Goal: Information Seeking & Learning: Learn about a topic

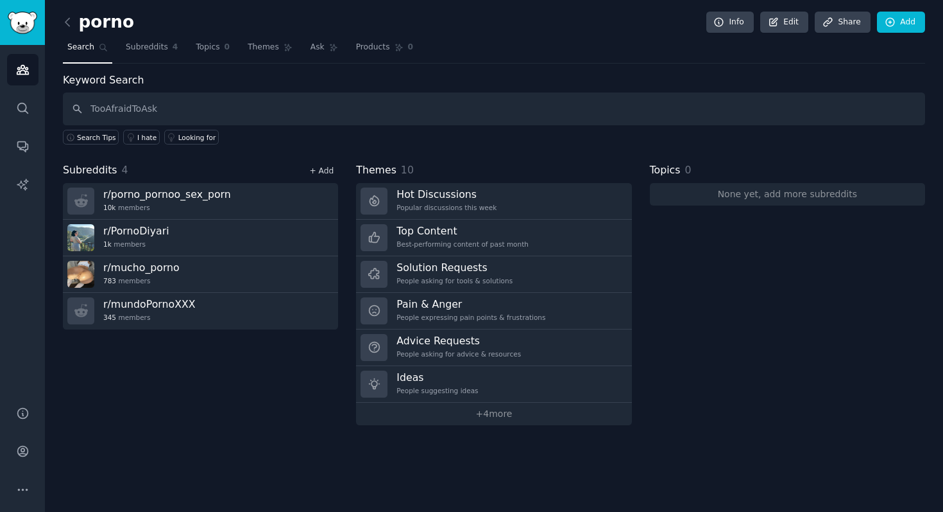
click at [323, 169] on link "+ Add" at bounding box center [321, 170] width 24 height 9
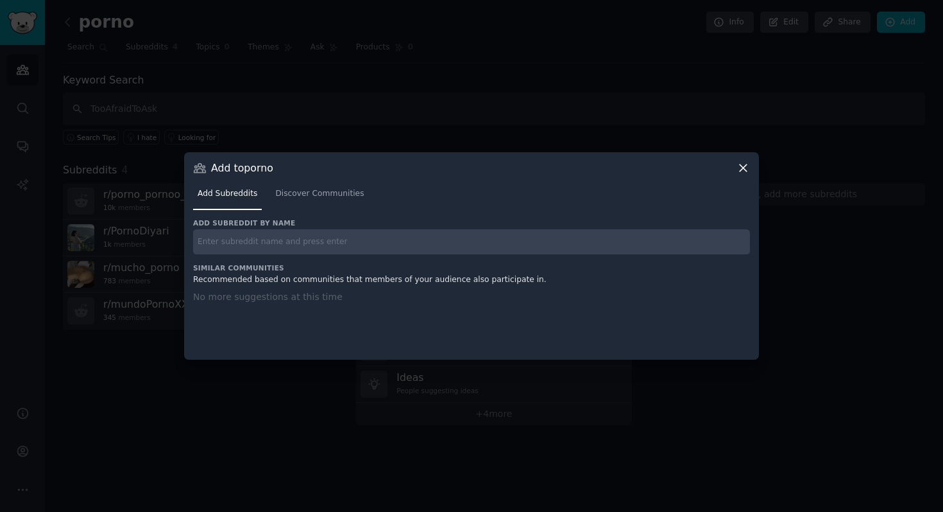
click at [302, 248] on input "text" at bounding box center [471, 241] width 557 height 25
click at [744, 168] on icon at bounding box center [743, 167] width 7 height 7
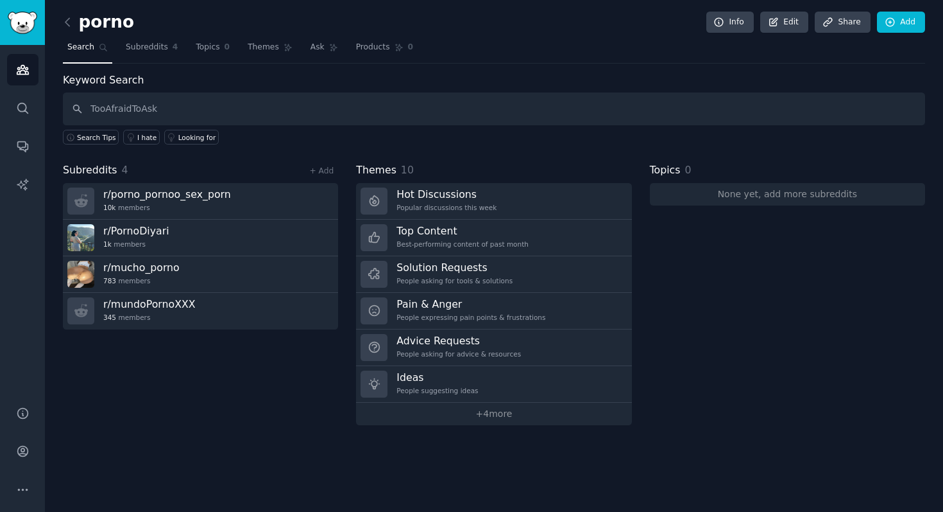
click at [82, 50] on span "Search" at bounding box center [80, 48] width 27 height 12
click at [67, 21] on icon at bounding box center [67, 21] width 13 height 13
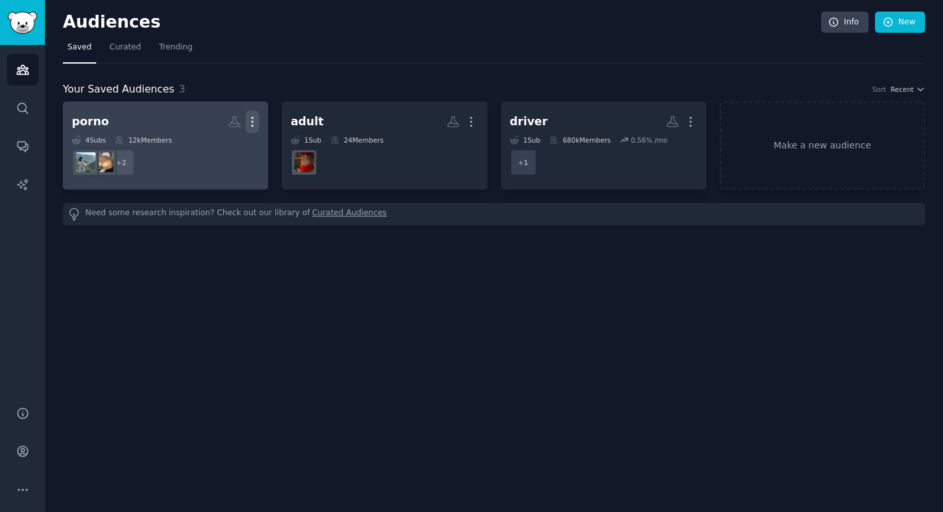
click at [248, 116] on icon "button" at bounding box center [252, 121] width 13 height 13
click at [221, 145] on p "Delete" at bounding box center [218, 148] width 30 height 13
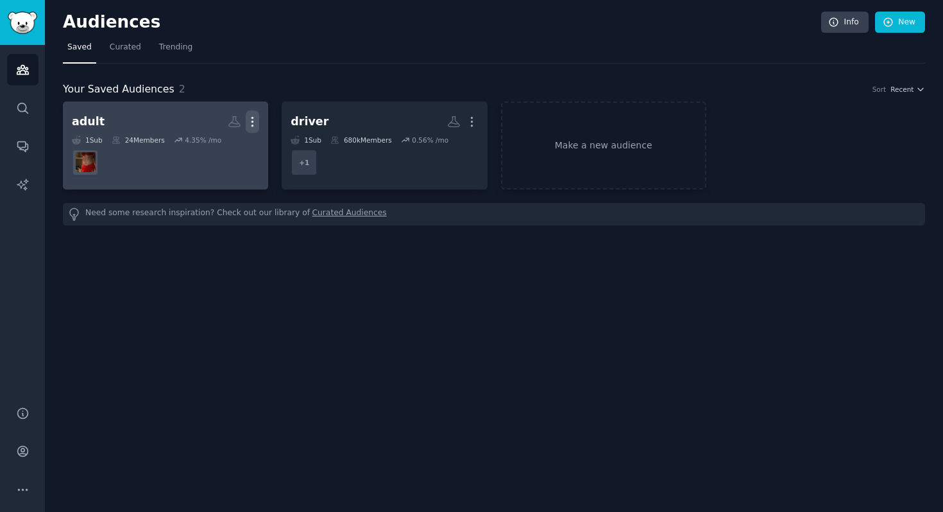
click at [252, 117] on icon "button" at bounding box center [252, 121] width 1 height 9
click at [216, 151] on p "Delete" at bounding box center [218, 148] width 30 height 13
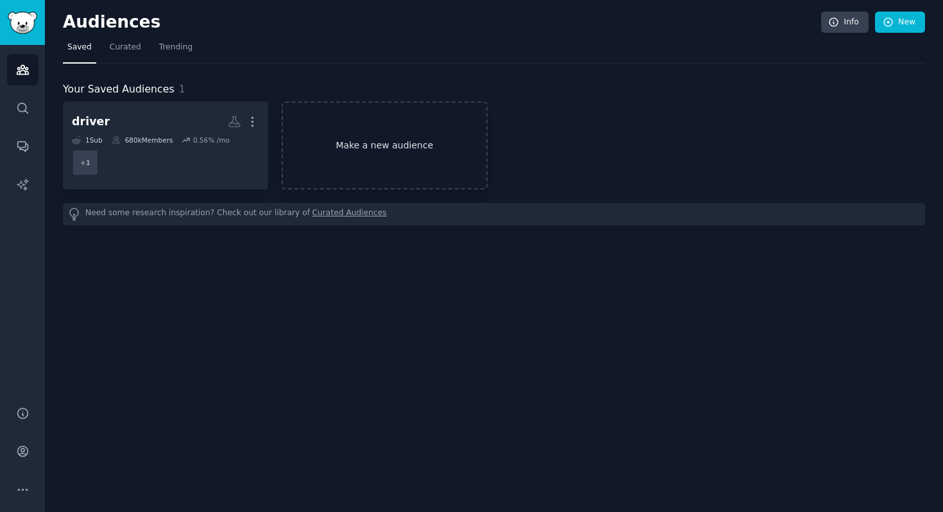
click at [378, 141] on link "Make a new audience" at bounding box center [384, 145] width 205 height 88
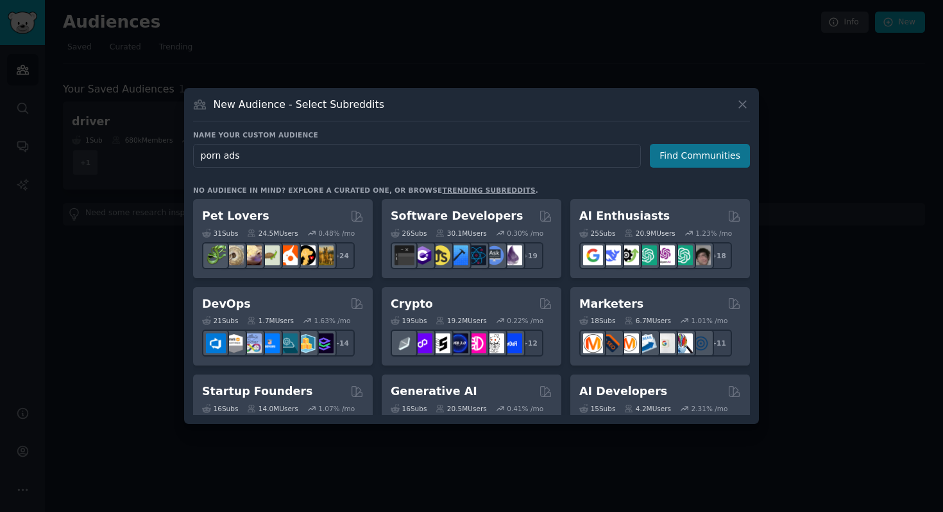
type input "porn ads"
click at [699, 157] on button "Find Communities" at bounding box center [700, 156] width 100 height 24
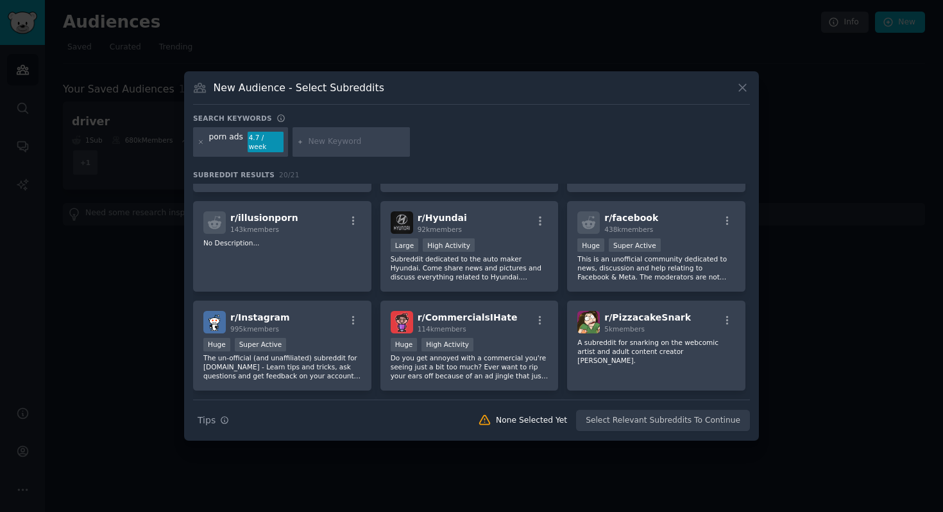
scroll to position [405, 0]
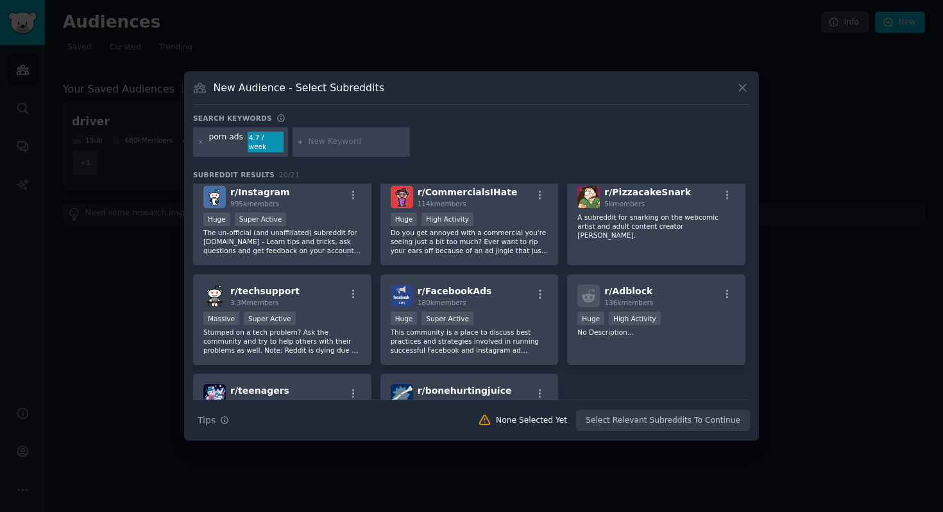
click at [335, 140] on input "text" at bounding box center [357, 142] width 98 height 12
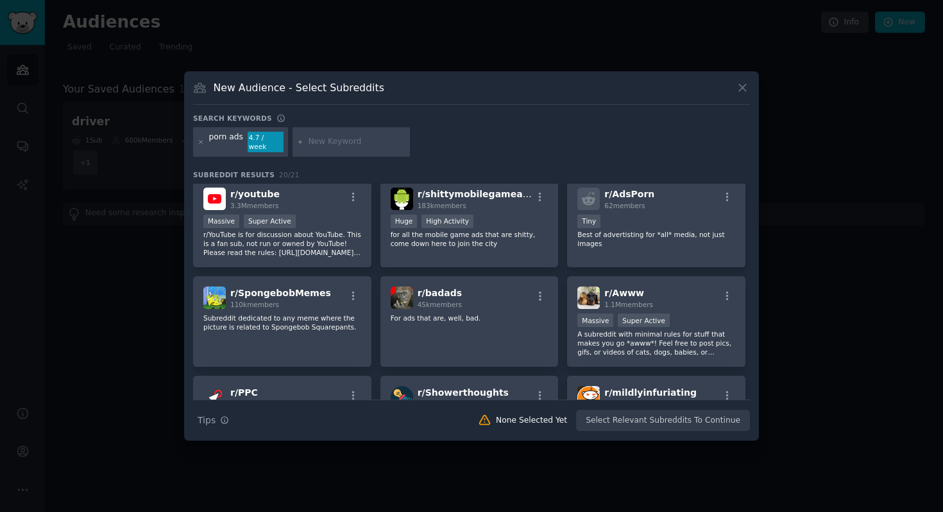
scroll to position [0, 0]
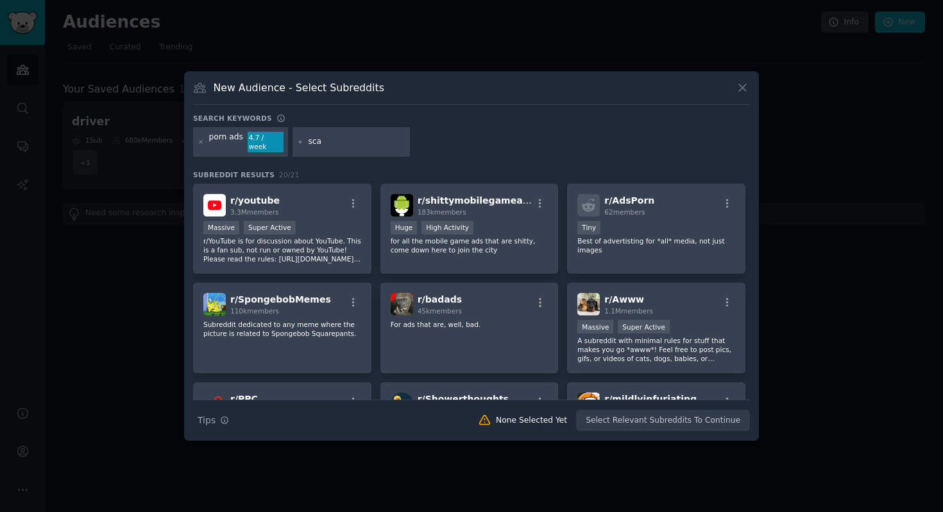
type input "scam"
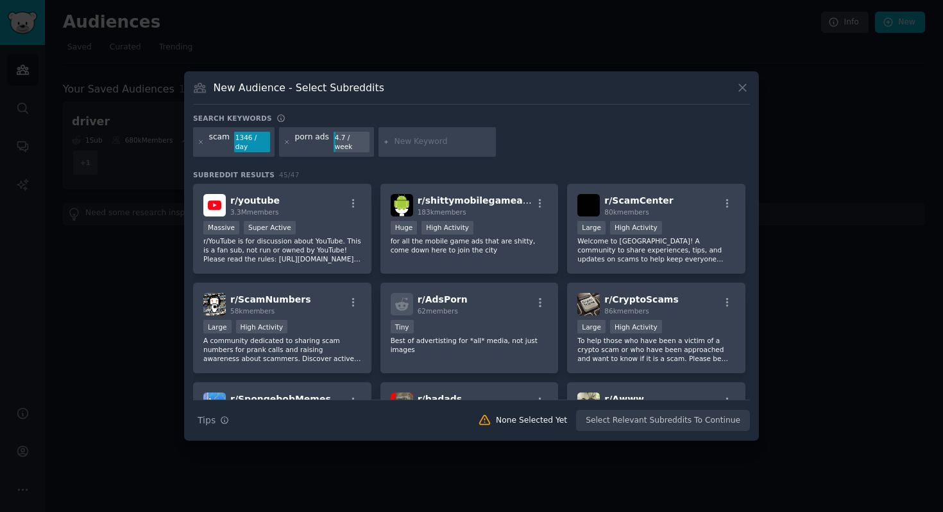
click at [606, 137] on div "scam 1346 / day porn ads 4.7 / week" at bounding box center [471, 144] width 557 height 34
click at [286, 141] on icon at bounding box center [287, 142] width 7 height 7
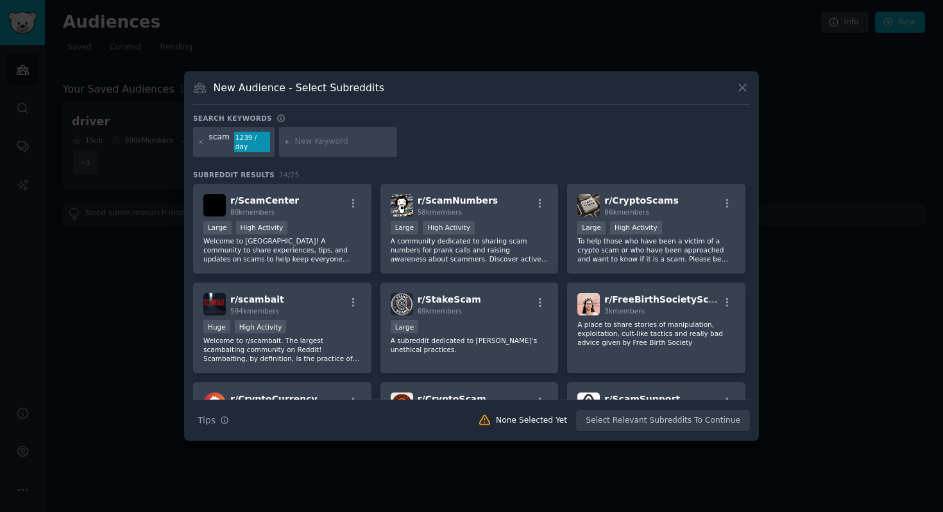
click at [313, 139] on input "text" at bounding box center [344, 142] width 98 height 12
type input "porn"
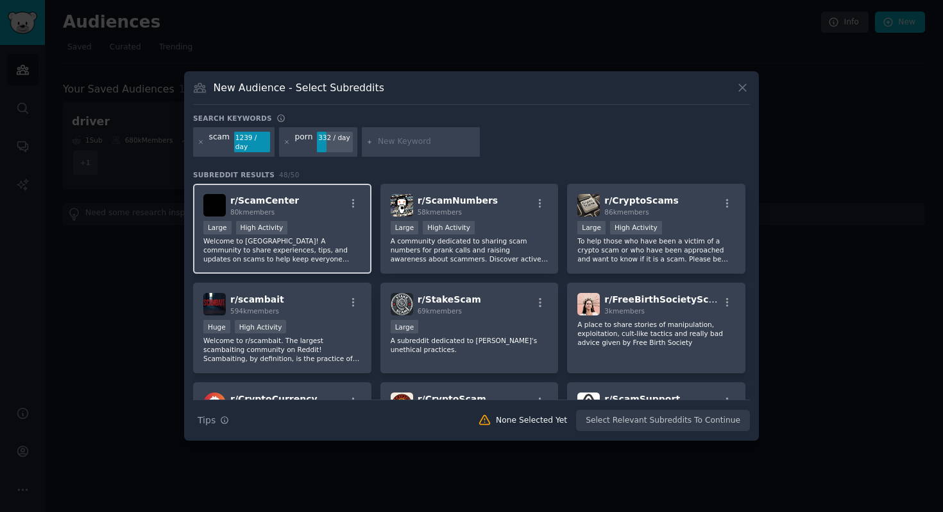
click at [314, 204] on div "r/ ScamCenter 80k members" at bounding box center [282, 205] width 158 height 22
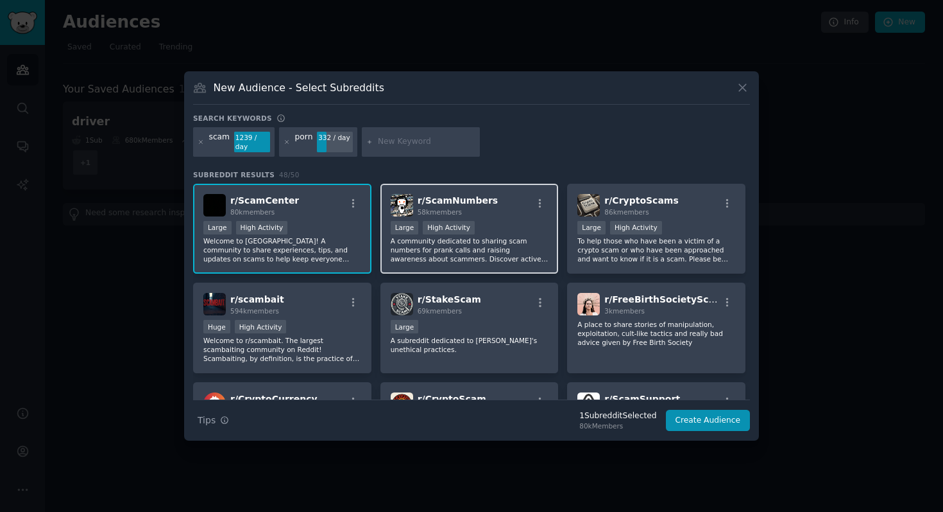
click at [524, 206] on div "r/ ScamNumbers 58k members" at bounding box center [470, 205] width 158 height 22
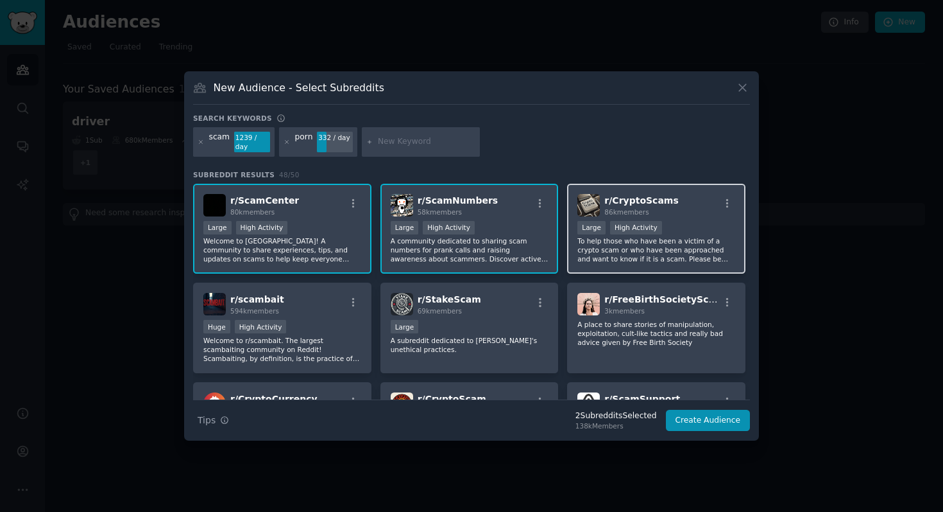
click at [687, 221] on div ">= 80th percentile for submissions / day Large High Activity" at bounding box center [657, 229] width 158 height 16
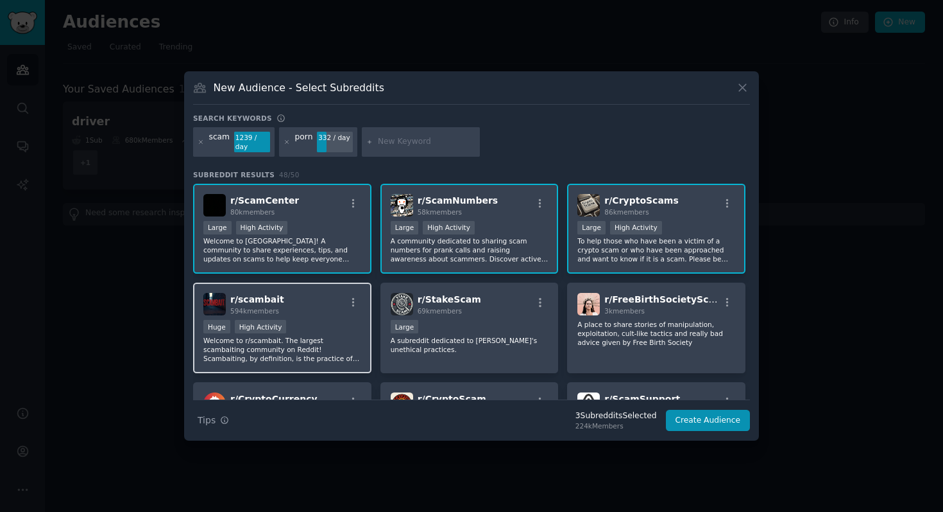
click at [341, 301] on div "r/ scambait 594k members" at bounding box center [282, 304] width 158 height 22
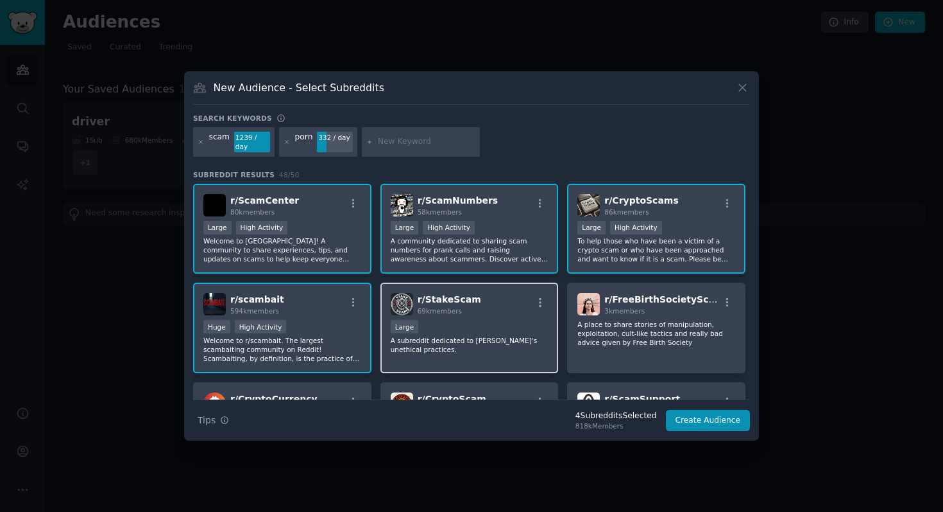
click at [488, 302] on div "r/ StakeScam 69k members" at bounding box center [470, 304] width 158 height 22
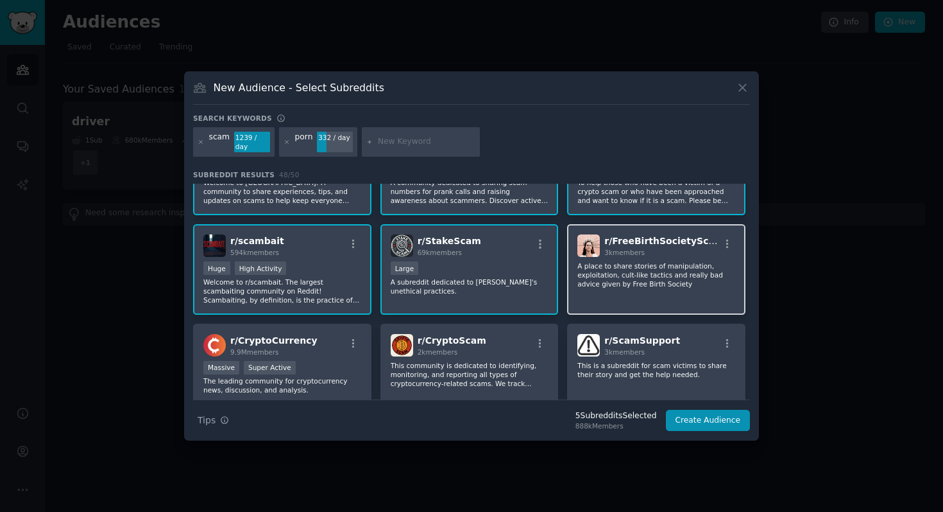
scroll to position [104, 0]
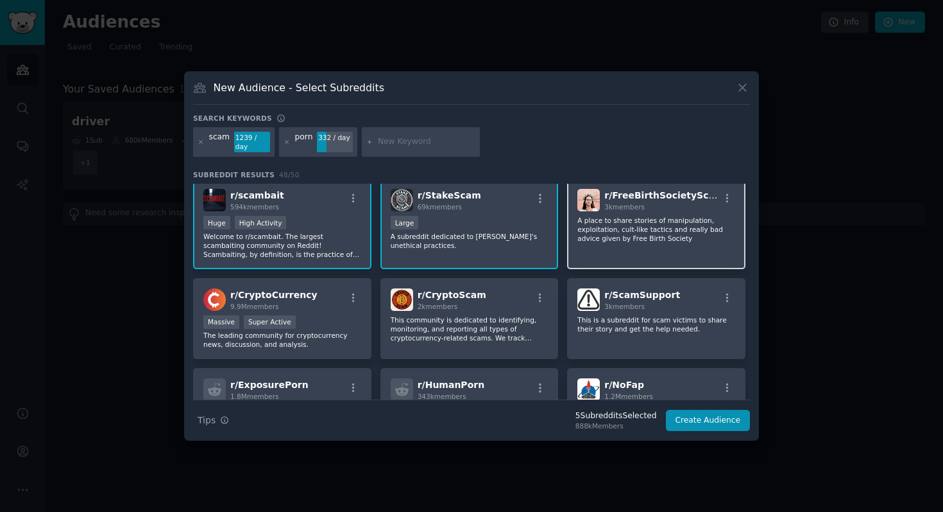
click at [656, 250] on div "r/ FreeBirthSocietyScam 3k members A place to share stories of manipulation, ex…" at bounding box center [656, 223] width 178 height 90
click at [716, 418] on button "Create Audience" at bounding box center [708, 420] width 85 height 22
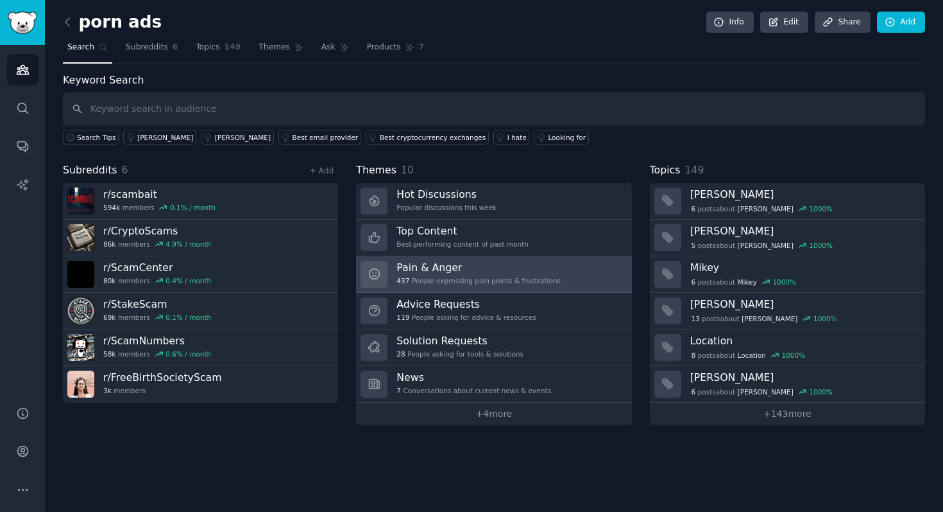
click at [456, 271] on h3 "Pain & Anger" at bounding box center [479, 267] width 164 height 13
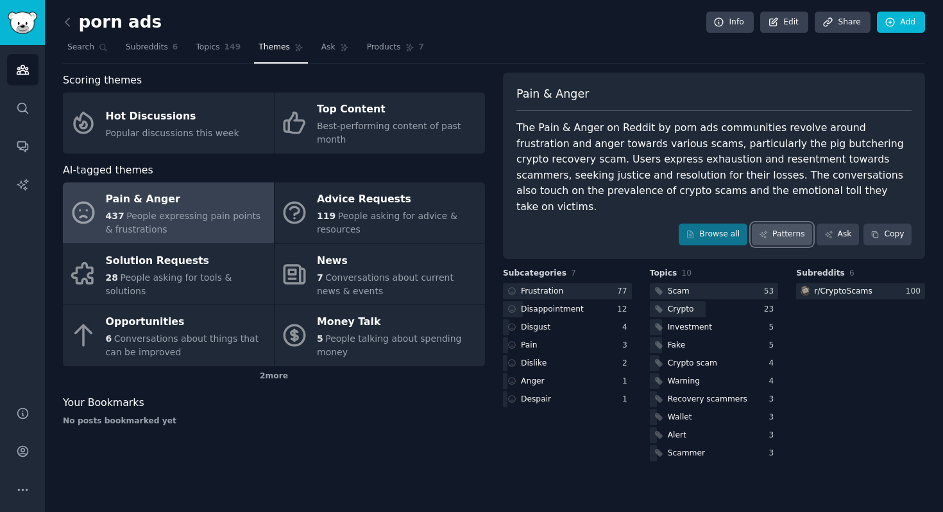
click at [796, 223] on link "Patterns" at bounding box center [782, 234] width 60 height 22
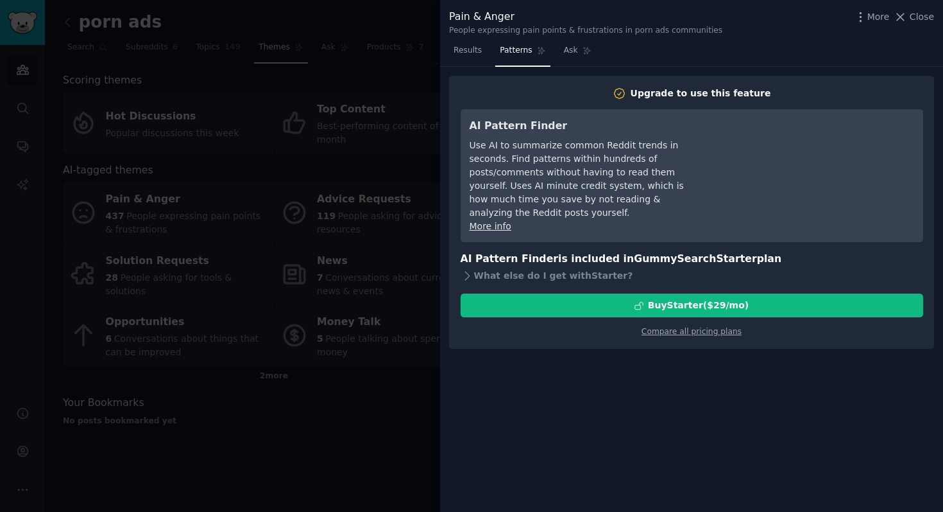
click at [420, 26] on div at bounding box center [471, 256] width 943 height 512
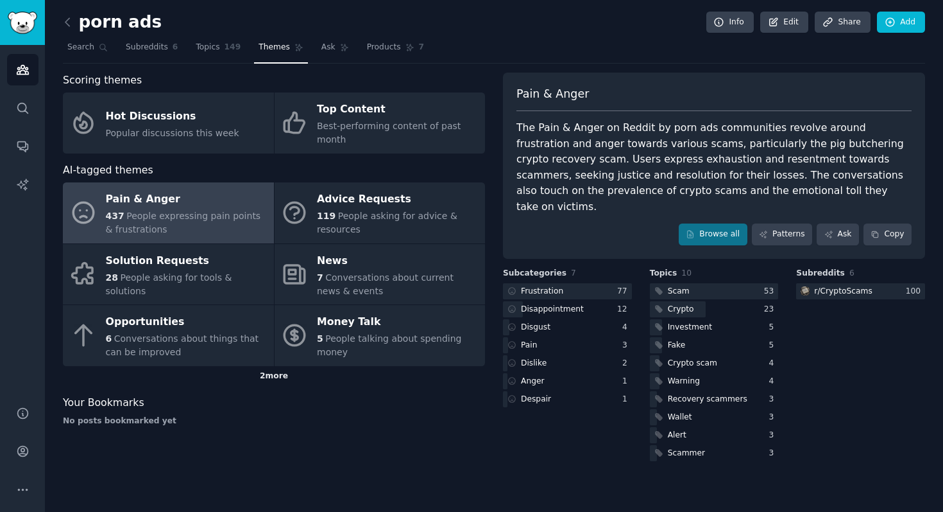
click at [279, 379] on div "2 more" at bounding box center [274, 376] width 422 height 21
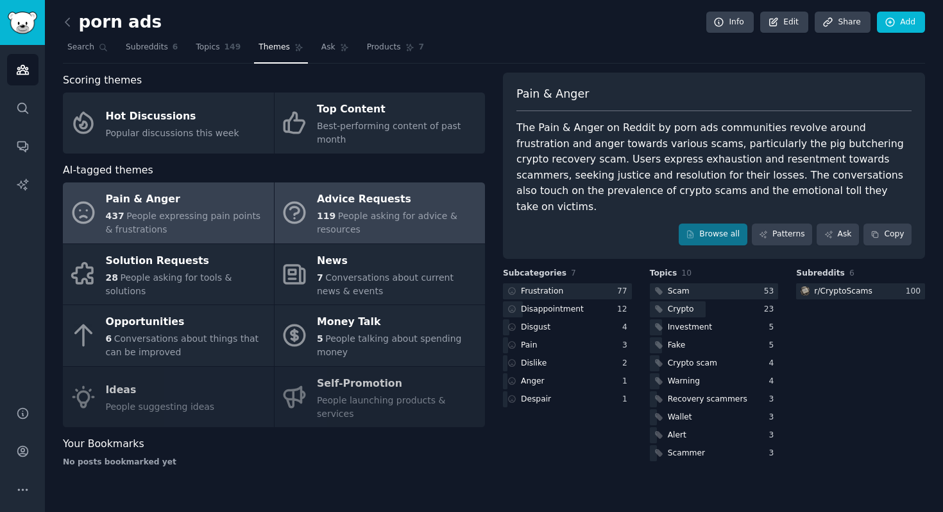
click at [346, 213] on span "People asking for advice & resources" at bounding box center [387, 223] width 141 height 24
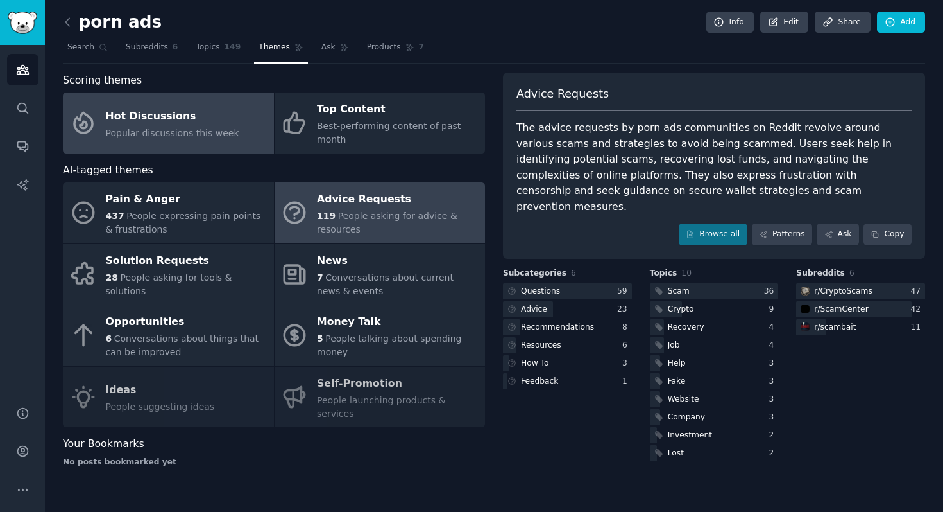
click at [207, 122] on div "Hot Discussions" at bounding box center [172, 116] width 133 height 21
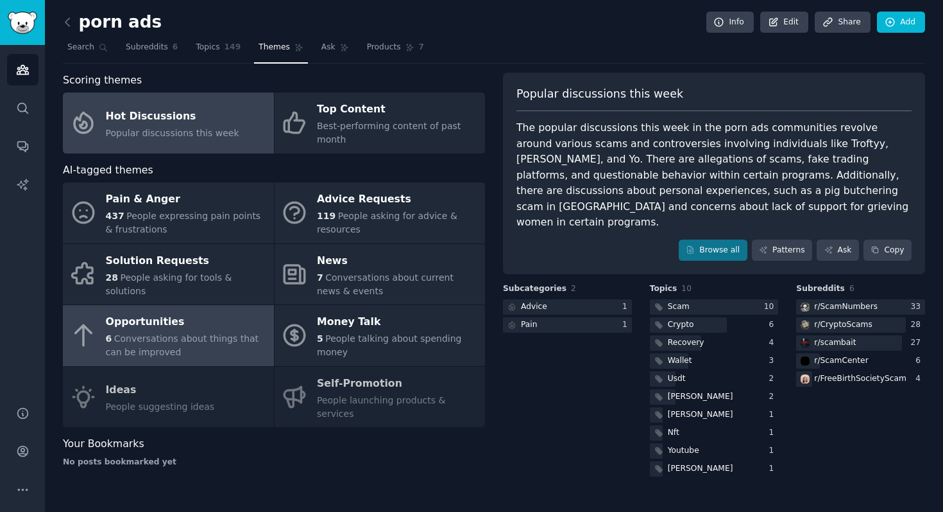
click at [198, 329] on div "Opportunities" at bounding box center [187, 322] width 162 height 21
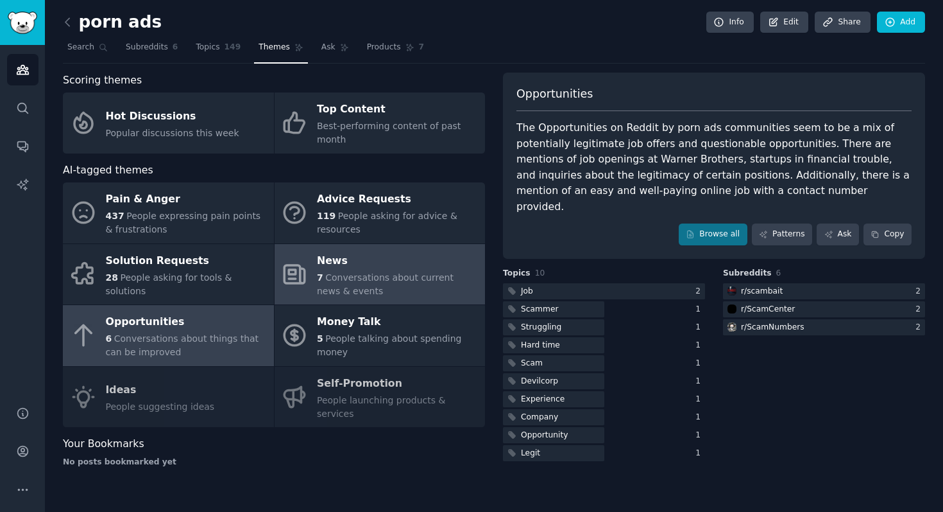
click at [371, 277] on span "Conversations about current news & events" at bounding box center [385, 284] width 137 height 24
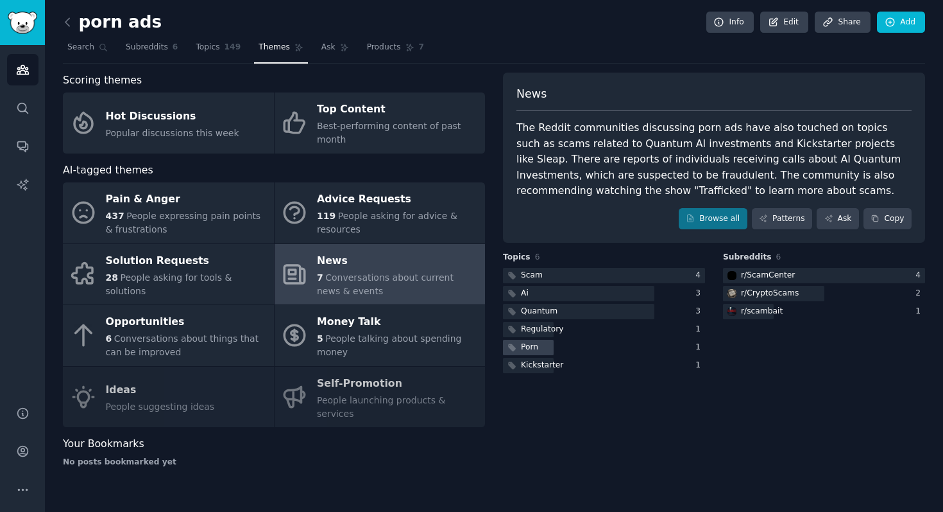
click at [542, 347] on div at bounding box center [528, 348] width 51 height 16
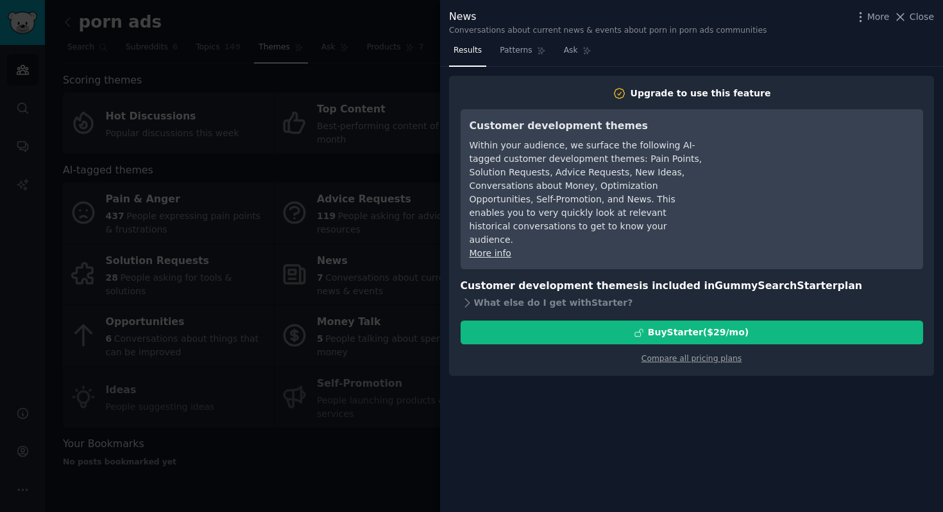
click at [399, 21] on div at bounding box center [471, 256] width 943 height 512
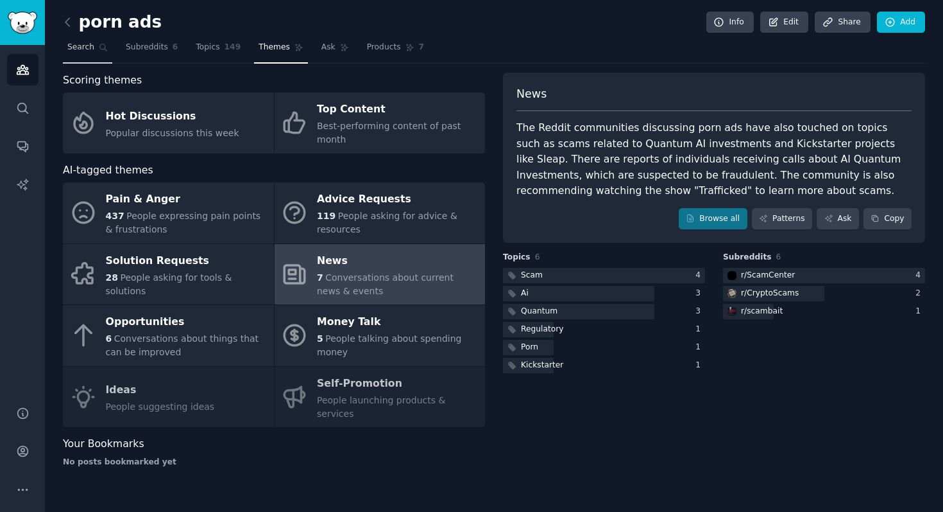
click at [73, 48] on span "Search" at bounding box center [80, 48] width 27 height 12
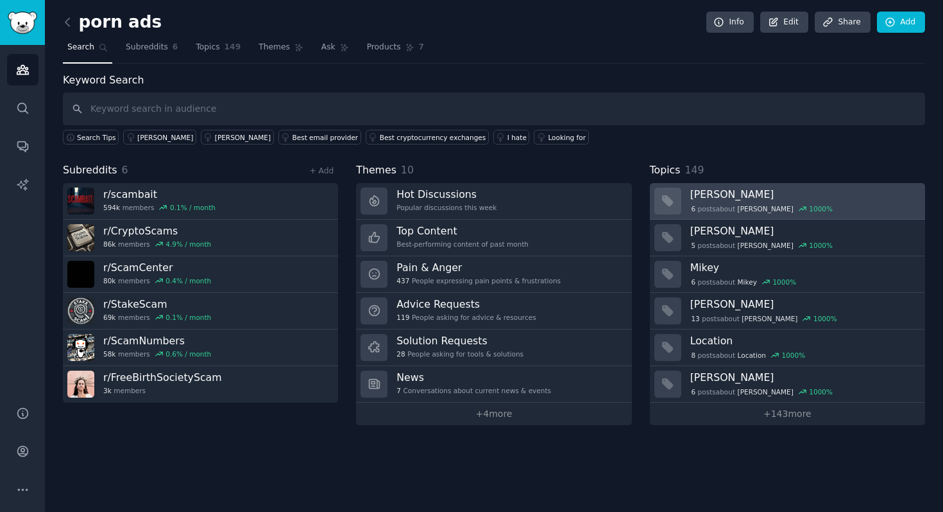
click at [698, 198] on h3 "Jimmy" at bounding box center [804, 193] width 226 height 13
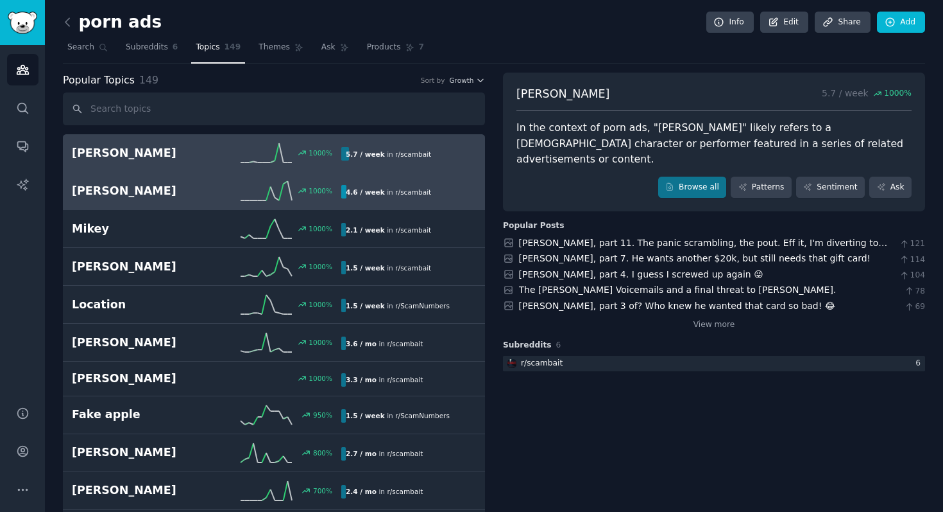
click at [155, 193] on h2 "Charlie" at bounding box center [139, 191] width 135 height 16
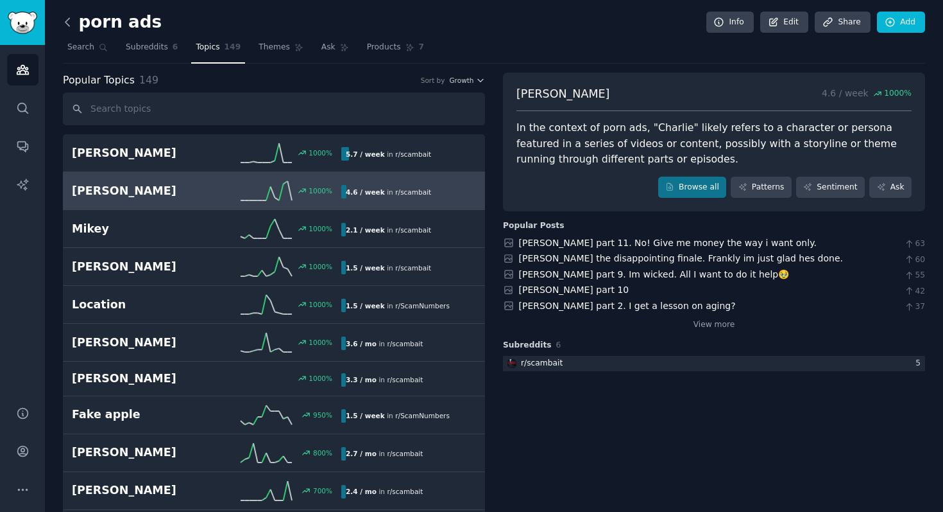
click at [65, 24] on icon at bounding box center [67, 21] width 13 height 13
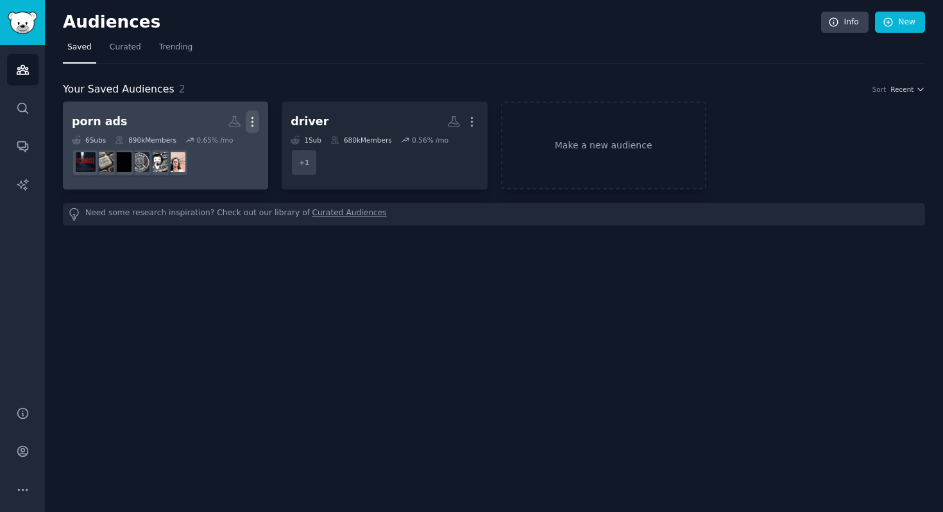
click at [255, 119] on icon "button" at bounding box center [252, 121] width 13 height 13
click at [223, 148] on p "Delete" at bounding box center [218, 148] width 30 height 13
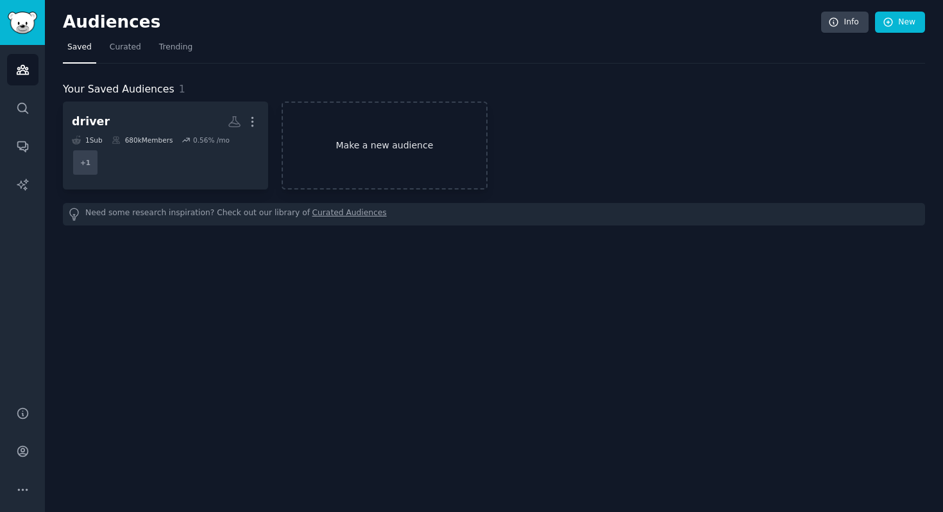
click at [340, 135] on link "Make a new audience" at bounding box center [384, 145] width 205 height 88
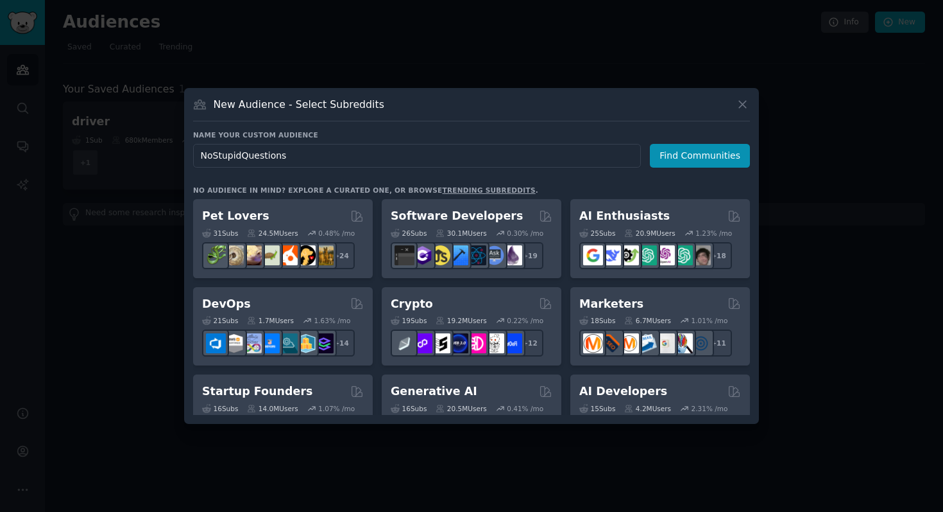
type input "NoStupidQuestions"
click at [733, 102] on div "New Audience - Select Subreddits" at bounding box center [471, 109] width 557 height 24
click at [743, 103] on icon at bounding box center [742, 104] width 7 height 7
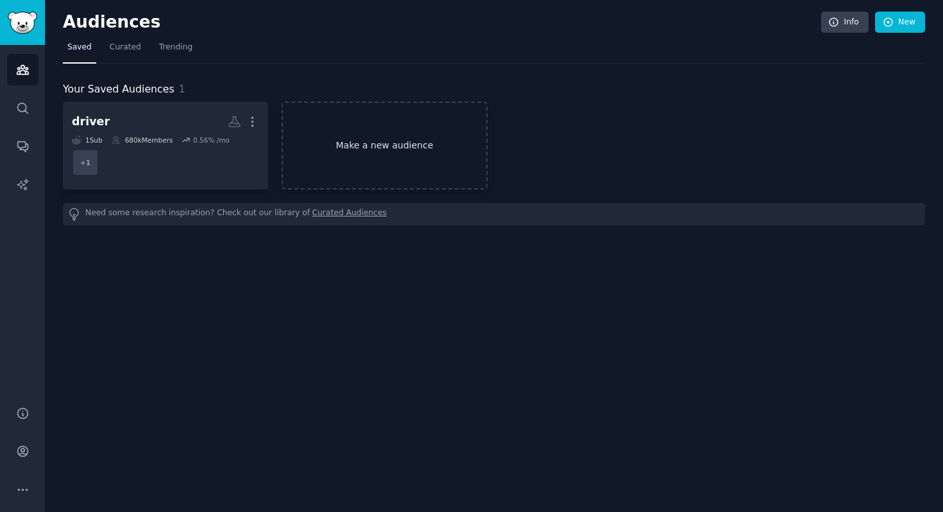
click at [354, 132] on link "Make a new audience" at bounding box center [384, 145] width 205 height 88
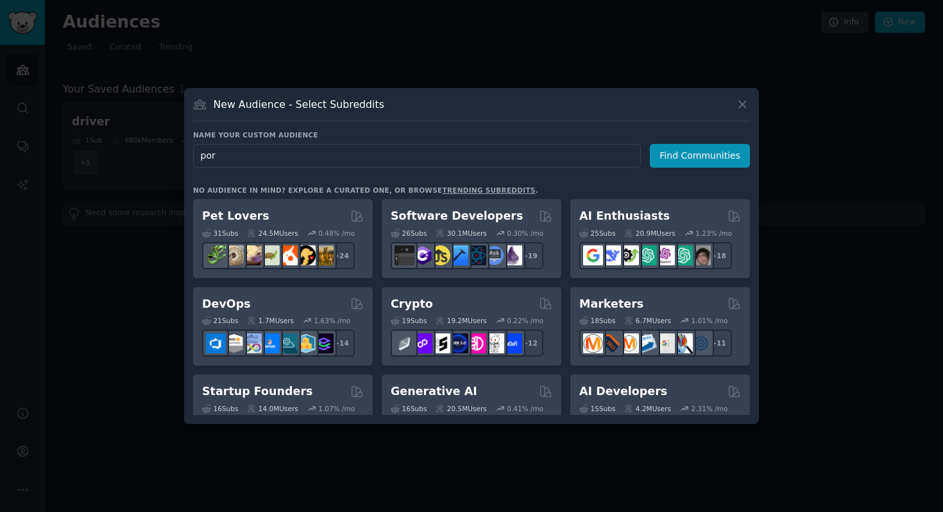
type input "porn"
click button "Find Communities" at bounding box center [700, 156] width 100 height 24
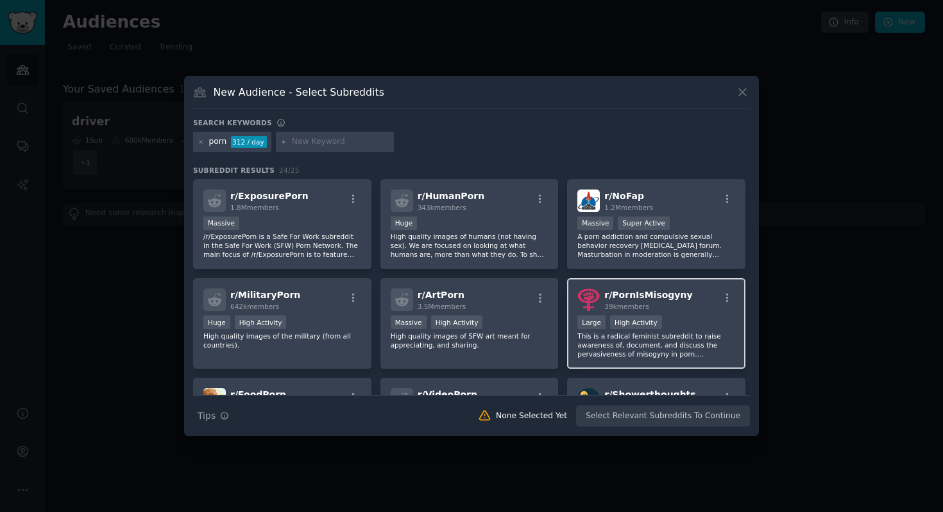
click at [685, 295] on div "r/ PornIsMisogyny 39k members" at bounding box center [657, 299] width 158 height 22
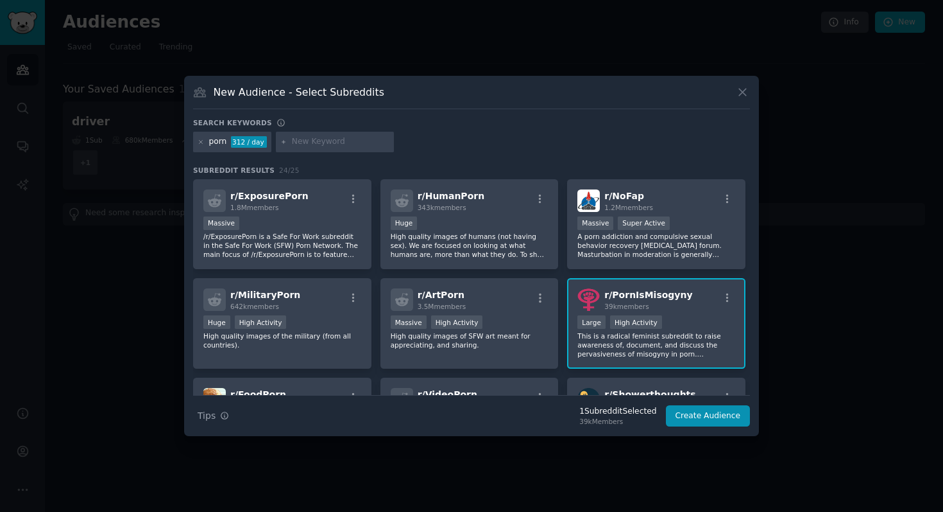
click at [320, 142] on input "text" at bounding box center [341, 142] width 98 height 12
type input "scam"
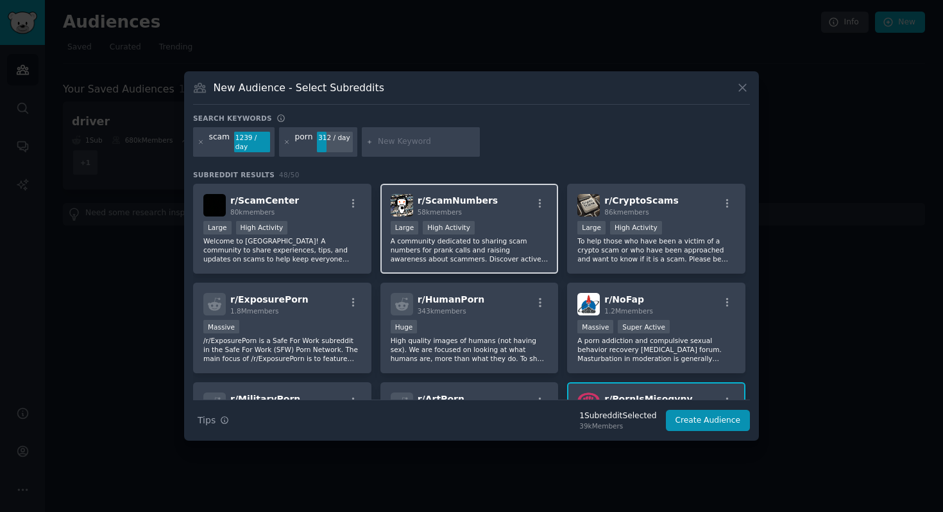
click at [504, 205] on div "r/ ScamNumbers 58k members" at bounding box center [470, 205] width 158 height 22
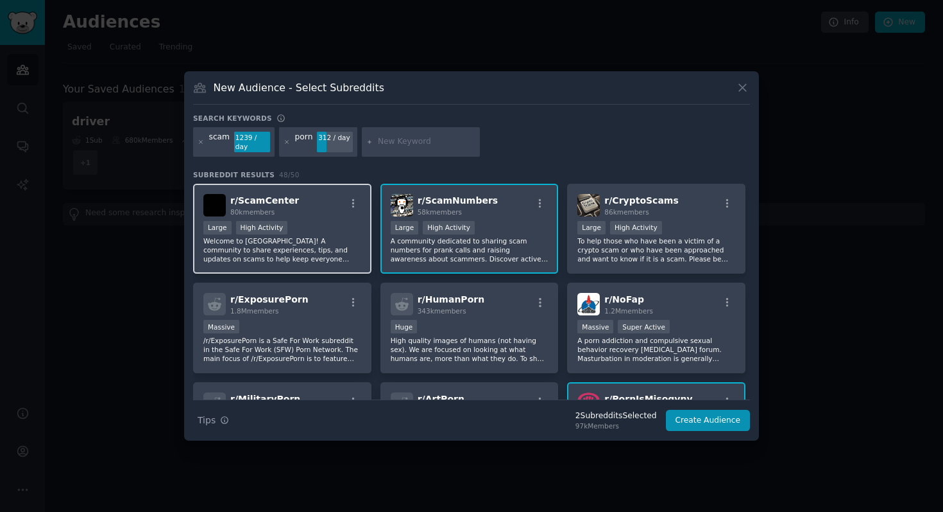
click at [306, 200] on div "r/ ScamCenter 80k members" at bounding box center [282, 205] width 158 height 22
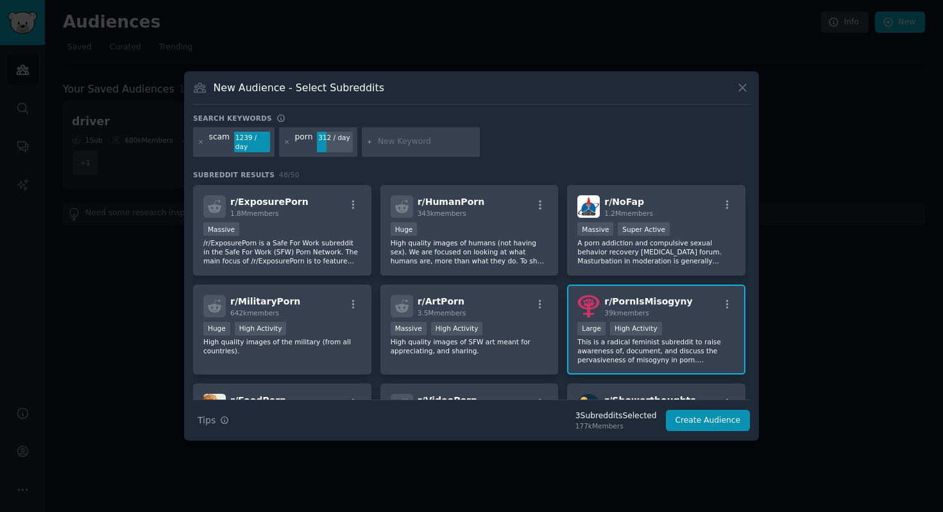
scroll to position [81, 0]
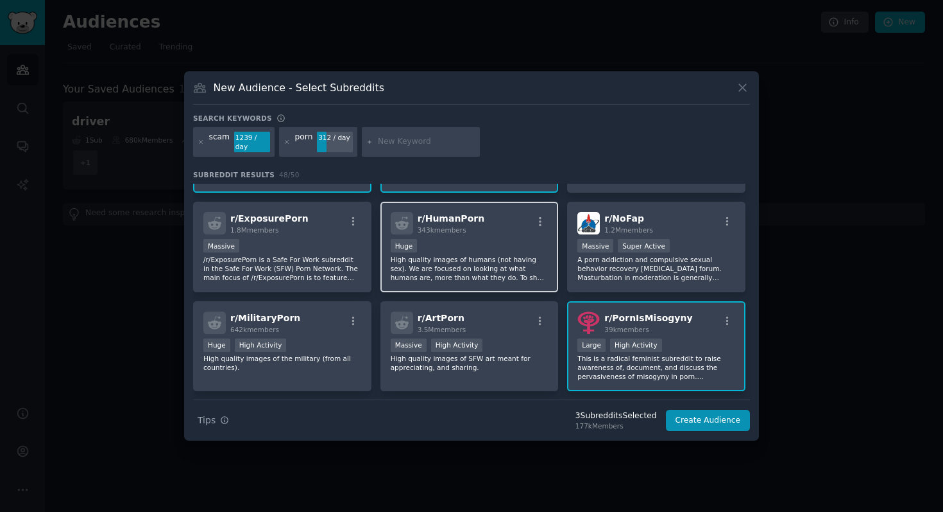
click at [500, 229] on div "r/ HumanPorn 343k members" at bounding box center [470, 223] width 158 height 22
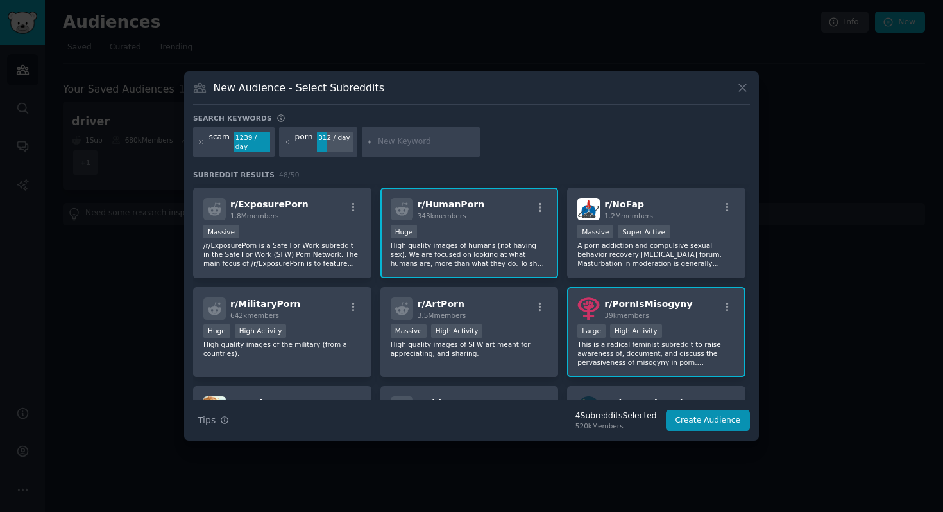
scroll to position [109, 0]
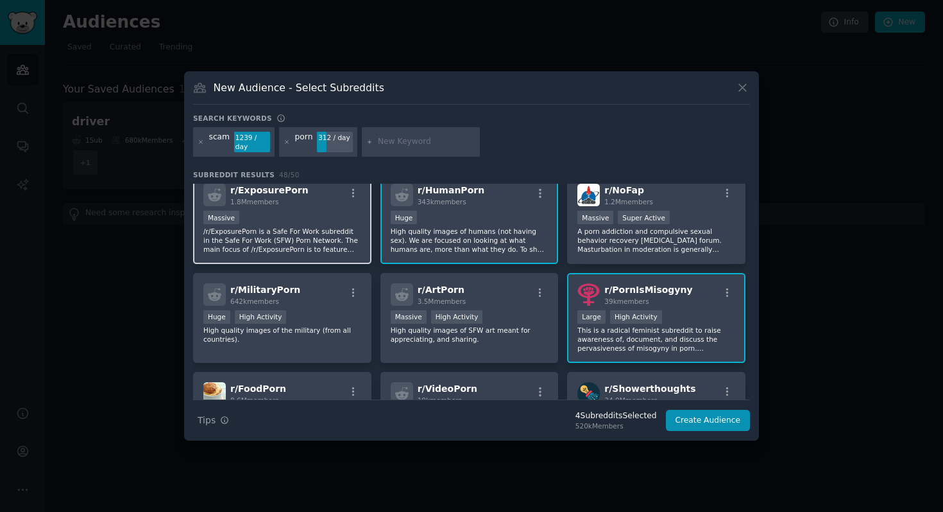
click at [325, 211] on div "Massive" at bounding box center [282, 219] width 158 height 16
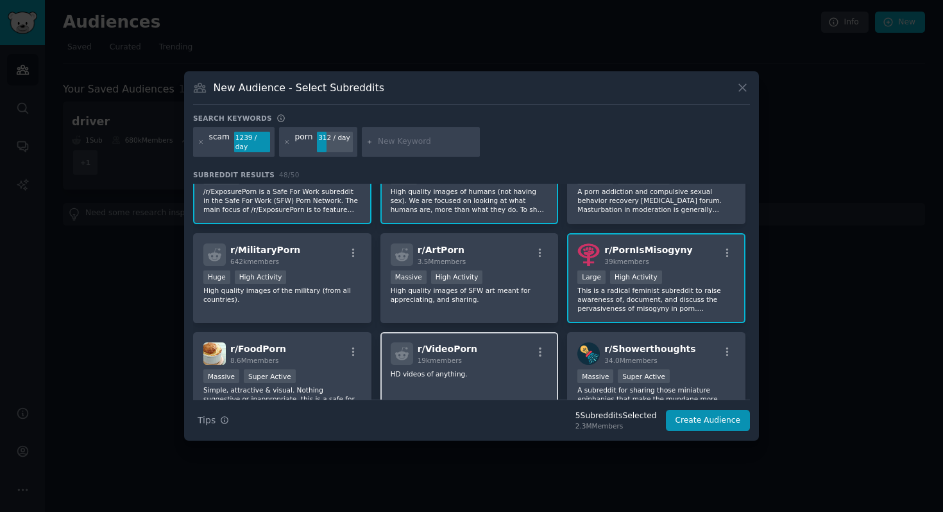
scroll to position [348, 0]
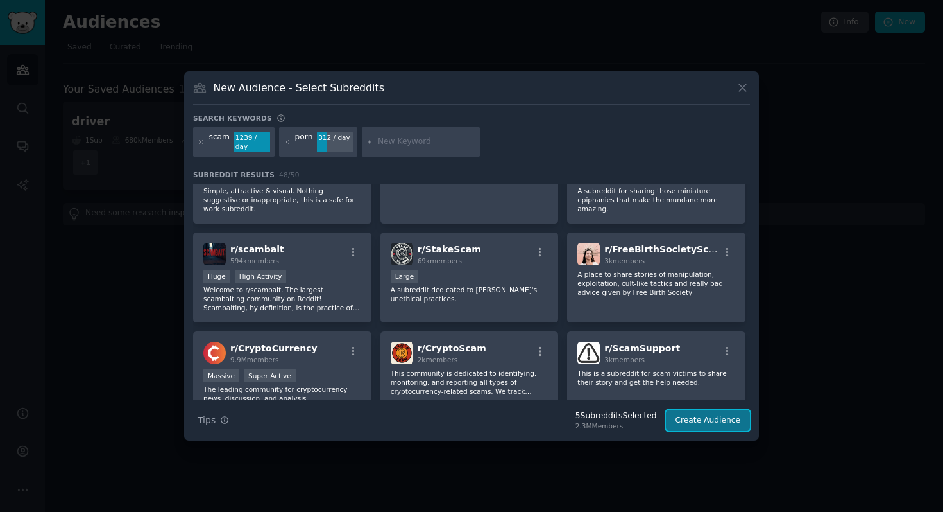
click at [698, 419] on button "Create Audience" at bounding box center [708, 420] width 85 height 22
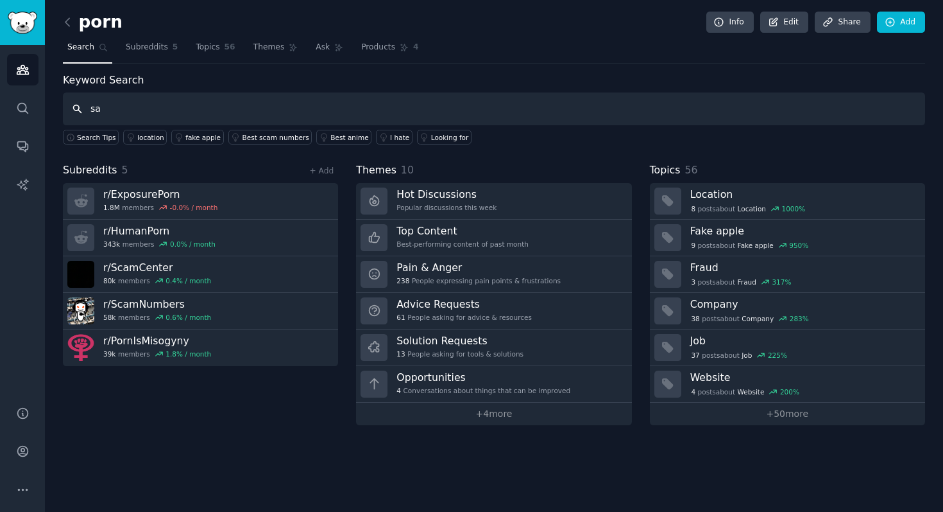
type input "s"
type input "p"
type input "ads"
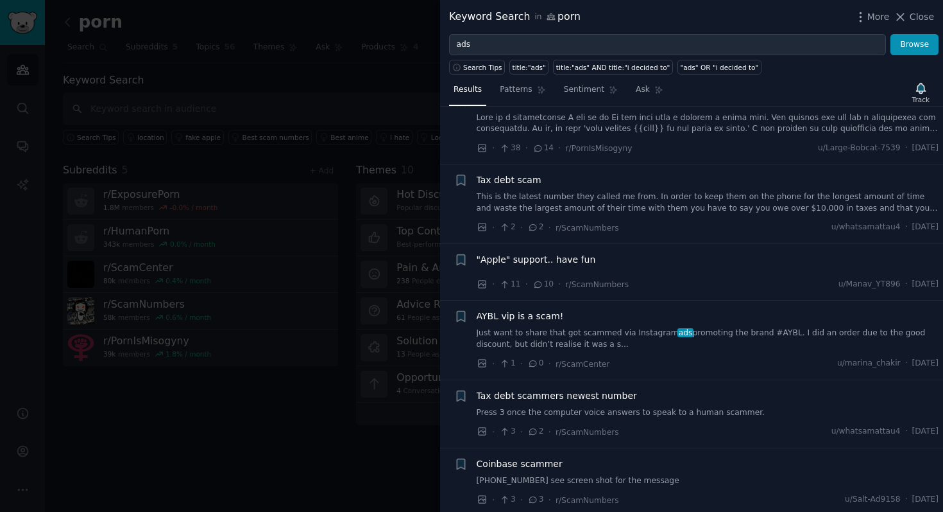
scroll to position [1110, 0]
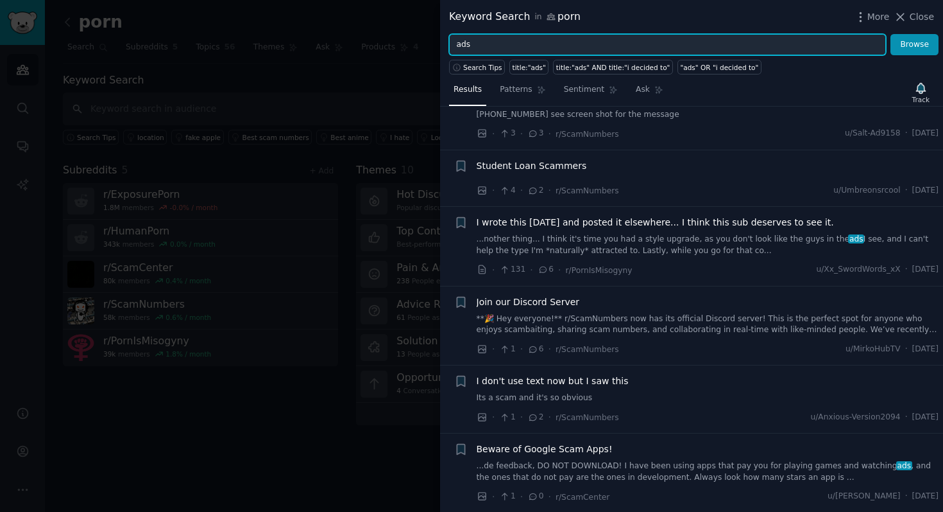
drag, startPoint x: 472, startPoint y: 47, endPoint x: 442, endPoint y: 44, distance: 30.4
click at [442, 44] on div "ads Browse" at bounding box center [691, 45] width 503 height 22
type input "loss"
click at [891, 34] on button "Browse" at bounding box center [915, 45] width 48 height 22
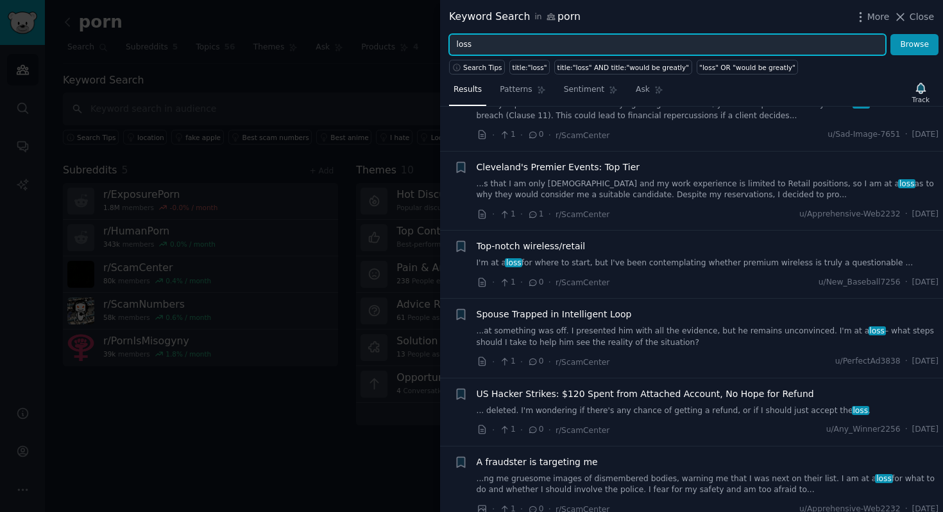
scroll to position [637, 0]
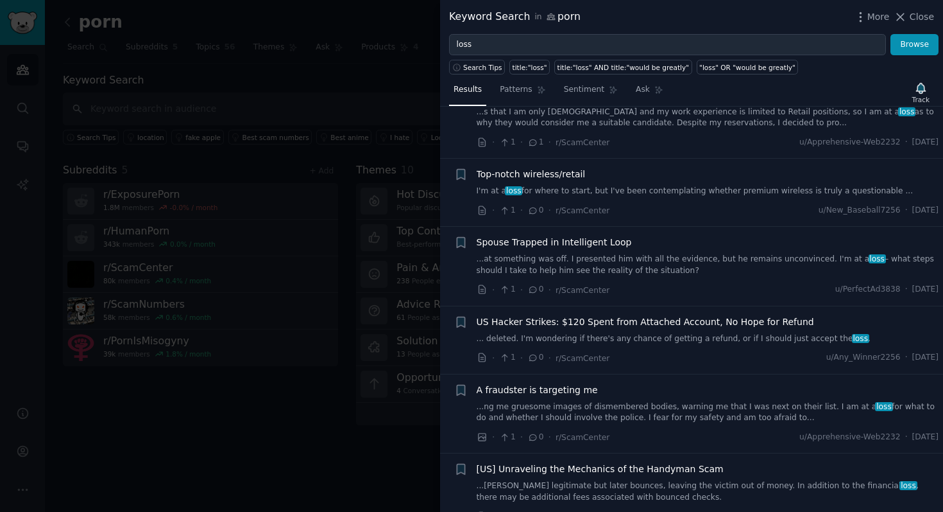
click at [331, 94] on div at bounding box center [471, 256] width 943 height 512
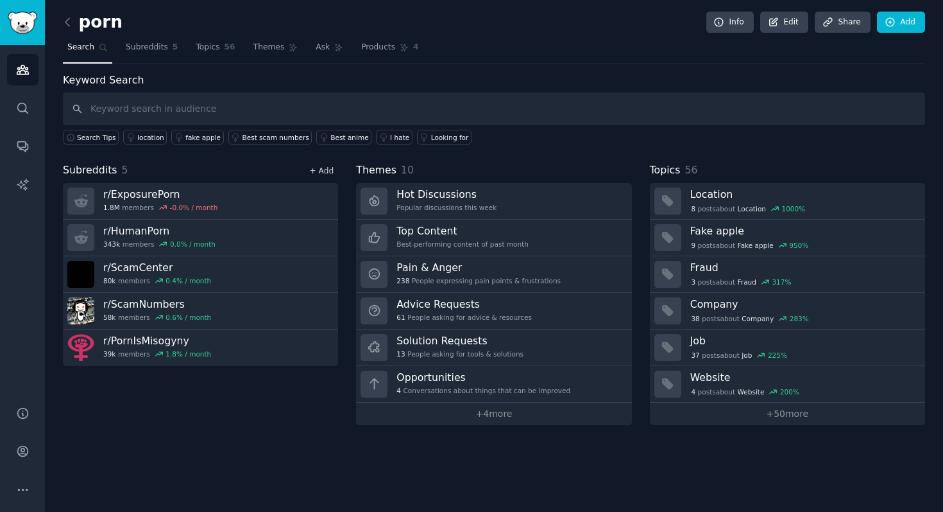
click at [326, 169] on link "+ Add" at bounding box center [321, 170] width 24 height 9
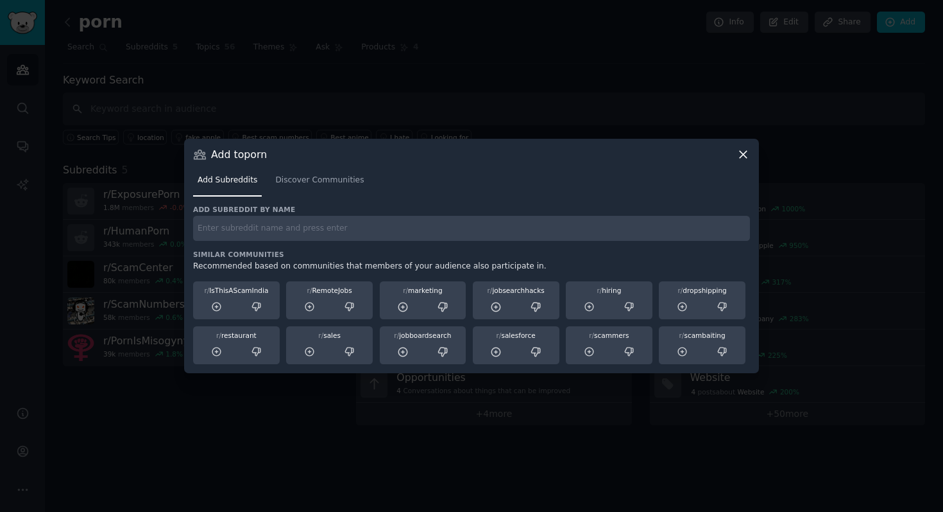
click at [299, 229] on input "text" at bounding box center [471, 228] width 557 height 25
paste input "NoStupidQuestions"
type input "NoStupidQuestions"
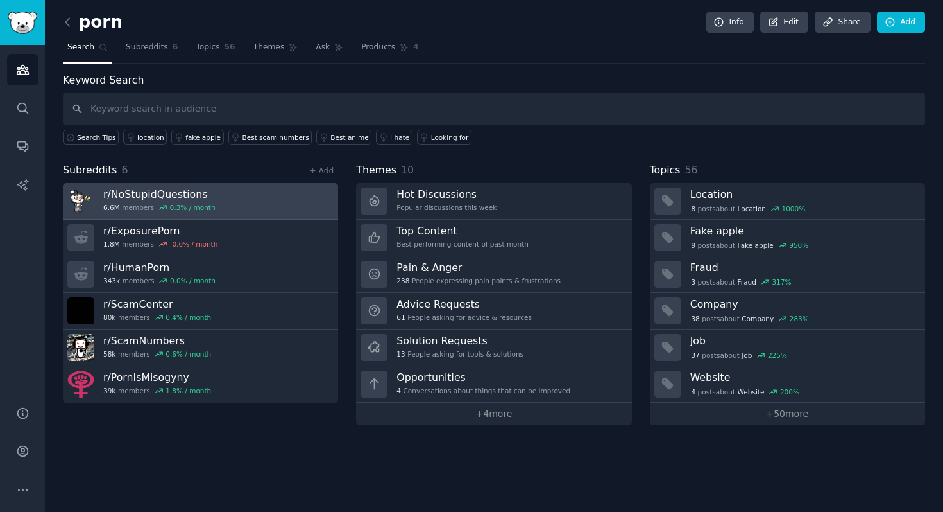
click at [274, 200] on link "r/ NoStupidQuestions 6.6M members 0.3 % / month" at bounding box center [200, 201] width 275 height 37
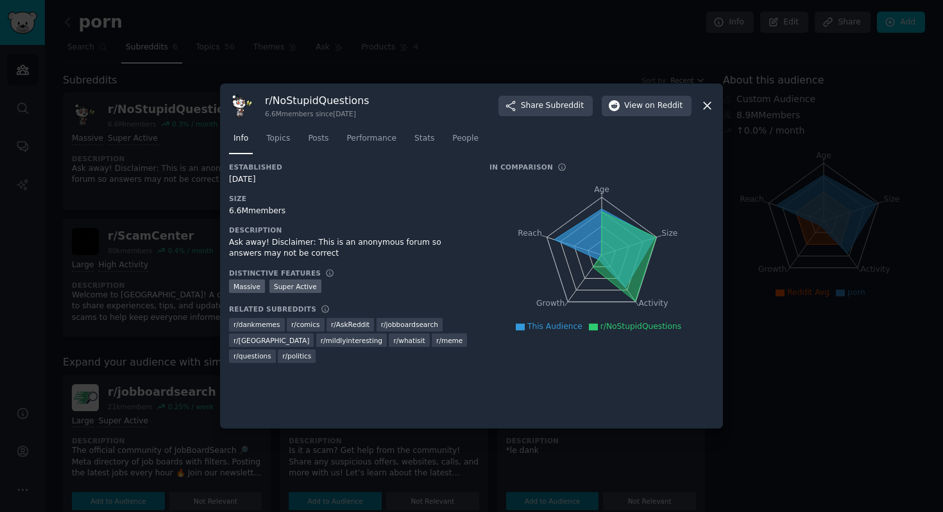
click at [708, 105] on icon at bounding box center [707, 106] width 7 height 7
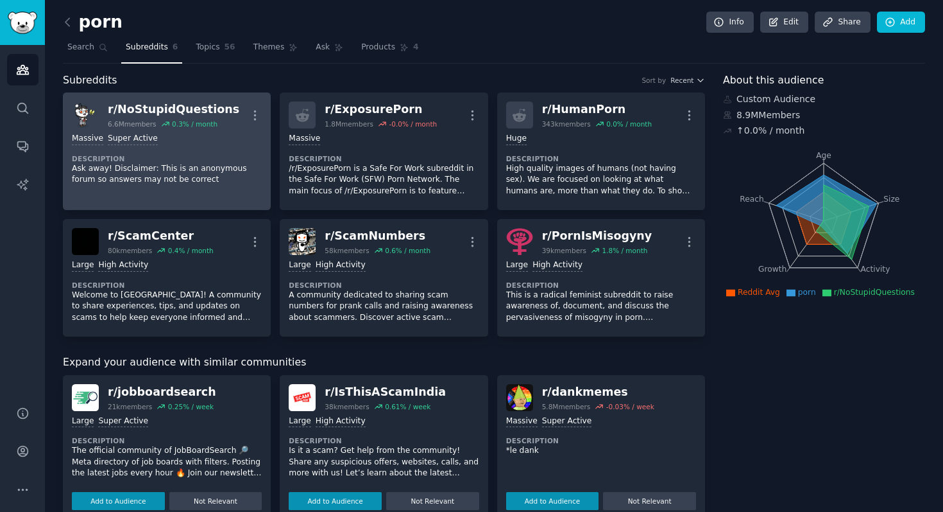
click at [210, 128] on div "0.3 % / month" at bounding box center [195, 123] width 46 height 9
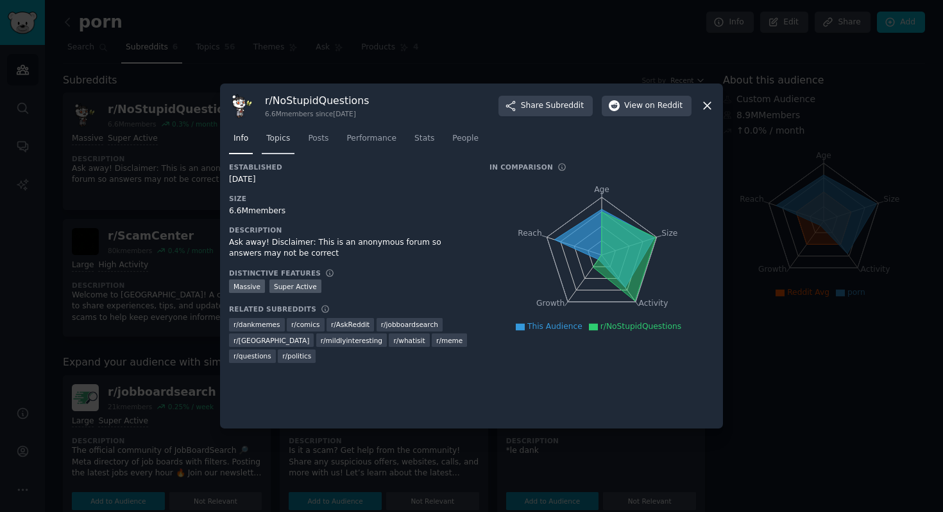
click at [282, 141] on span "Topics" at bounding box center [278, 139] width 24 height 12
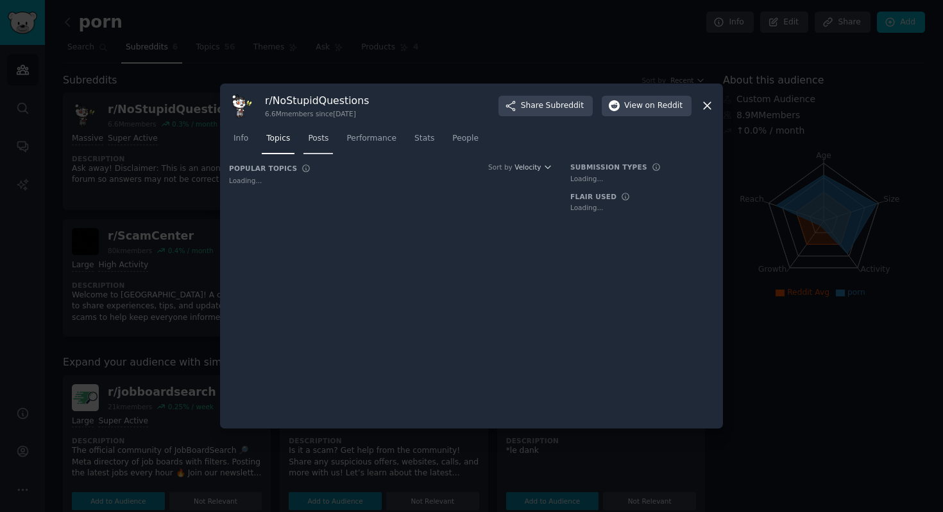
click at [318, 141] on span "Posts" at bounding box center [318, 139] width 21 height 12
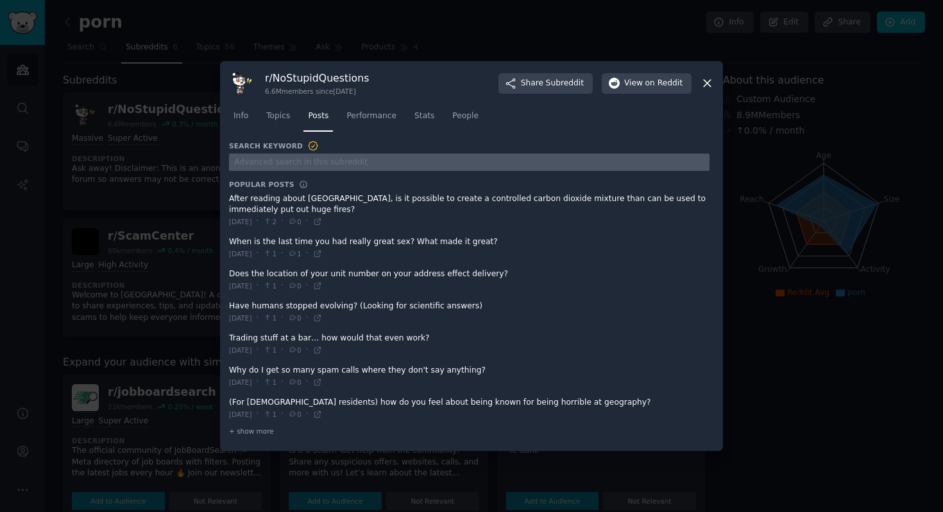
click at [334, 165] on input "text" at bounding box center [469, 161] width 481 height 17
type input "porn"
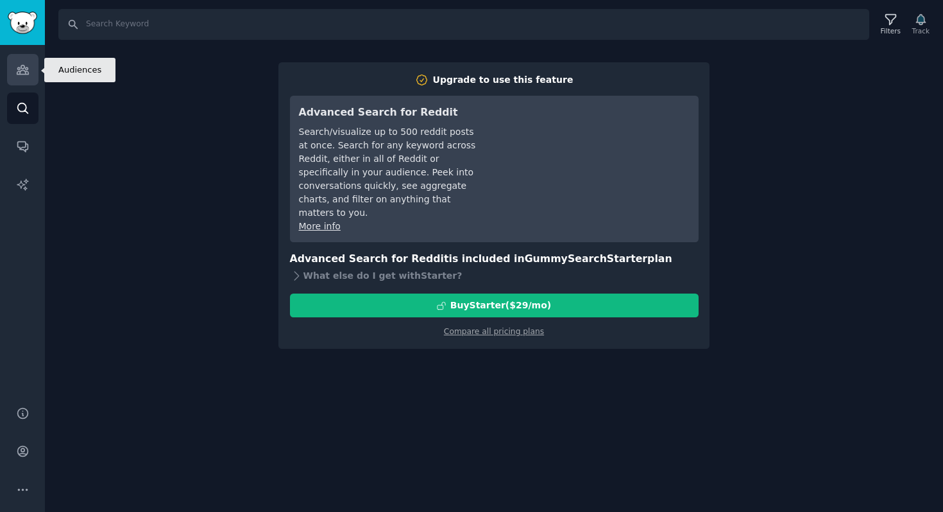
click at [15, 82] on link "Audiences" at bounding box center [22, 69] width 31 height 31
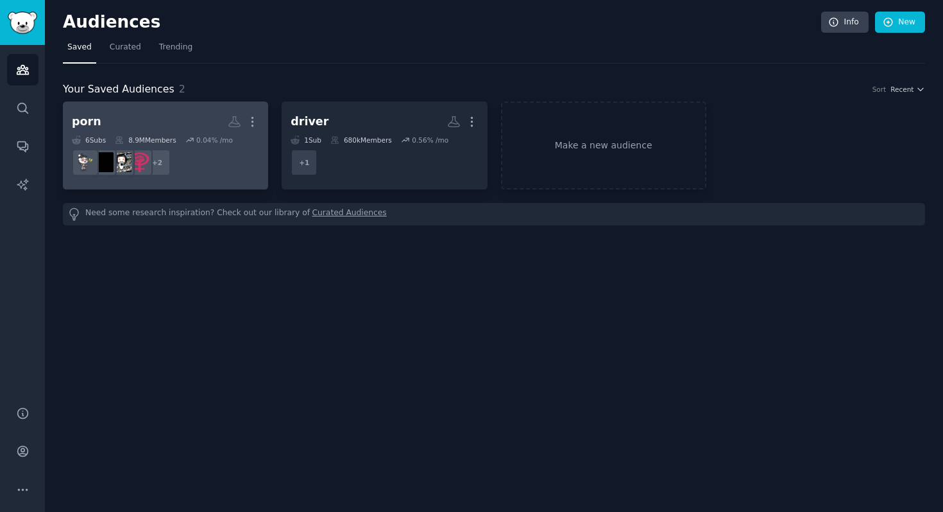
click at [175, 119] on h2 "porn More" at bounding box center [165, 121] width 187 height 22
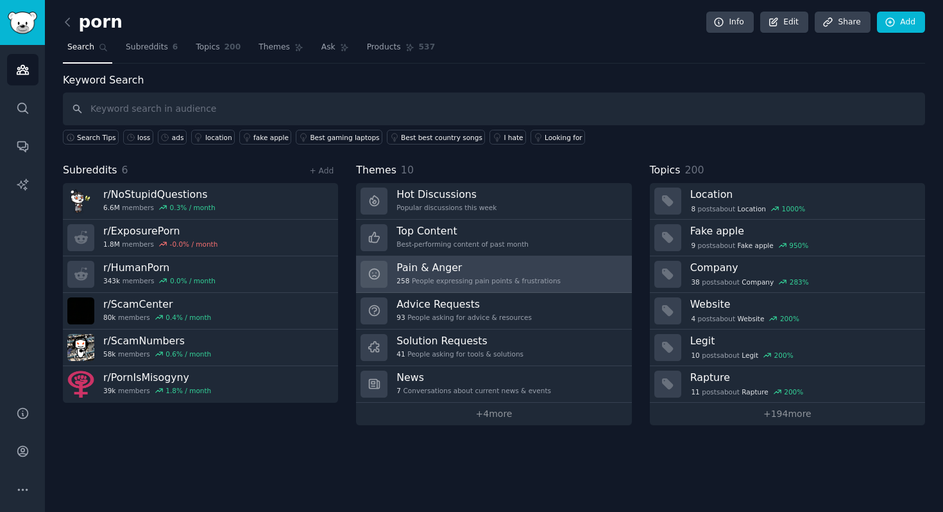
click at [457, 282] on div "258 People expressing pain points & frustrations" at bounding box center [479, 280] width 164 height 9
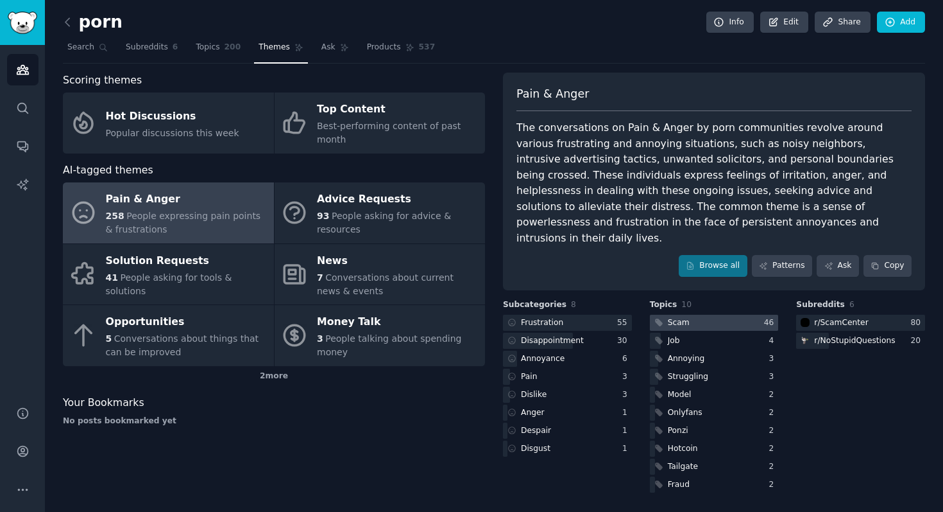
click at [685, 317] on div "Scam" at bounding box center [679, 323] width 22 height 12
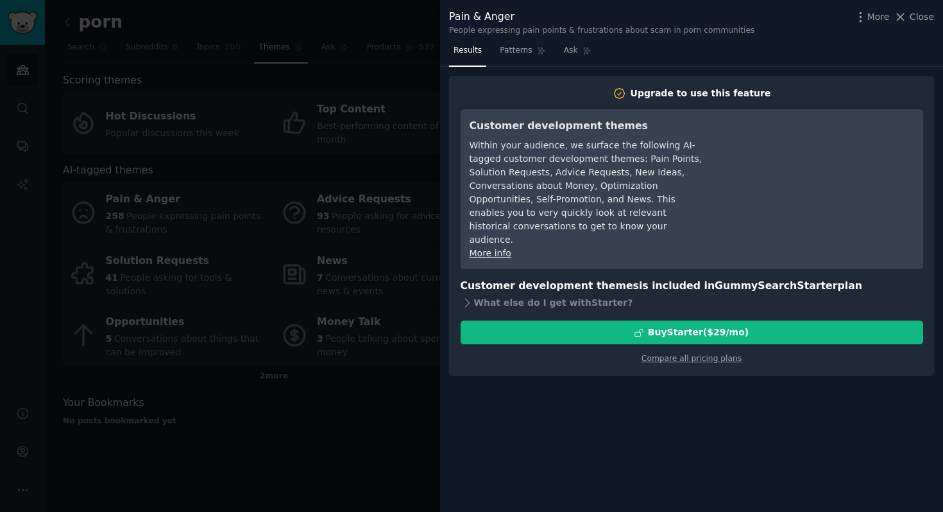
click at [386, 33] on div at bounding box center [471, 256] width 943 height 512
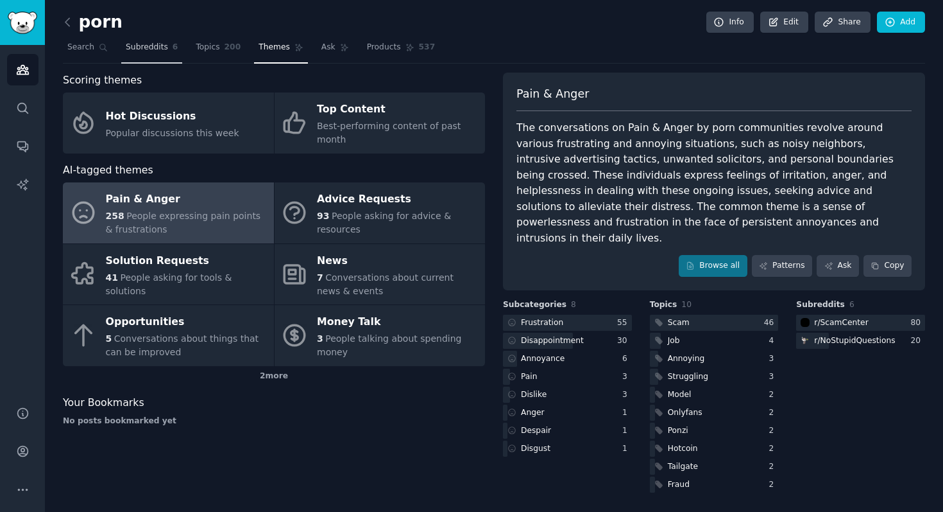
click at [139, 47] on span "Subreddits" at bounding box center [147, 48] width 42 height 12
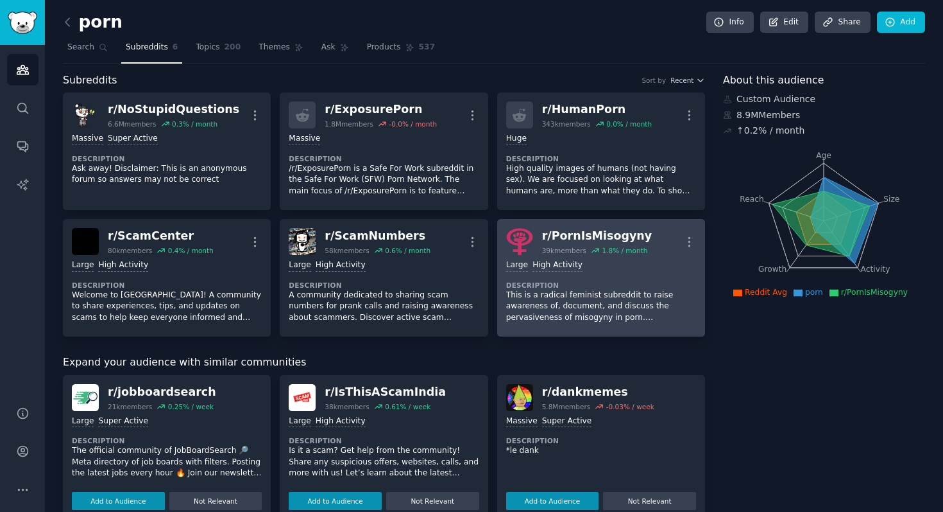
click at [618, 232] on div "r/ PornIsMisogyny" at bounding box center [597, 236] width 110 height 16
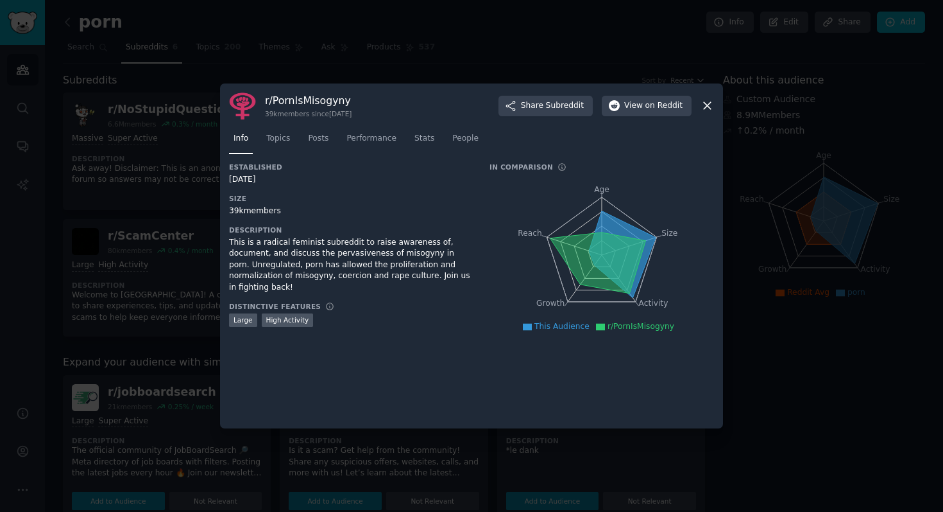
click at [707, 105] on icon at bounding box center [707, 106] width 7 height 7
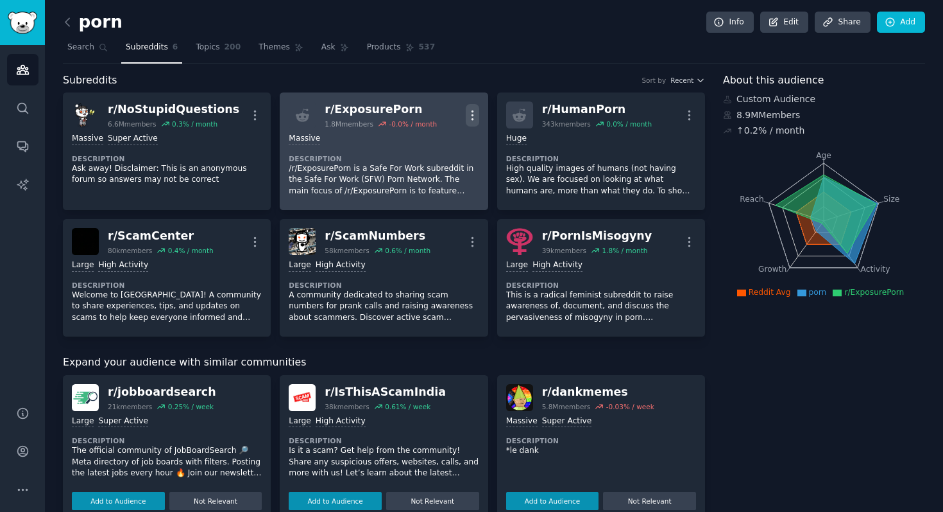
click at [472, 114] on icon "button" at bounding box center [472, 114] width 13 height 13
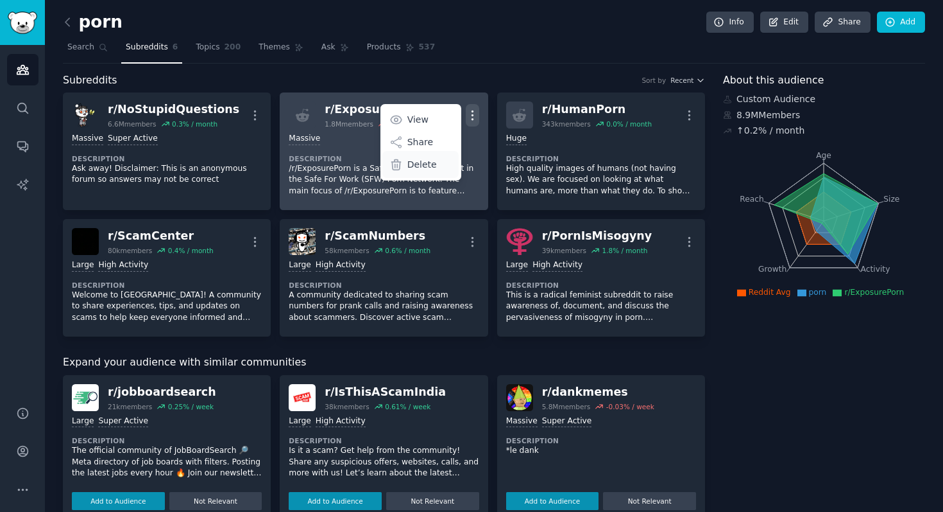
click at [427, 168] on p "Delete" at bounding box center [423, 164] width 30 height 13
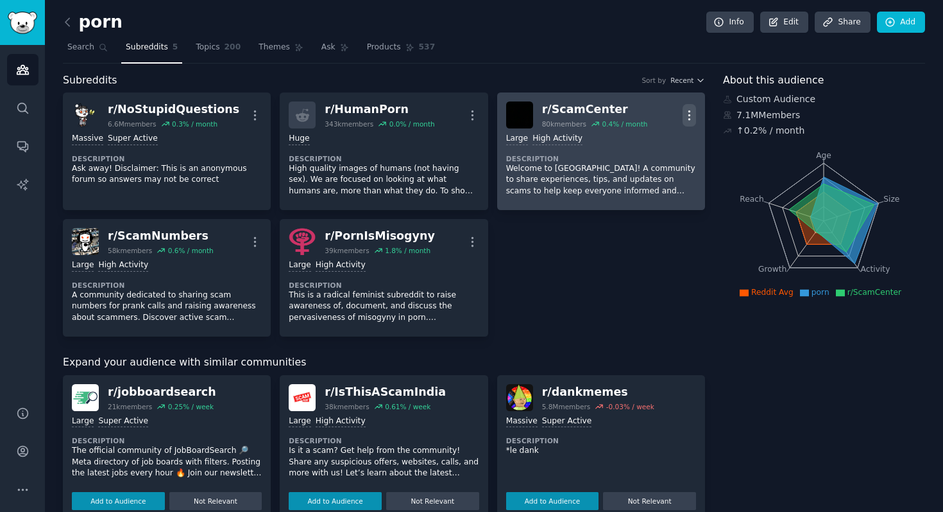
click at [688, 112] on icon "button" at bounding box center [689, 114] width 13 height 13
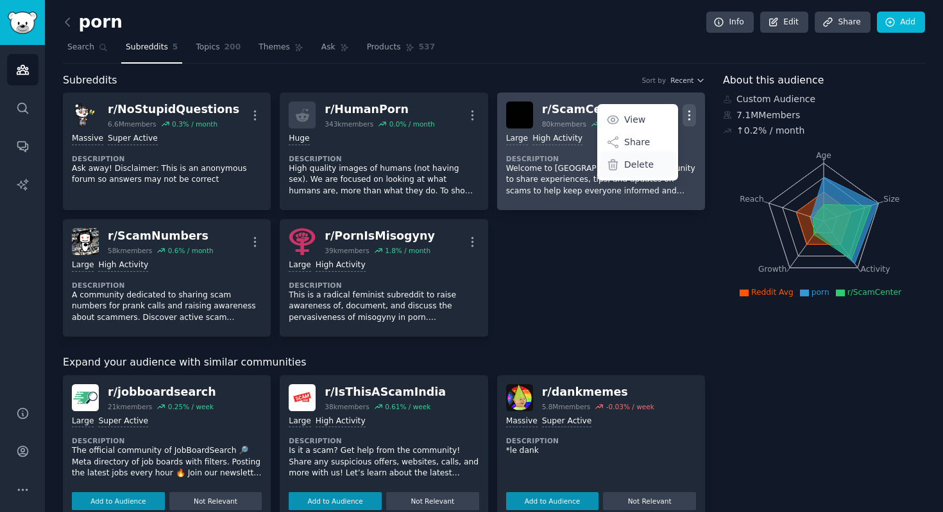
click at [640, 166] on p "Delete" at bounding box center [639, 164] width 30 height 13
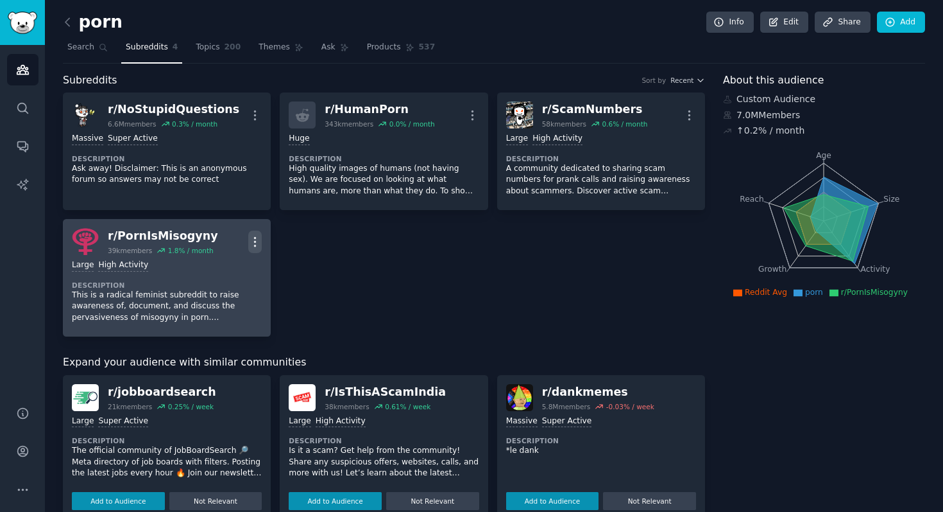
click at [251, 234] on button "More" at bounding box center [254, 241] width 13 height 22
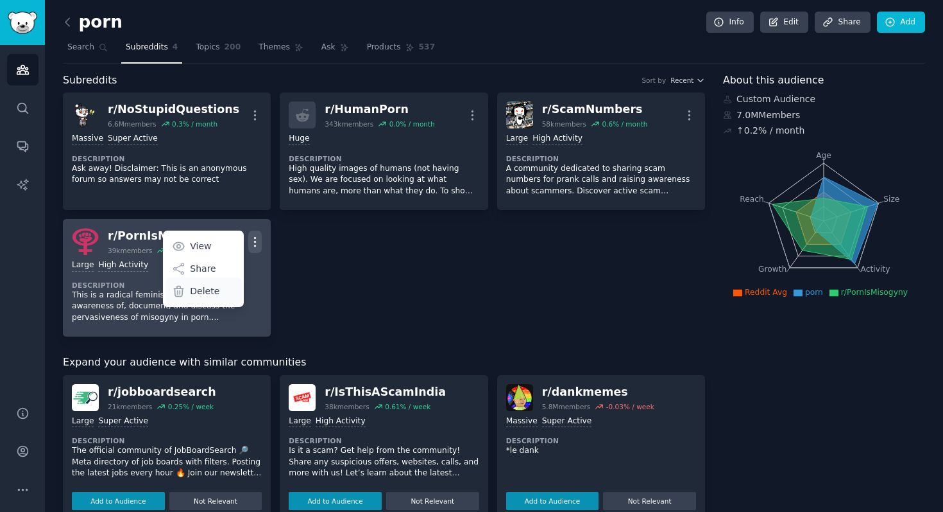
click at [214, 289] on p "Delete" at bounding box center [205, 290] width 30 height 13
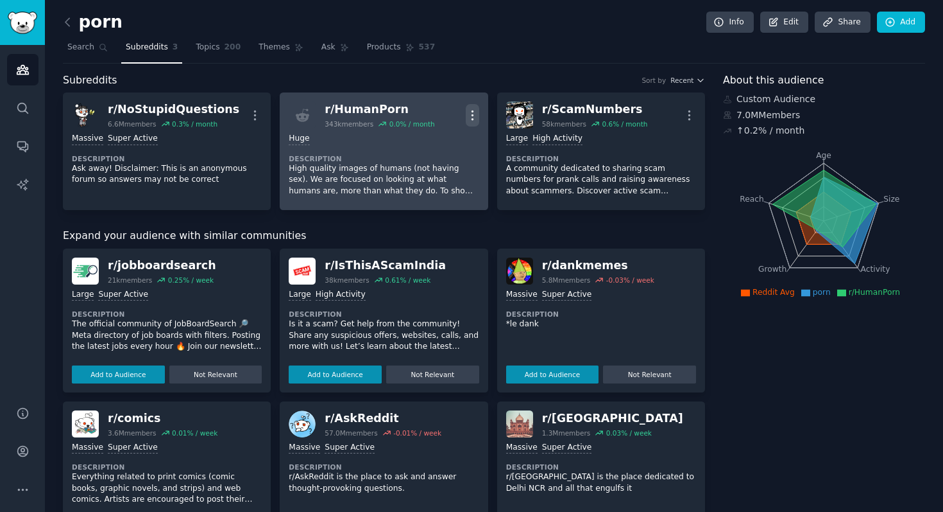
click at [472, 113] on icon "button" at bounding box center [472, 114] width 13 height 13
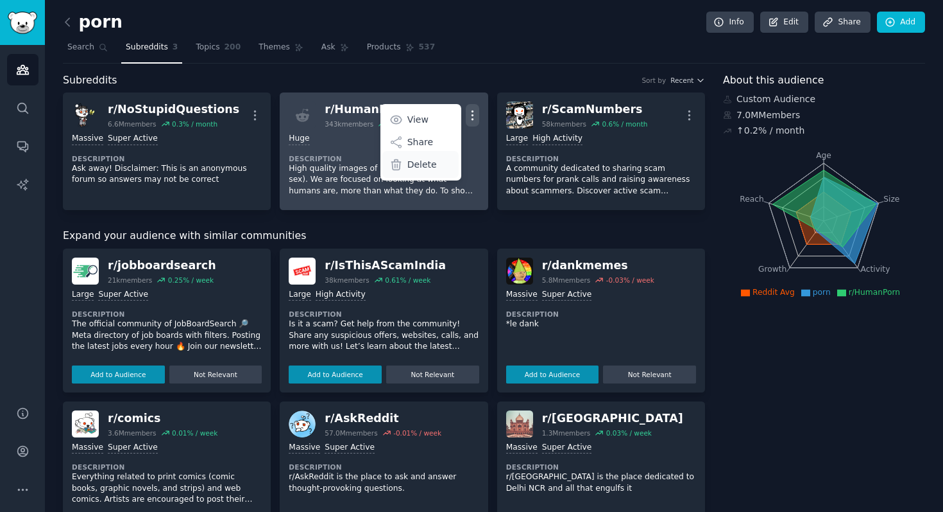
click at [434, 166] on div "Delete" at bounding box center [421, 164] width 76 height 27
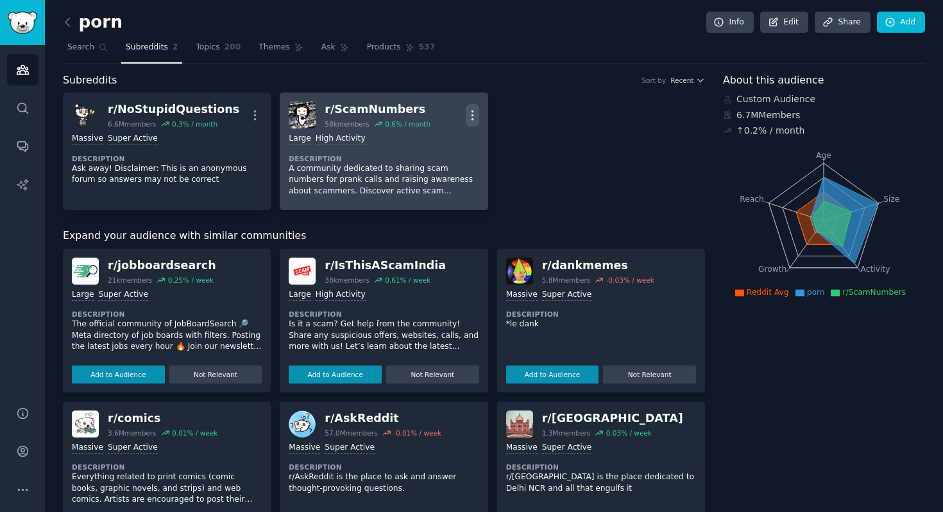
click at [469, 110] on icon "button" at bounding box center [472, 114] width 13 height 13
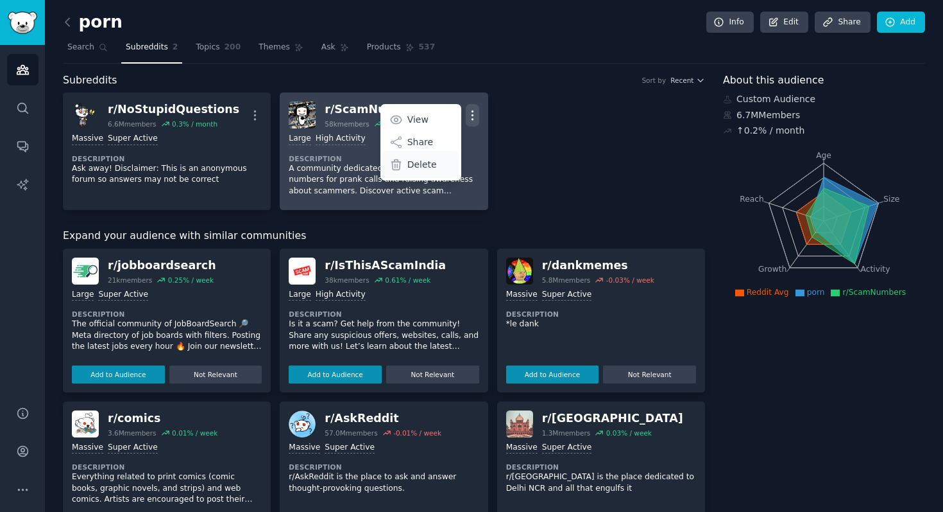
click at [434, 166] on div "Delete" at bounding box center [421, 164] width 76 height 27
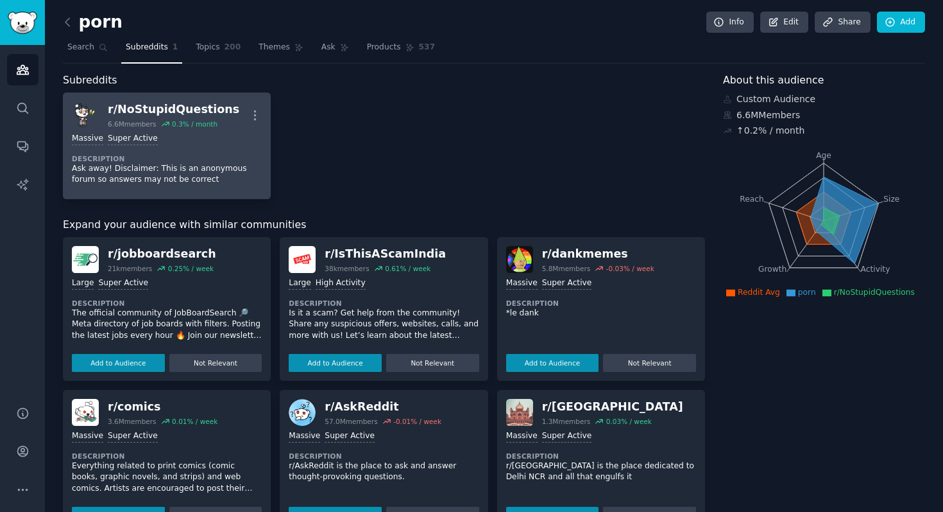
click at [230, 133] on div "Massive Super Active" at bounding box center [167, 139] width 190 height 12
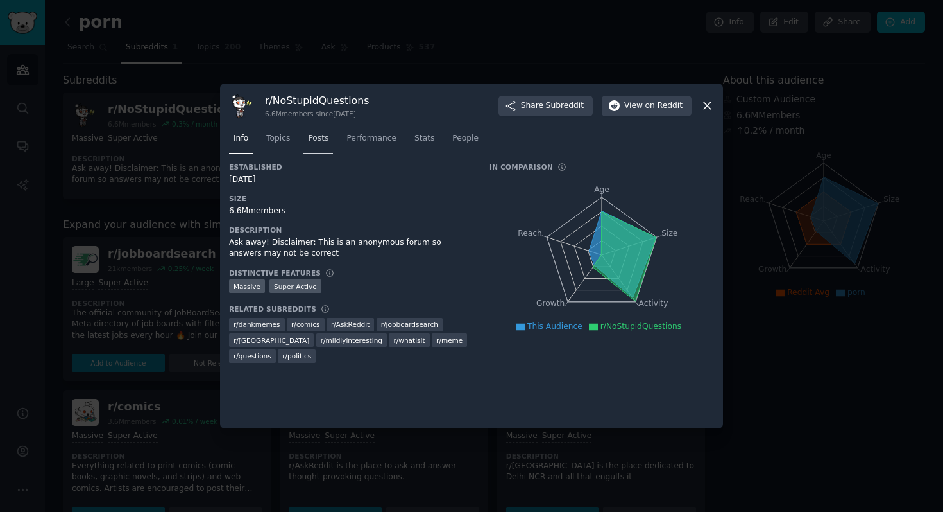
click at [321, 139] on span "Posts" at bounding box center [318, 139] width 21 height 12
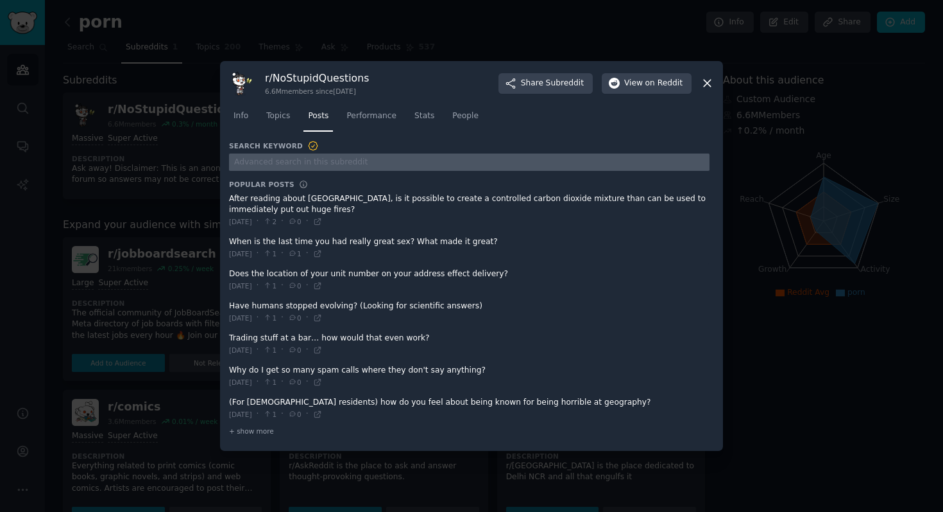
click at [299, 164] on input "text" at bounding box center [469, 161] width 481 height 17
type input "porn"
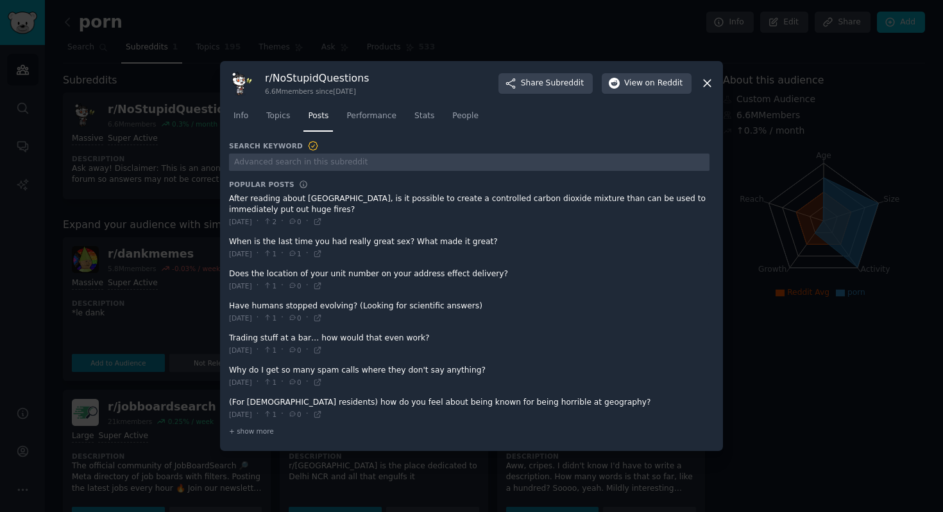
click at [705, 85] on icon at bounding box center [707, 83] width 7 height 7
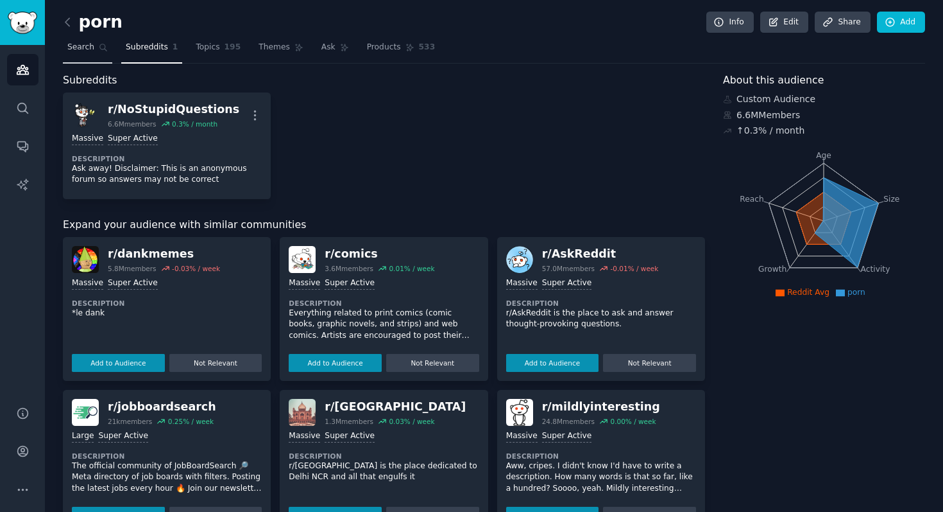
click at [91, 45] on span "Search" at bounding box center [80, 48] width 27 height 12
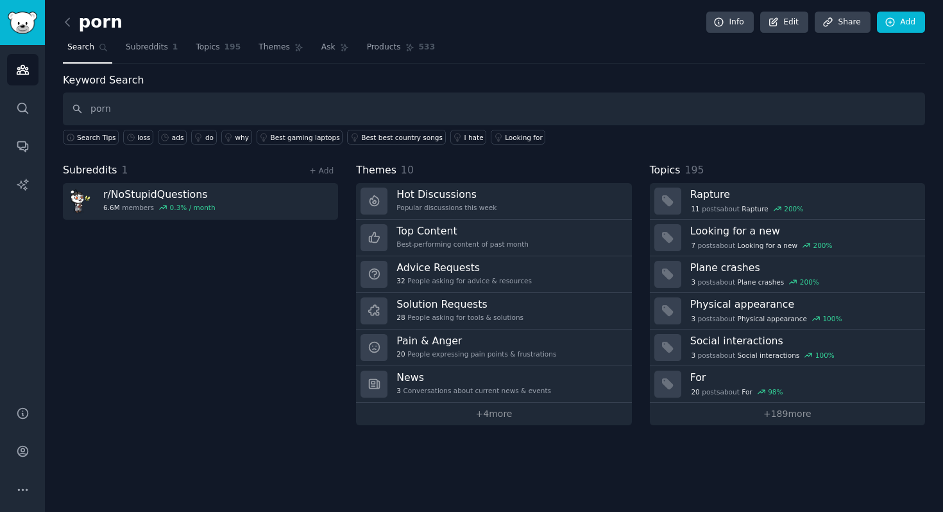
type input "porn"
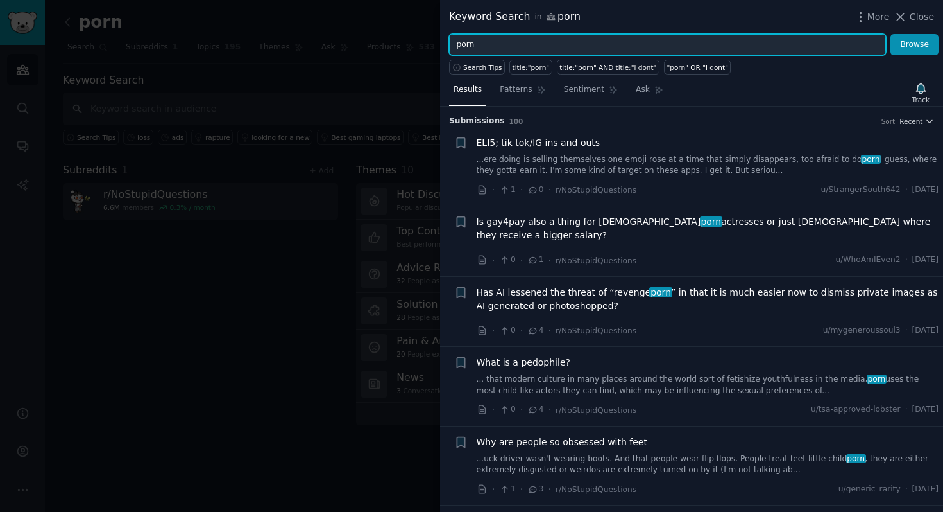
click at [513, 44] on input "porn" at bounding box center [667, 45] width 437 height 22
click at [459, 44] on input "porn and "" at bounding box center [667, 45] width 437 height 22
click at [477, 46] on input ""porn and "" at bounding box center [667, 45] width 437 height 22
click at [522, 45] on input ""porn" and "" at bounding box center [667, 45] width 437 height 22
type input ""porn" and "scam""
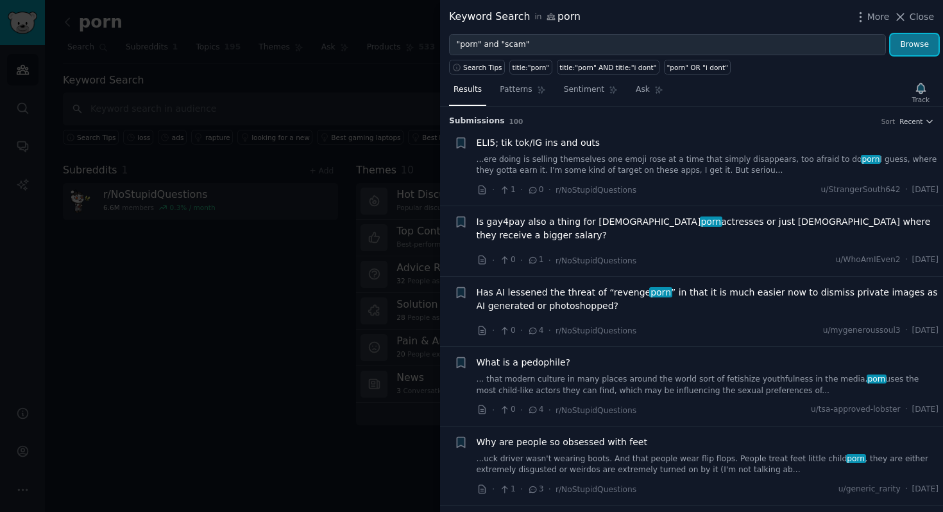
click at [913, 51] on button "Browse" at bounding box center [915, 45] width 48 height 22
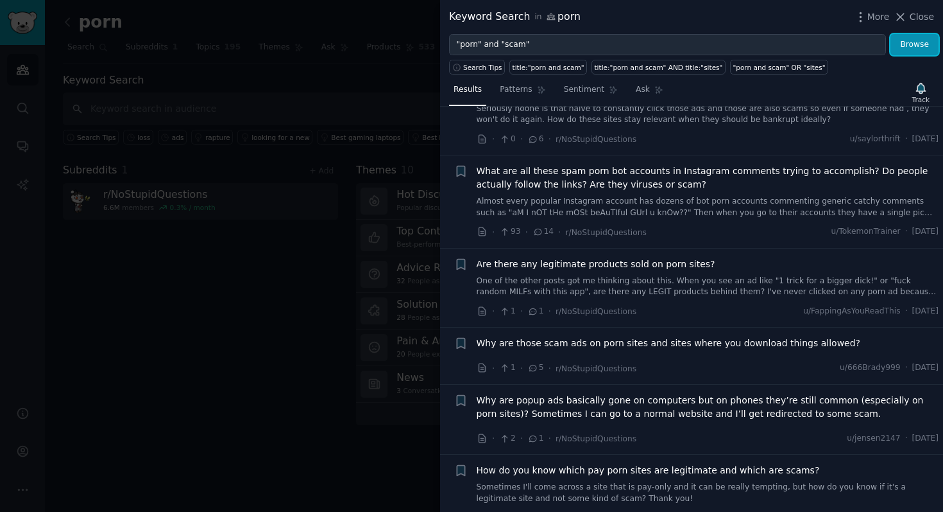
scroll to position [86, 0]
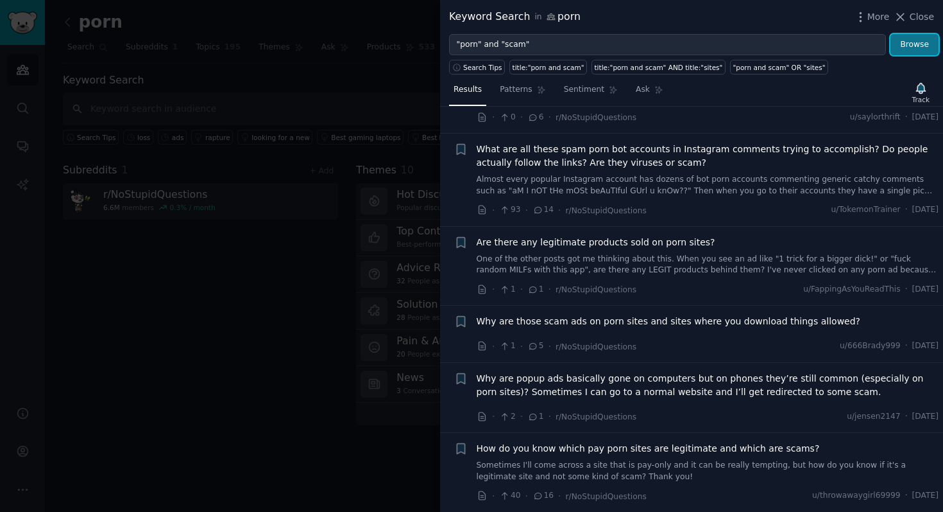
click at [915, 38] on button "Browse" at bounding box center [915, 45] width 48 height 22
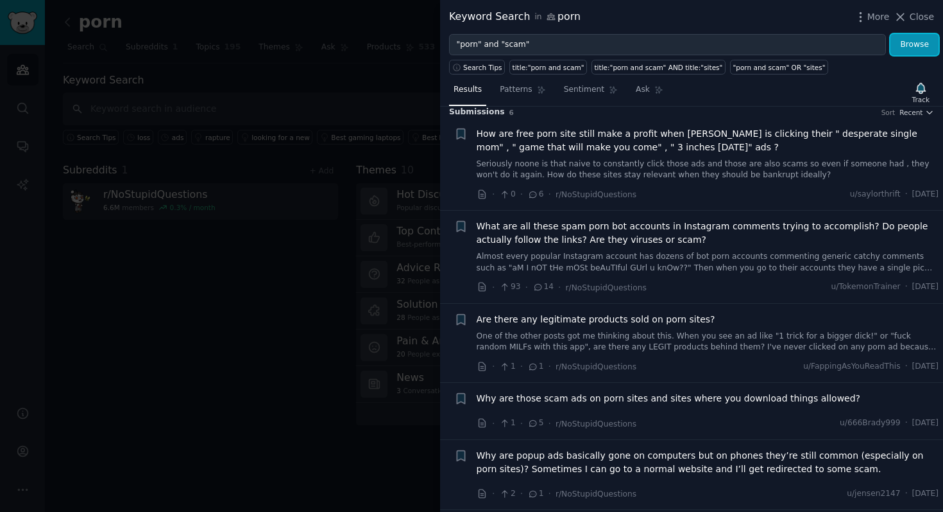
scroll to position [0, 0]
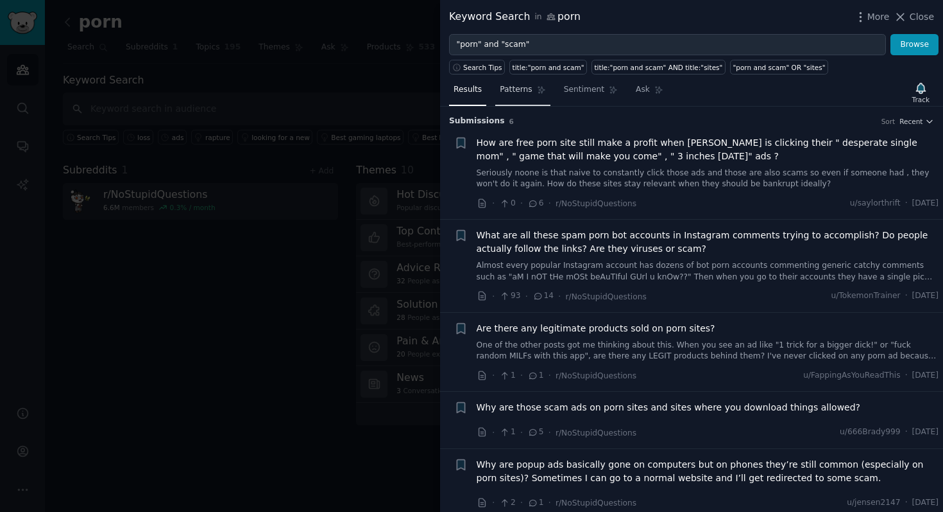
click at [526, 97] on link "Patterns" at bounding box center [522, 93] width 55 height 26
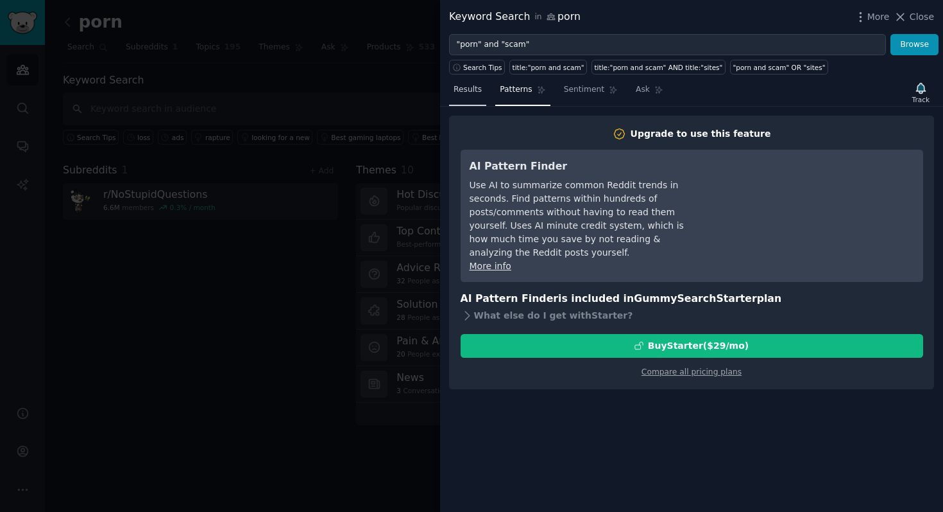
click at [477, 98] on link "Results" at bounding box center [467, 93] width 37 height 26
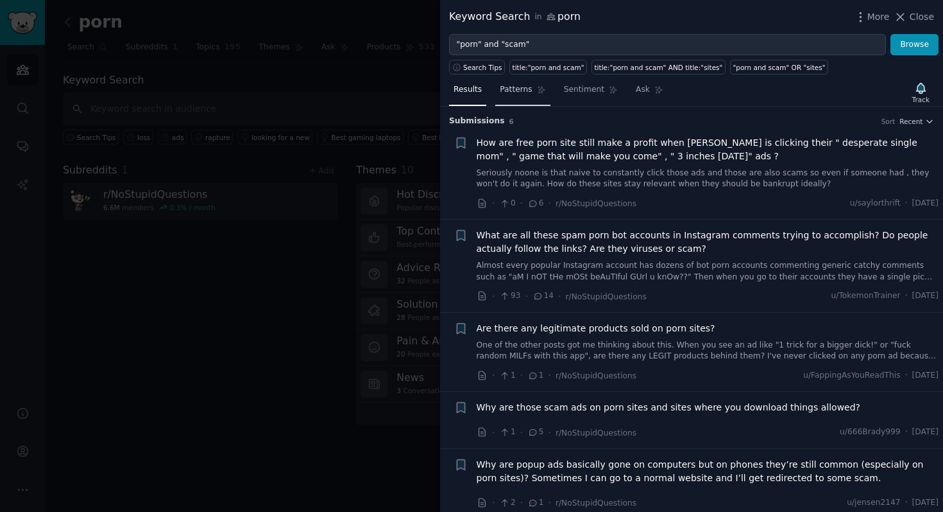
click at [514, 95] on span "Patterns" at bounding box center [516, 90] width 32 height 12
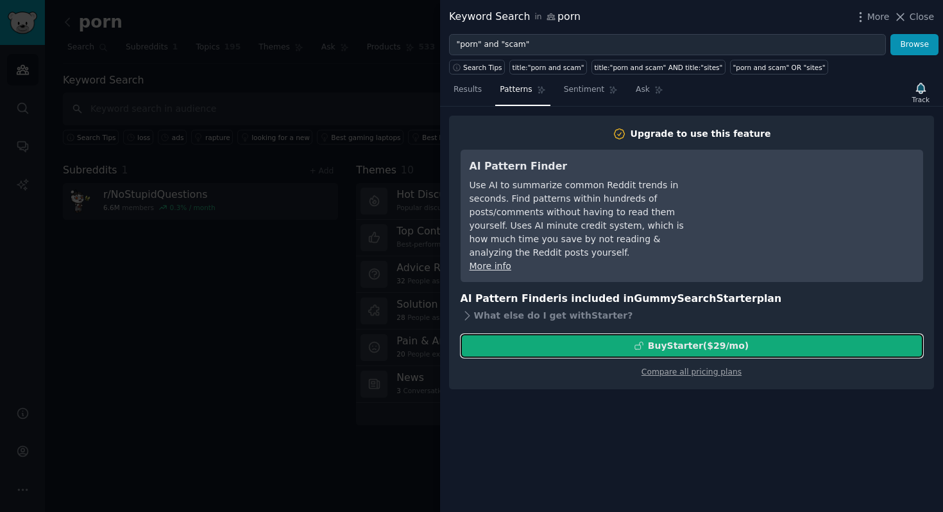
click at [680, 339] on div "Buy Starter ($ 29 /mo )" at bounding box center [698, 345] width 101 height 13
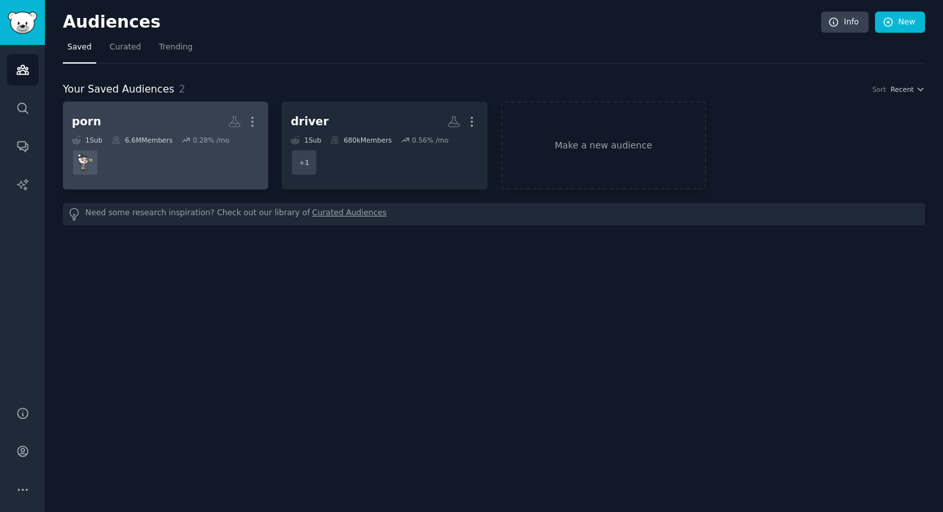
click at [192, 117] on h2 "porn More" at bounding box center [165, 121] width 187 height 22
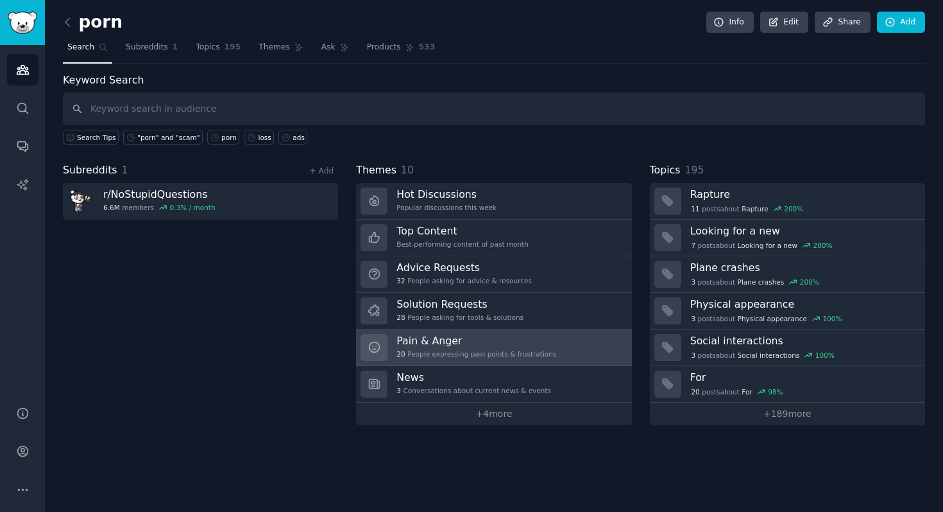
click at [431, 347] on div "Pain & Anger 20 People expressing pain points & frustrations" at bounding box center [477, 347] width 160 height 27
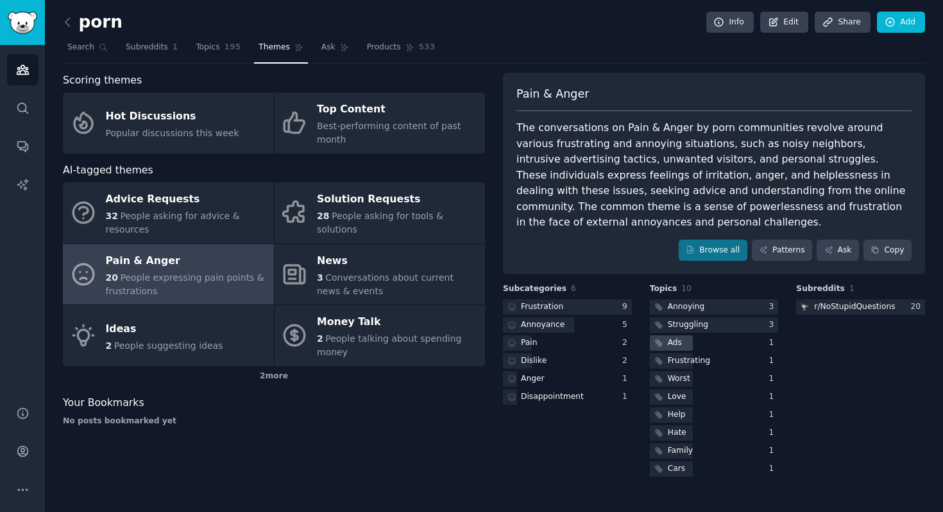
click at [675, 344] on div "Ads" at bounding box center [675, 343] width 14 height 12
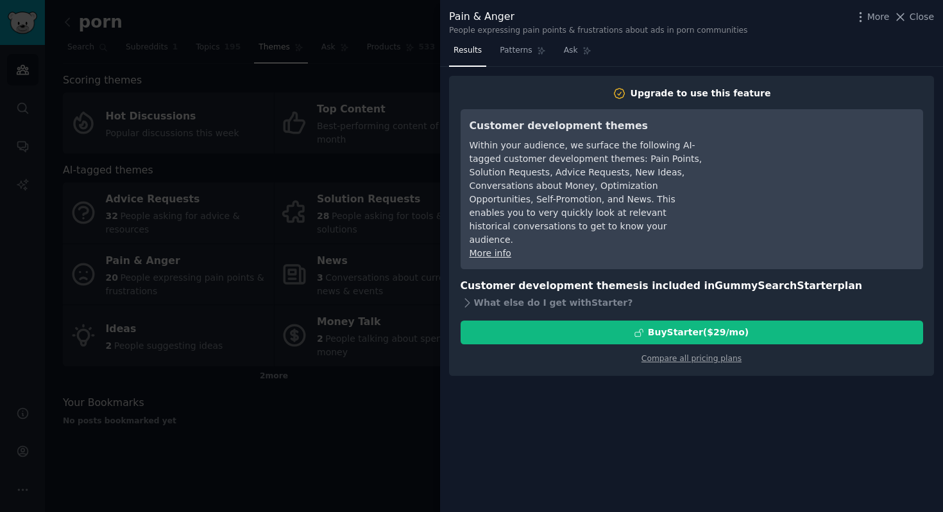
click at [396, 12] on div at bounding box center [471, 256] width 943 height 512
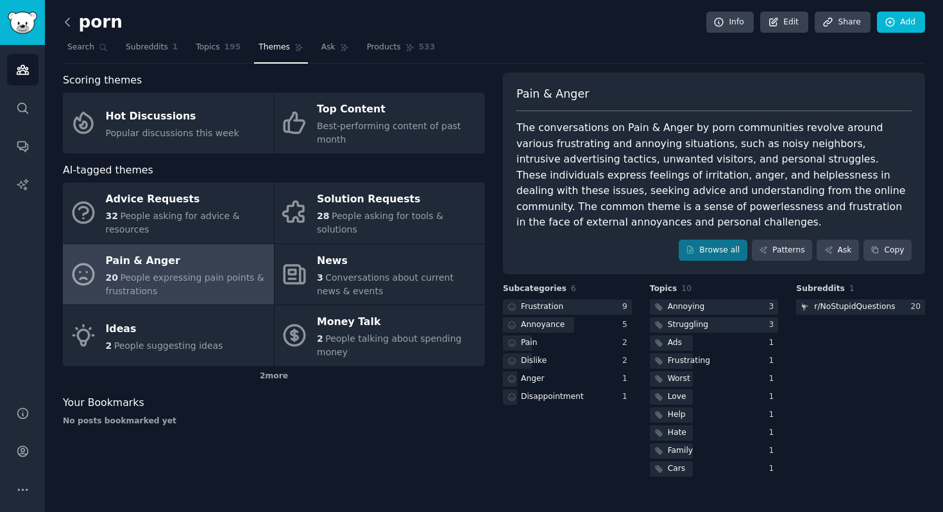
click at [67, 28] on icon at bounding box center [67, 21] width 13 height 13
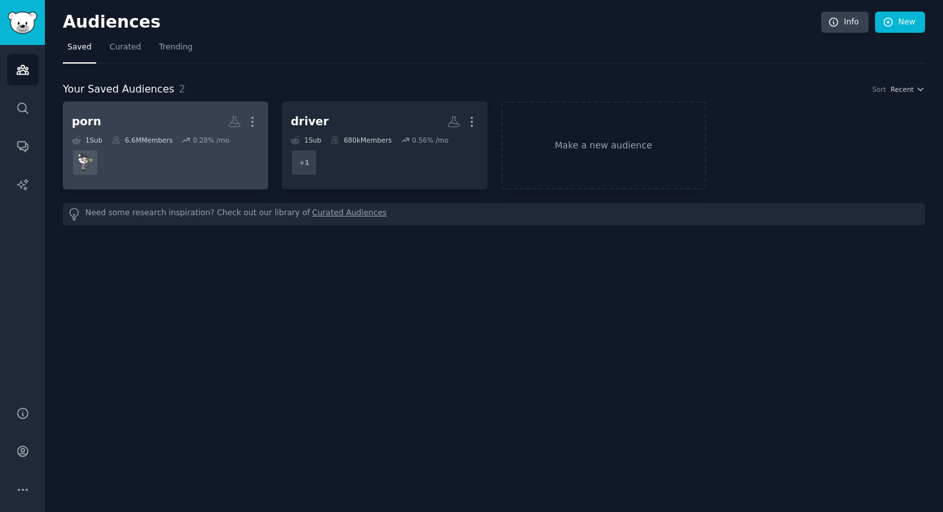
click at [199, 113] on h2 "porn Custom Audience More" at bounding box center [165, 121] width 187 height 22
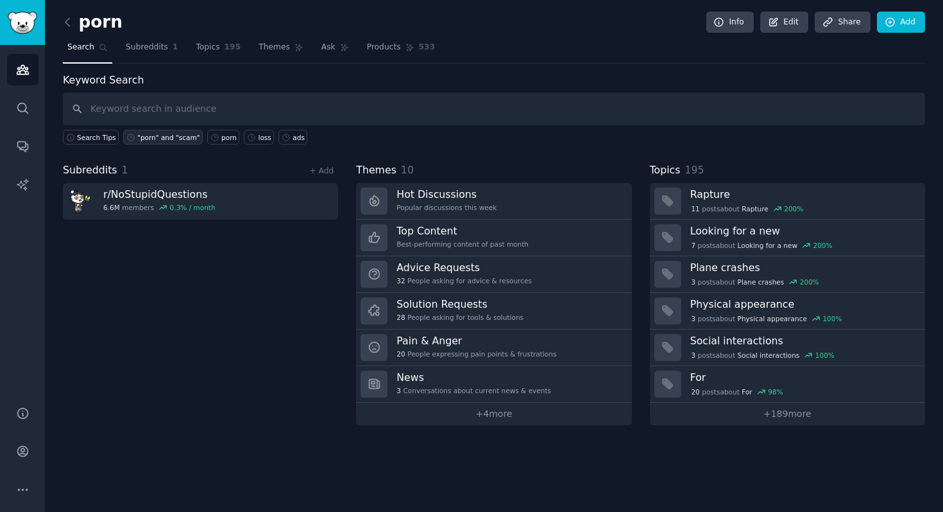
click at [176, 137] on div ""porn" and "scam"" at bounding box center [168, 137] width 63 height 9
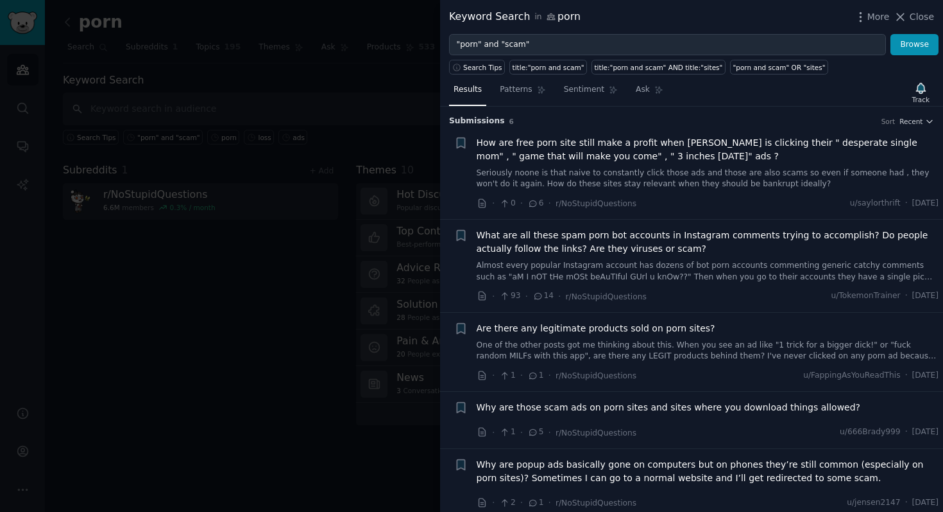
click at [629, 144] on span "How are free porn site still make a profit when [PERSON_NAME] is clicking their…" at bounding box center [708, 149] width 463 height 27
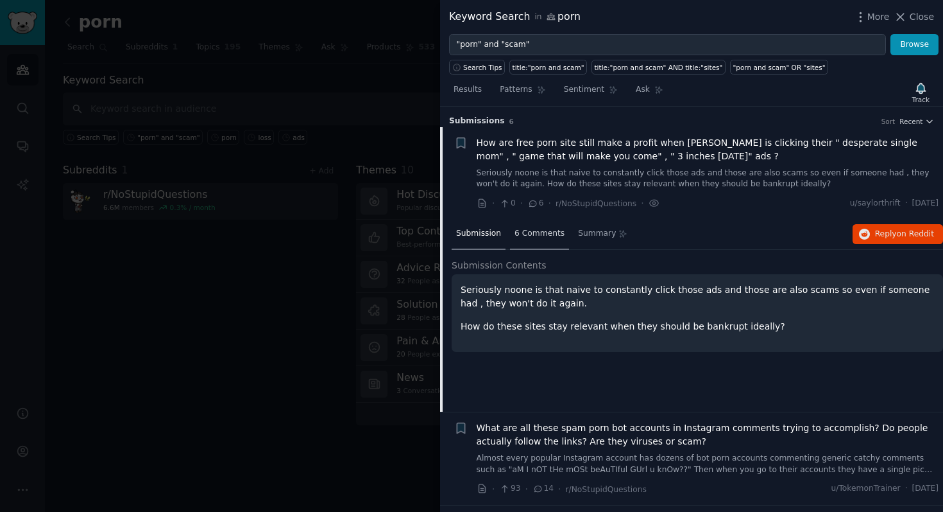
click at [540, 246] on div "6 Comments" at bounding box center [539, 234] width 59 height 31
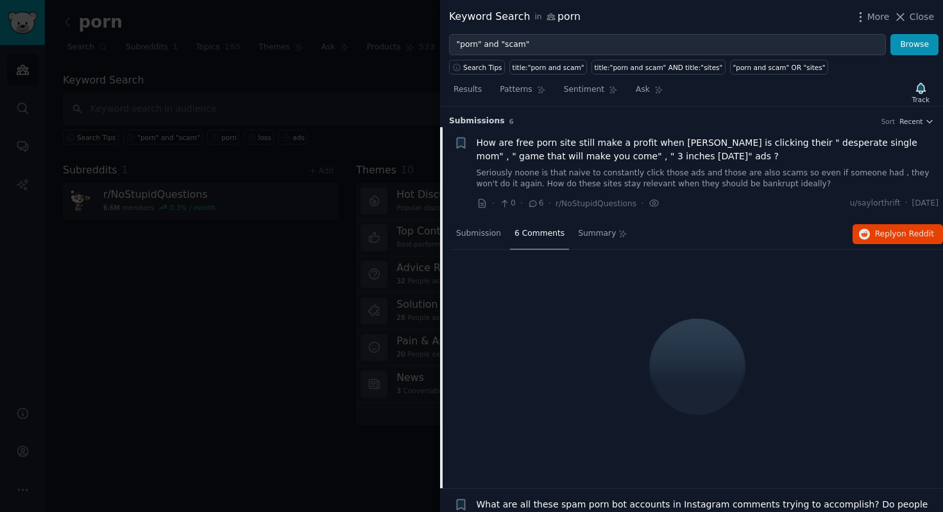
scroll to position [30, 0]
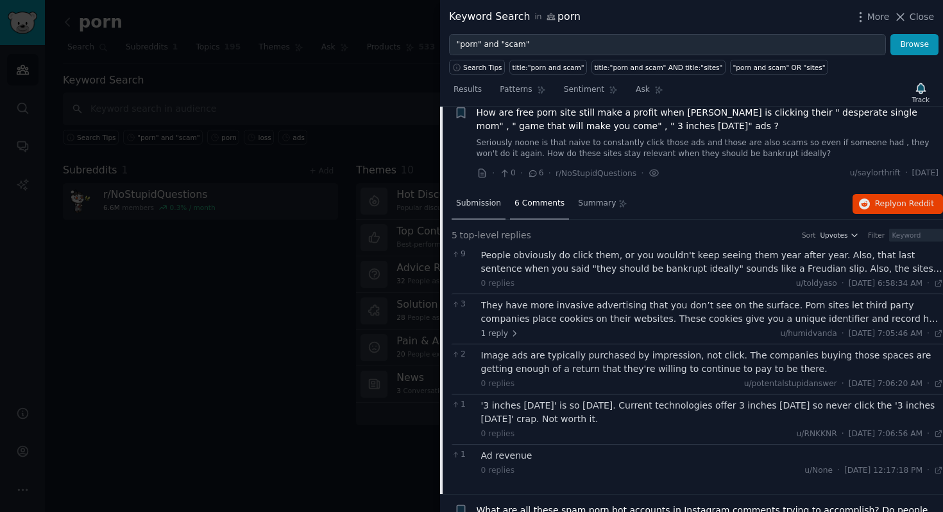
click at [493, 202] on span "Submission" at bounding box center [478, 204] width 45 height 12
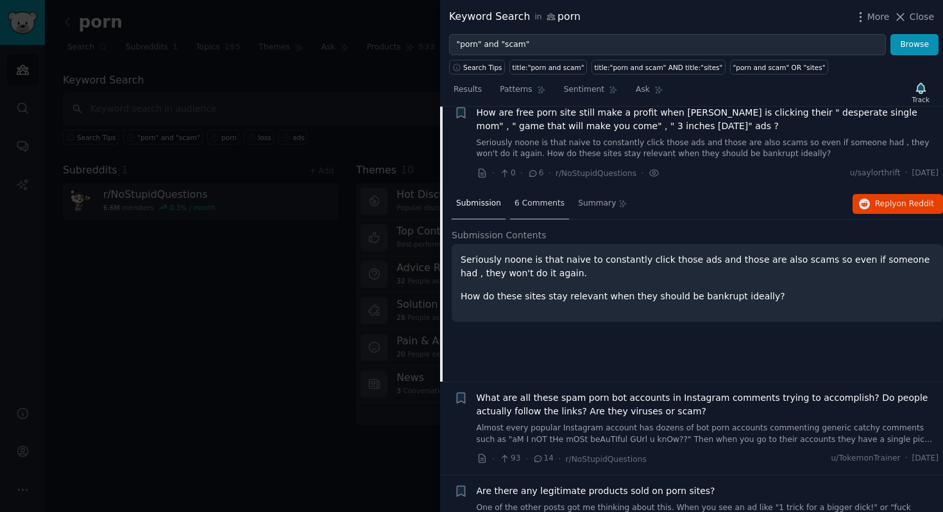
click at [541, 203] on span "6 Comments" at bounding box center [540, 204] width 50 height 12
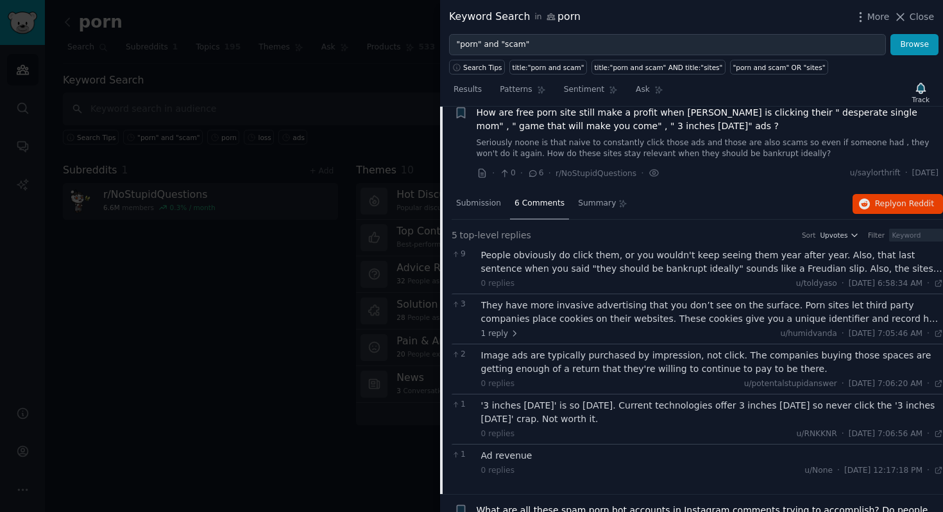
scroll to position [46, 0]
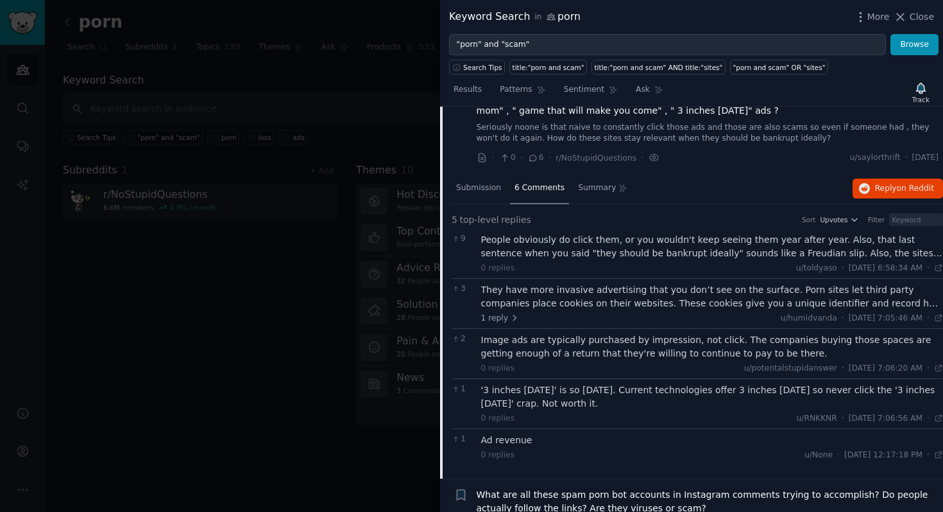
click at [634, 246] on div "People obviously do click them, or you wouldn't keep seeing them year after yea…" at bounding box center [712, 246] width 463 height 27
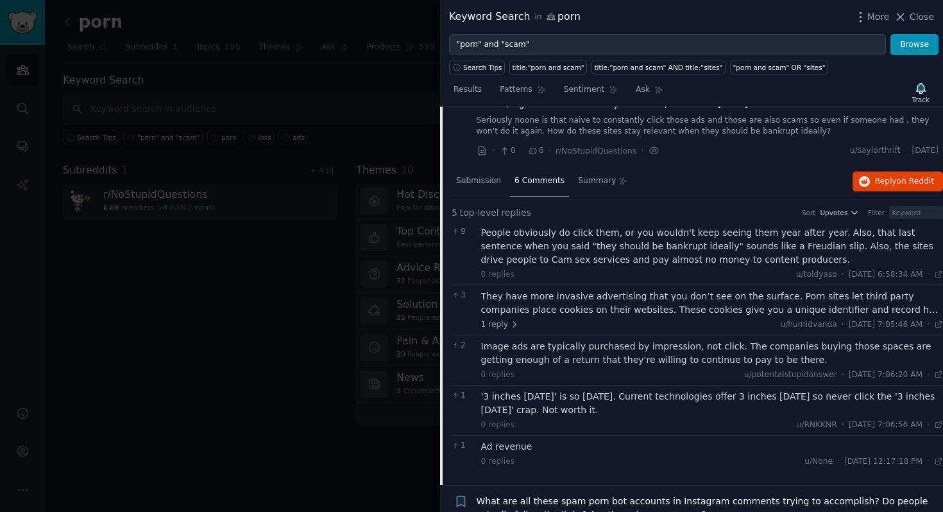
scroll to position [55, 0]
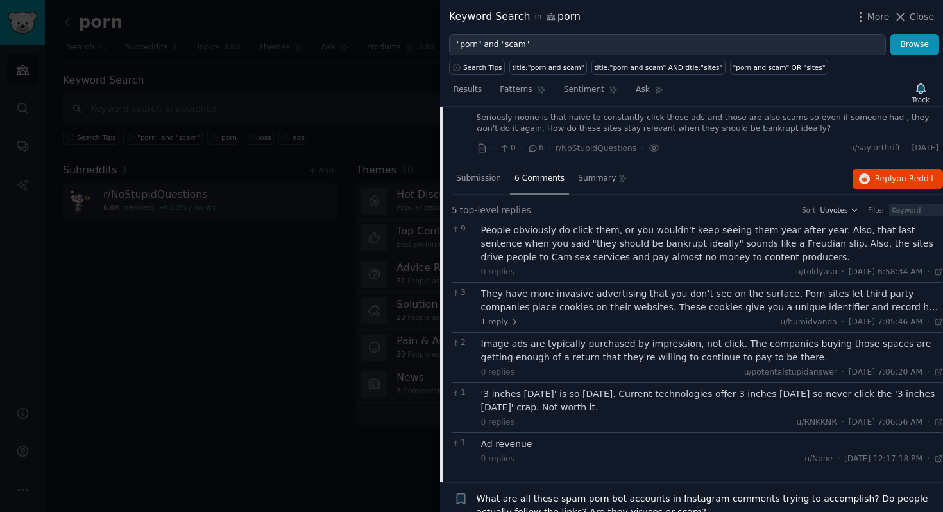
click at [752, 302] on div "They have more invasive advertising that you don’t see on the surface. Porn sit…" at bounding box center [712, 300] width 463 height 27
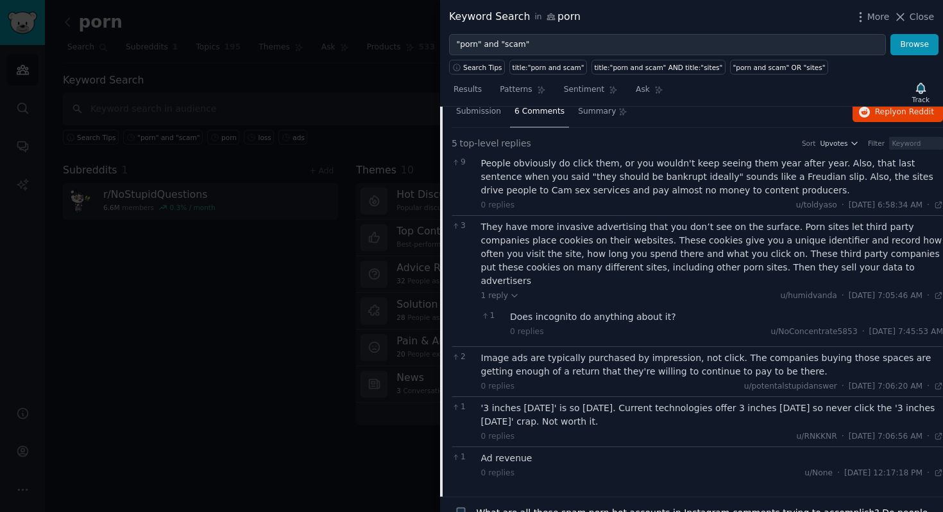
scroll to position [128, 0]
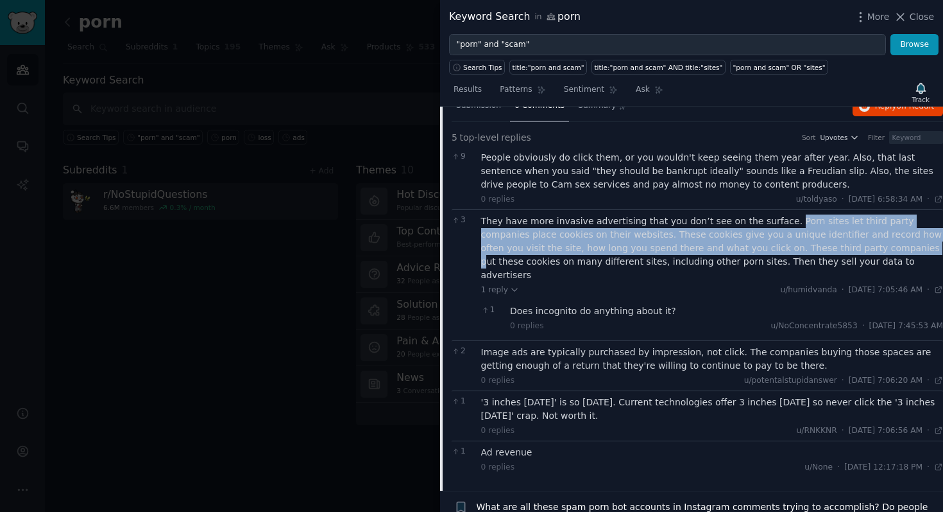
drag, startPoint x: 777, startPoint y: 221, endPoint x: 830, endPoint y: 254, distance: 62.5
click at [830, 254] on div "They have more invasive advertising that you don’t see on the surface. Porn sit…" at bounding box center [712, 247] width 463 height 67
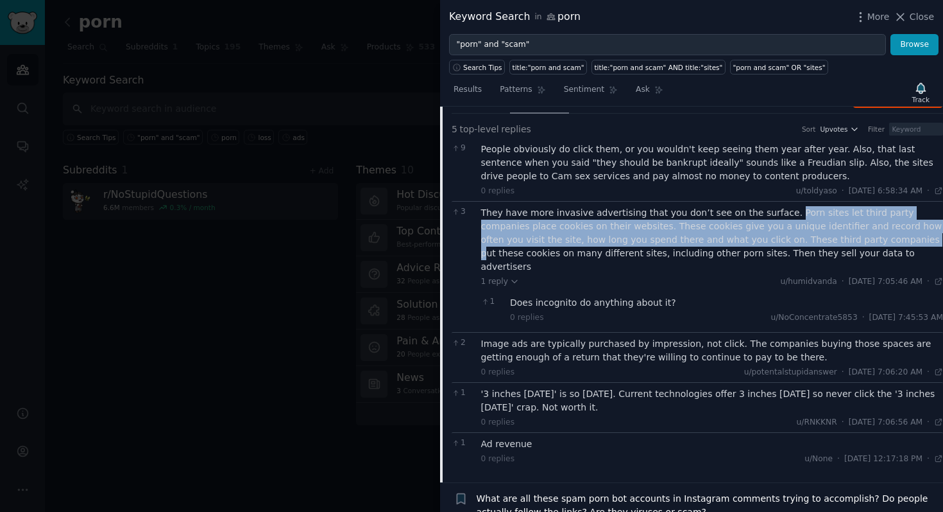
scroll to position [246, 0]
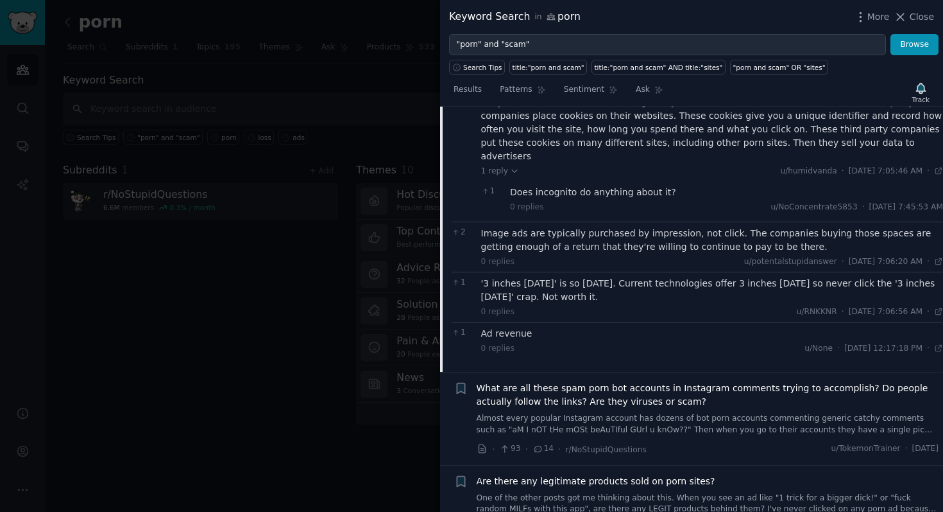
click at [691, 232] on div "Image ads are typically purchased by impression, not click. The companies buyin…" at bounding box center [712, 240] width 463 height 27
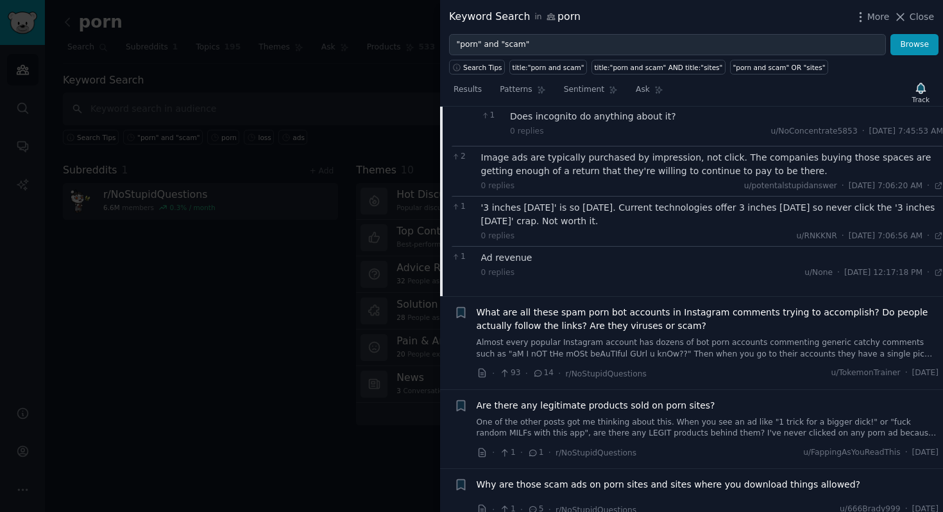
scroll to position [334, 0]
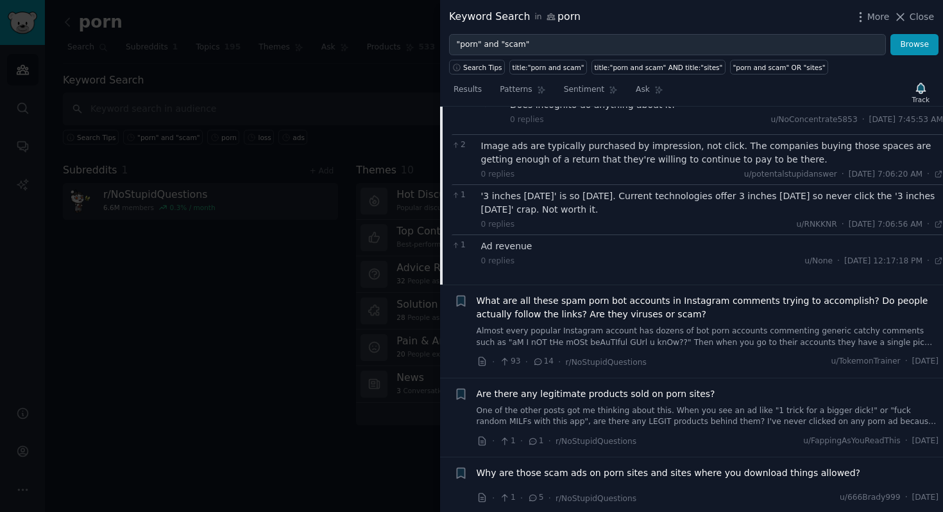
click at [641, 298] on span "What are all these spam porn bot accounts in Instagram comments trying to accom…" at bounding box center [708, 307] width 463 height 27
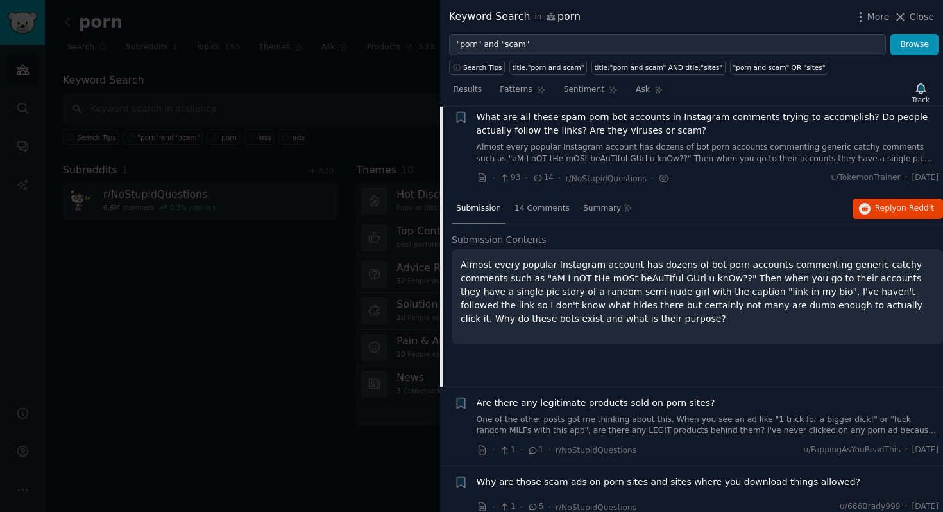
scroll to position [243, 0]
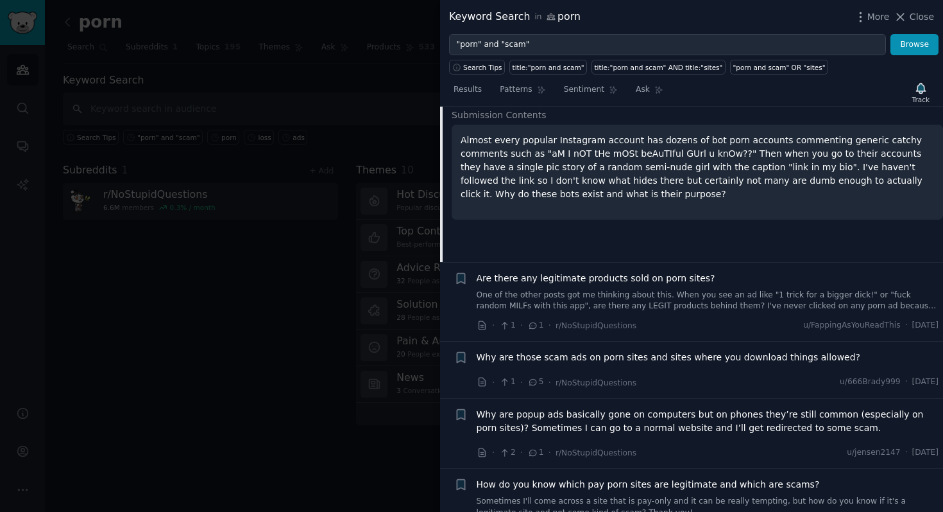
click at [635, 300] on link "One of the other posts got me thinking about this. When you see an ad like "1 t…" at bounding box center [708, 300] width 463 height 22
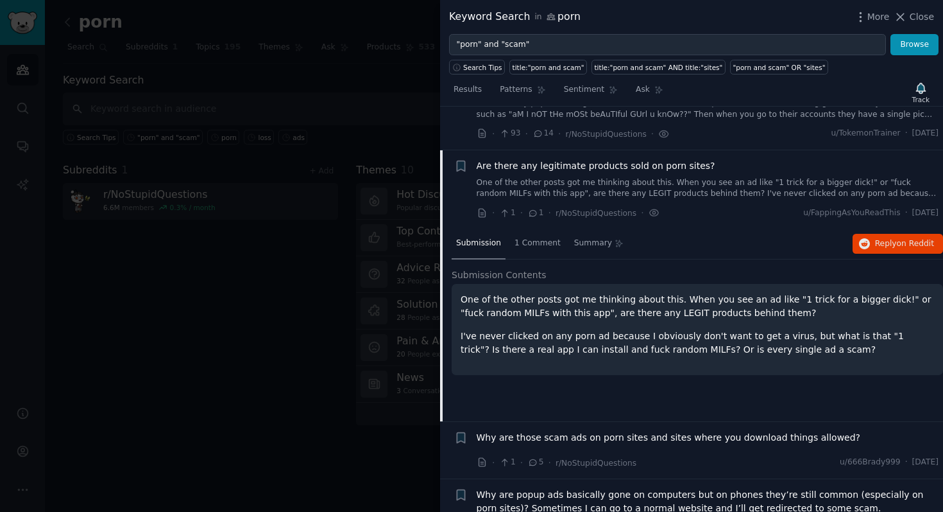
scroll to position [161, 0]
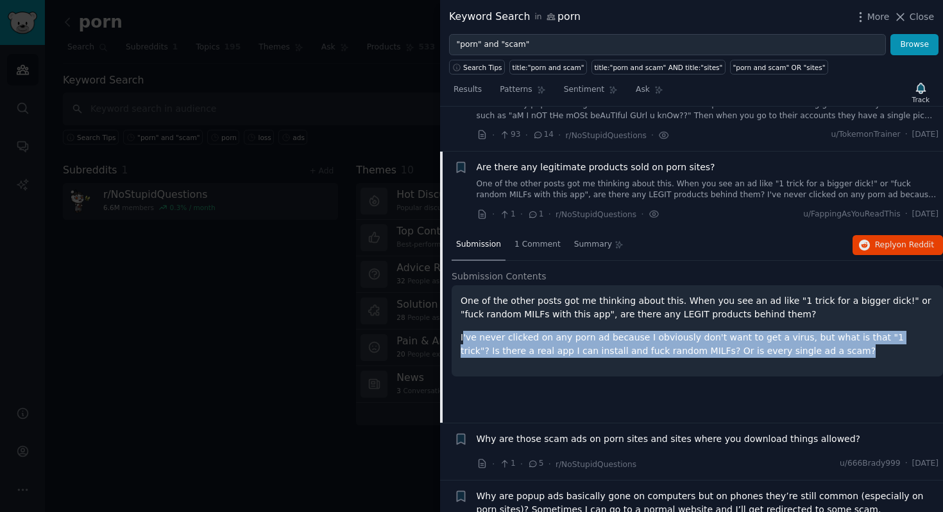
drag, startPoint x: 462, startPoint y: 336, endPoint x: 784, endPoint y: 353, distance: 322.6
click at [784, 353] on p "I've never clicked on any porn ad because I obviously don't want to get a virus…" at bounding box center [698, 344] width 474 height 27
click at [468, 333] on p "I've never clicked on any porn ad because I obviously don't want to get a virus…" at bounding box center [698, 344] width 474 height 27
drag, startPoint x: 460, startPoint y: 333, endPoint x: 793, endPoint y: 349, distance: 334.1
click at [793, 349] on div "One of the other posts got me thinking about this. When you see an ad like "1 t…" at bounding box center [698, 330] width 492 height 91
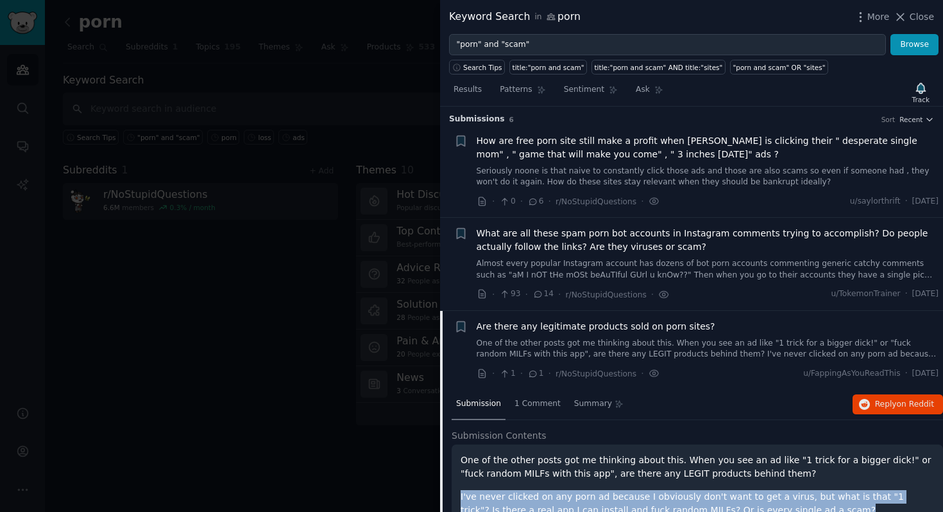
scroll to position [83, 0]
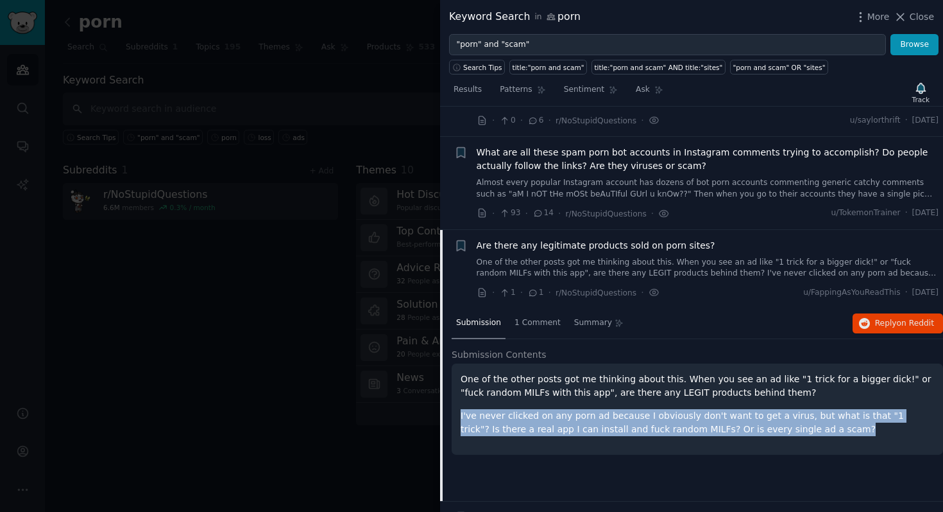
click at [585, 239] on span "Are there any legitimate products sold on porn sites?" at bounding box center [596, 245] width 239 height 13
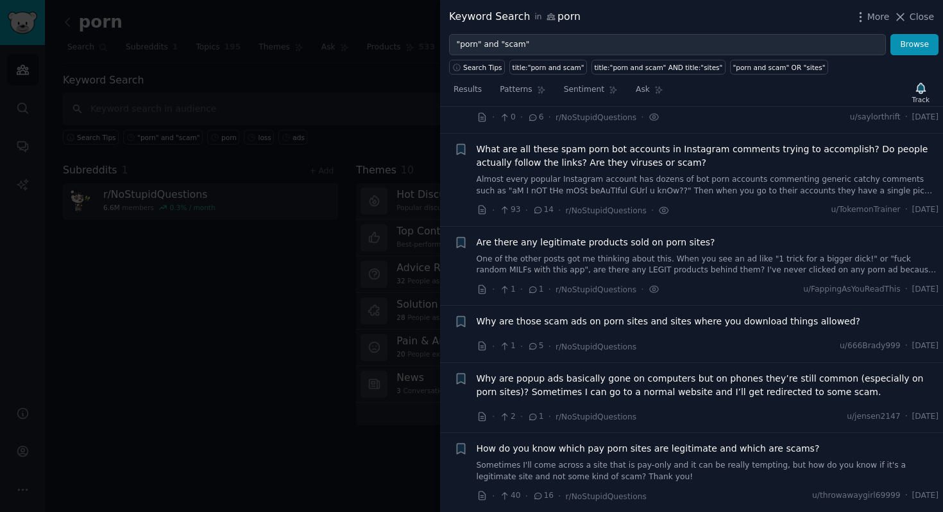
click at [585, 239] on span "Are there any legitimate products sold on porn sites?" at bounding box center [596, 242] width 239 height 13
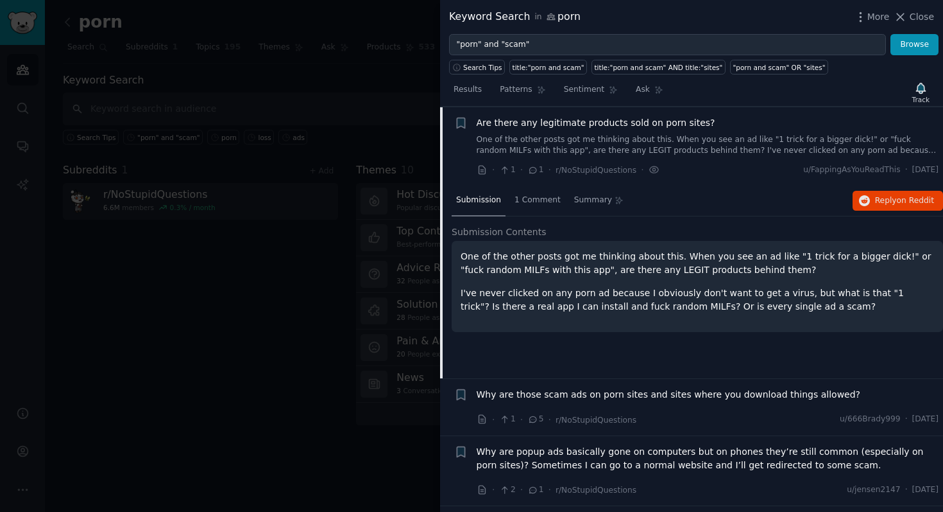
scroll to position [155, 0]
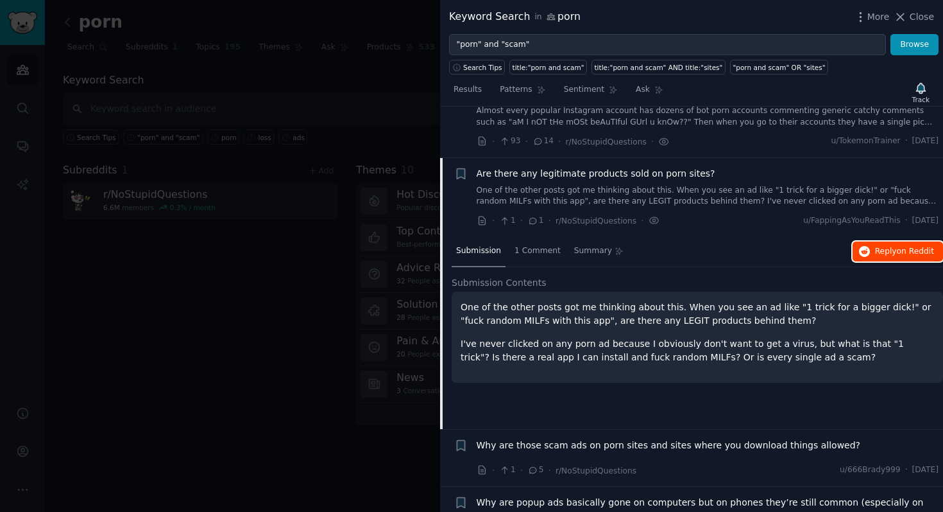
click at [879, 253] on span "Reply on Reddit" at bounding box center [904, 252] width 59 height 12
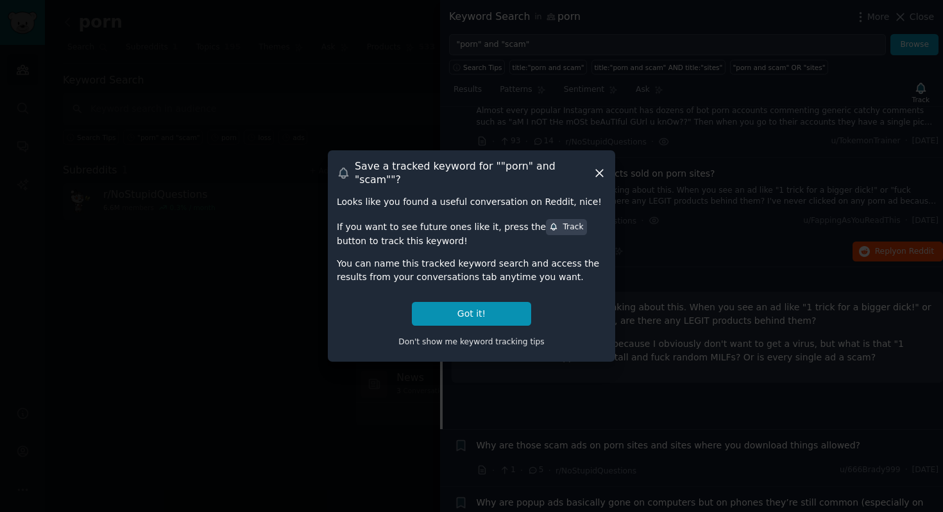
click at [601, 173] on icon at bounding box center [599, 172] width 13 height 13
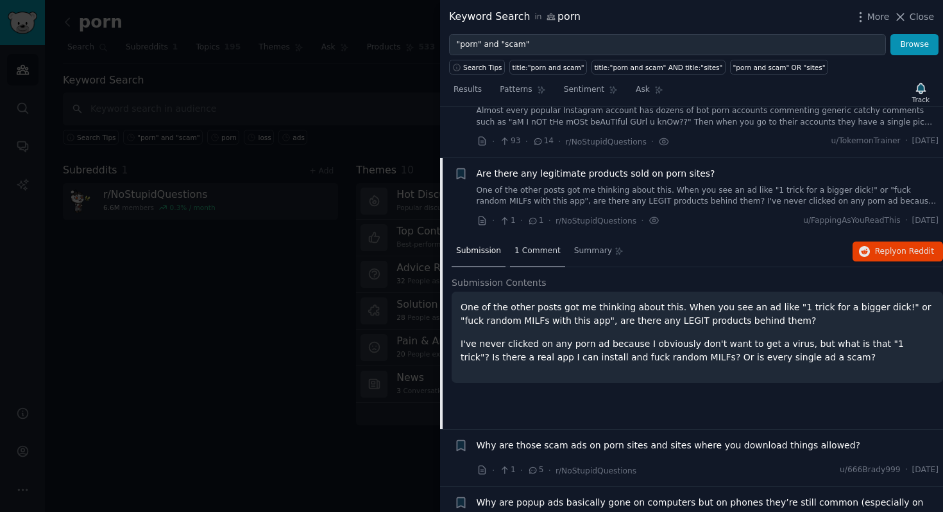
click at [544, 248] on span "1 Comment" at bounding box center [538, 251] width 46 height 12
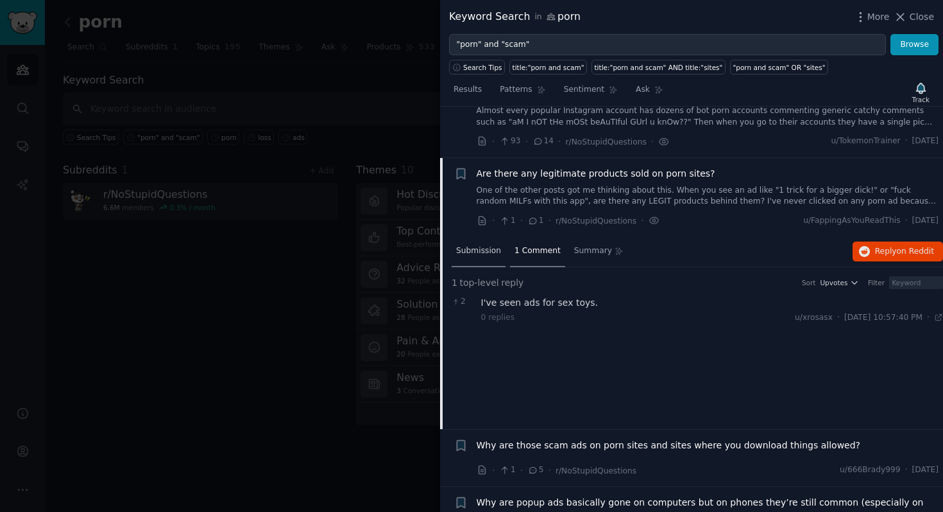
click at [493, 250] on span "Submission" at bounding box center [478, 251] width 45 height 12
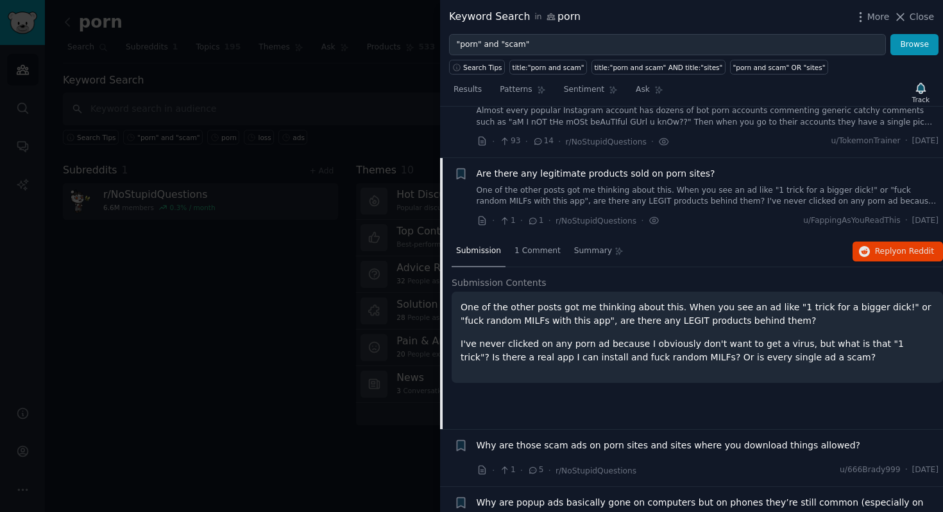
click at [509, 309] on p "One of the other posts got me thinking about this. When you see an ad like "1 t…" at bounding box center [698, 313] width 474 height 27
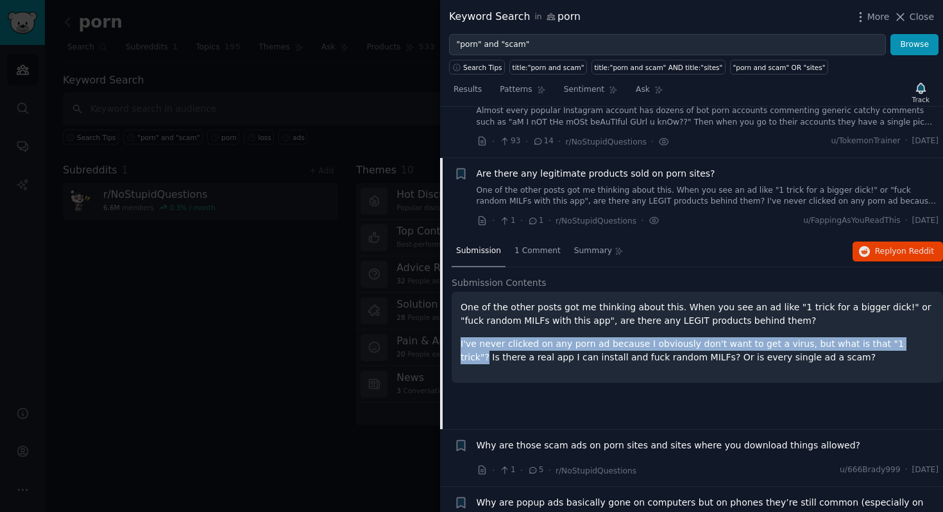
drag, startPoint x: 461, startPoint y: 346, endPoint x: 890, endPoint y: 341, distance: 428.8
click at [890, 341] on p "I've never clicked on any porn ad because I obviously don't want to get a virus…" at bounding box center [698, 350] width 474 height 27
click at [598, 170] on span "Are there any legitimate products sold on porn sites?" at bounding box center [596, 173] width 239 height 13
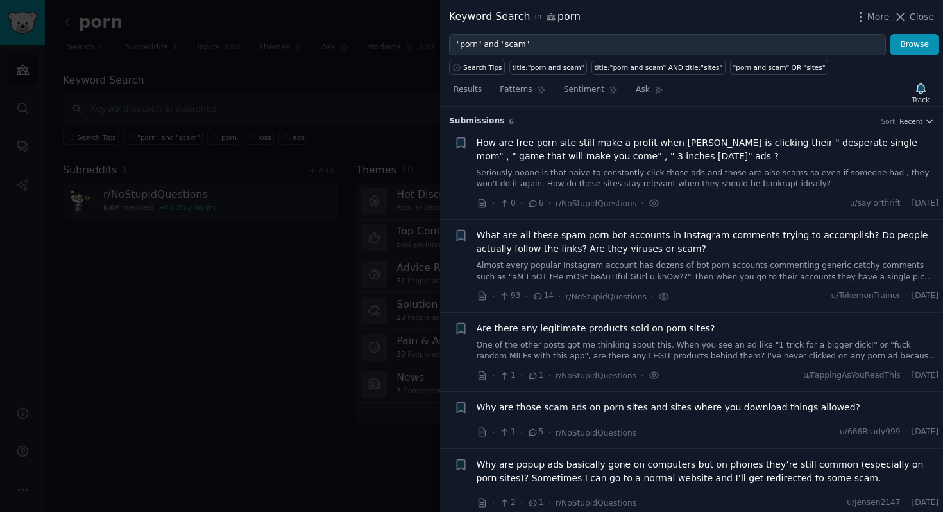
click at [626, 323] on span "Are there any legitimate products sold on porn sites?" at bounding box center [596, 328] width 239 height 13
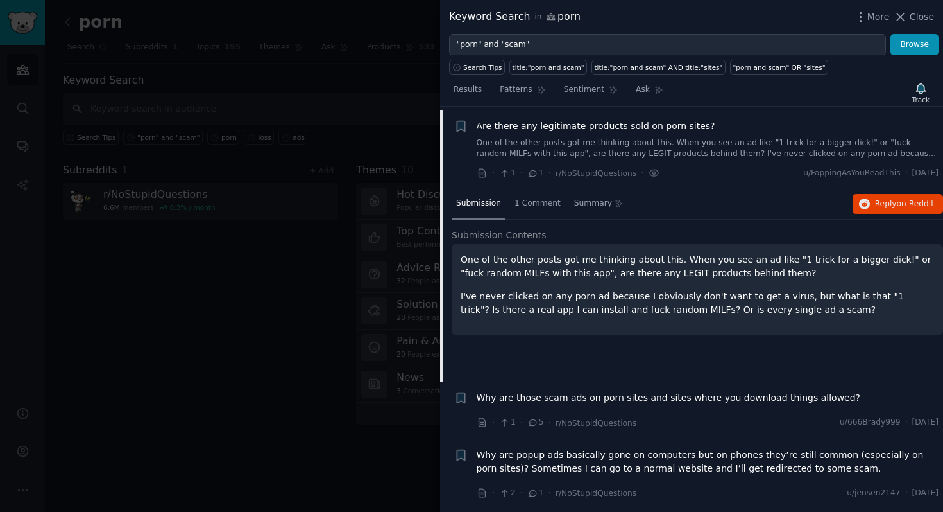
scroll to position [205, 0]
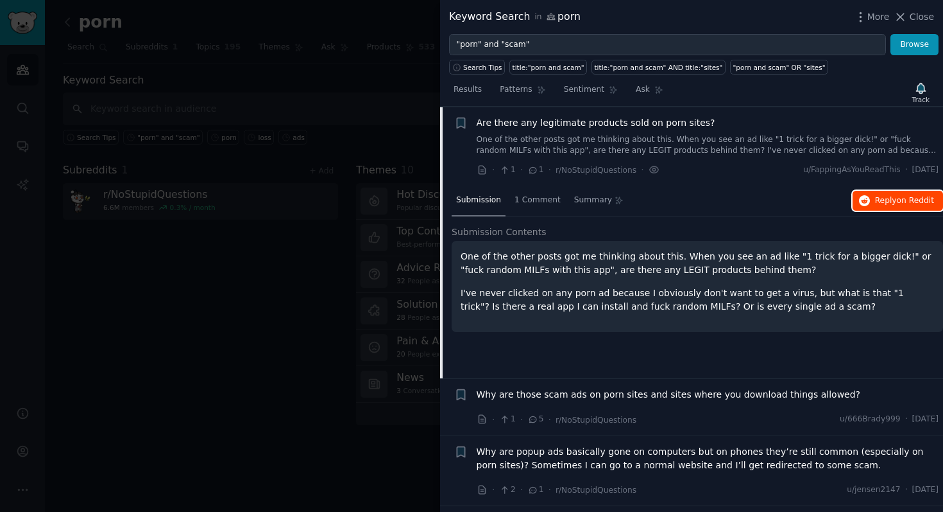
click at [866, 203] on icon "button" at bounding box center [865, 201] width 12 height 12
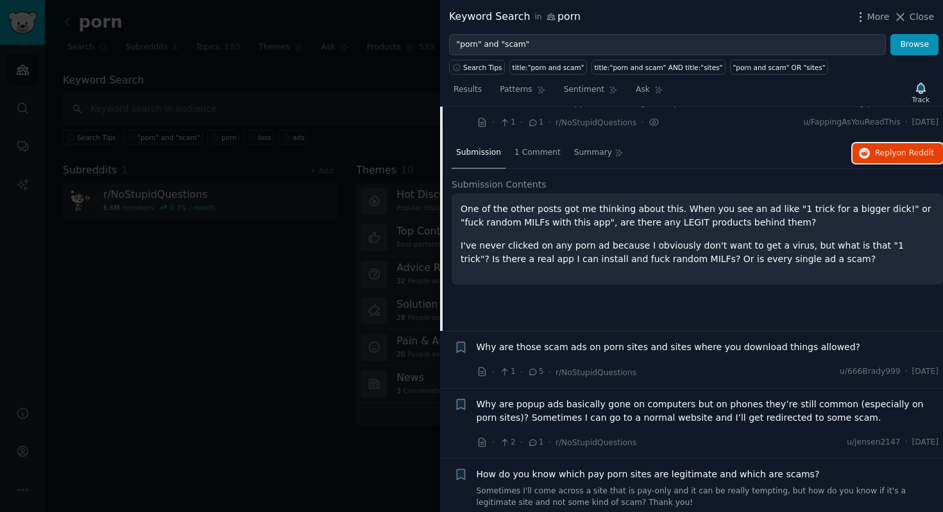
scroll to position [279, 0]
